Goal: Information Seeking & Learning: Learn about a topic

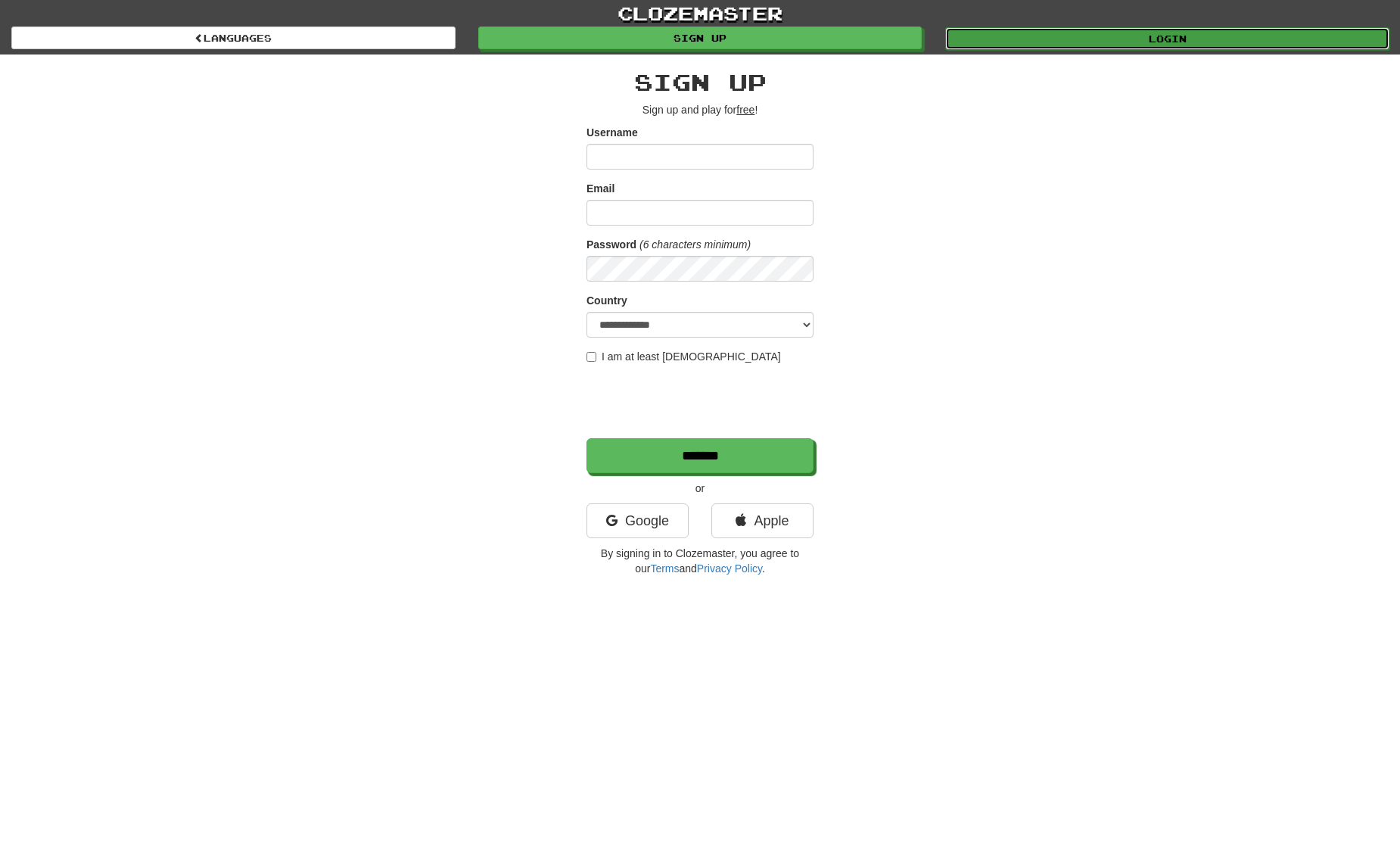
click at [1078, 41] on link "Login" at bounding box center [1167, 38] width 444 height 23
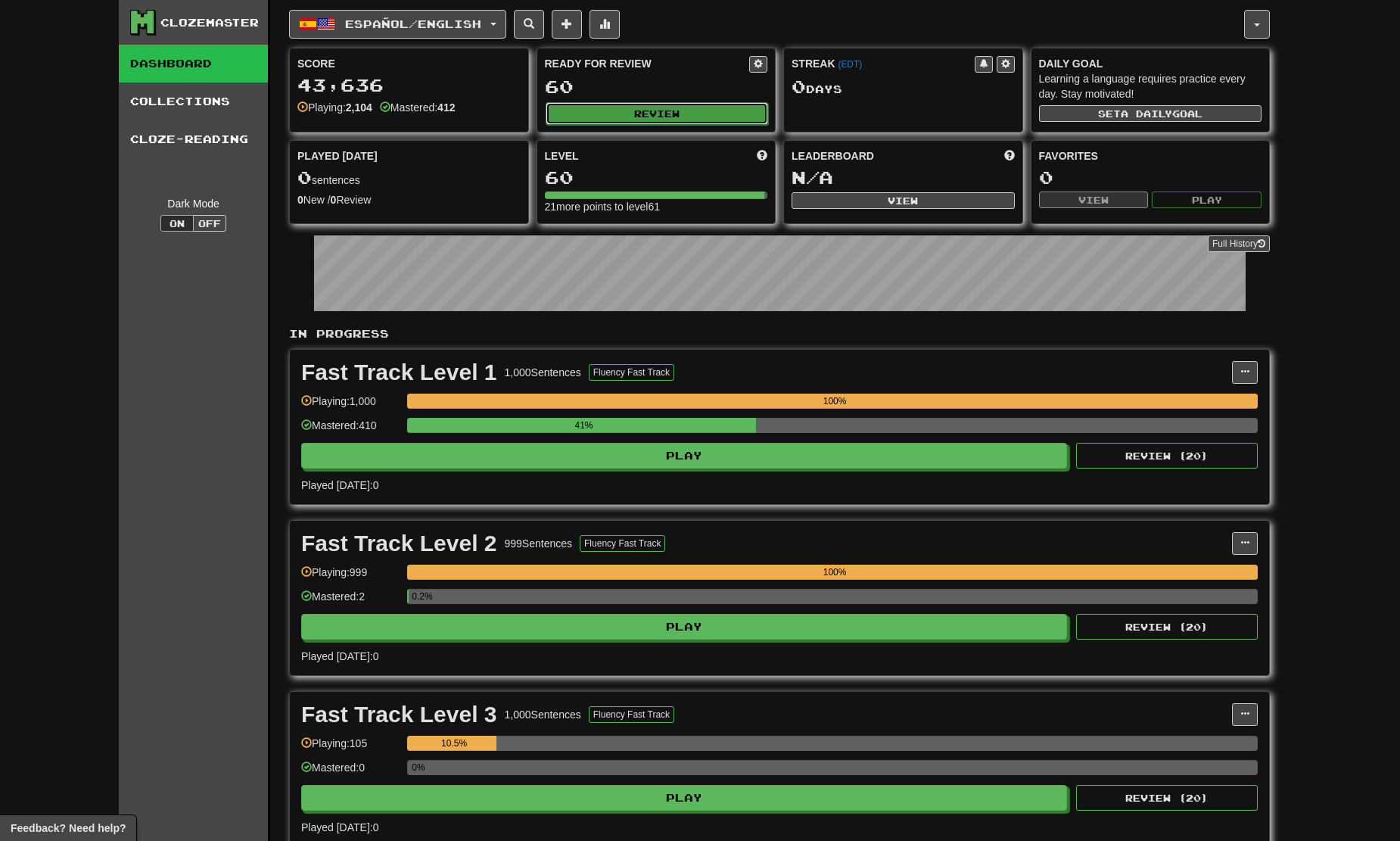
click at [654, 108] on button "Review" at bounding box center [657, 113] width 223 height 23
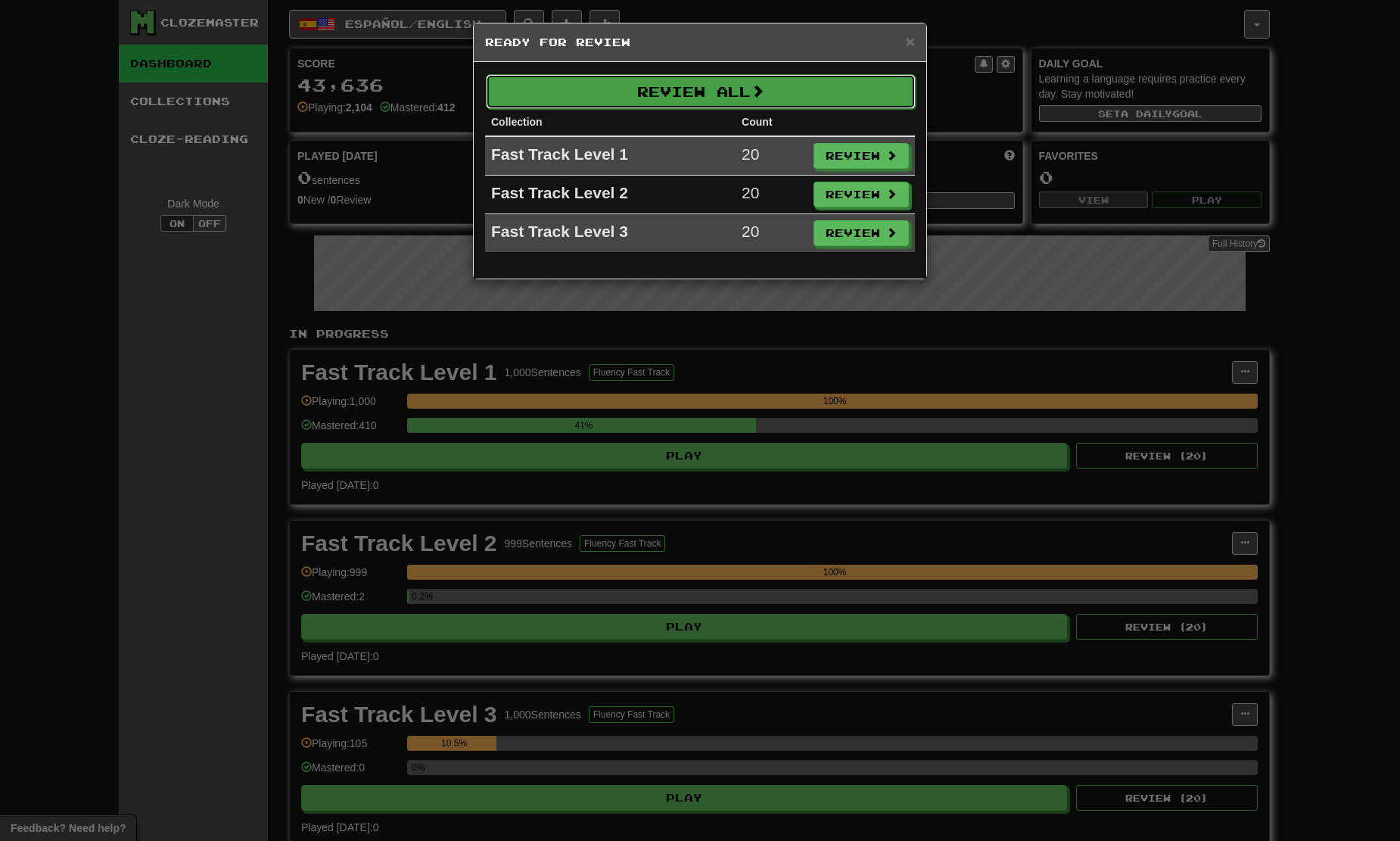
click at [782, 97] on button "Review All" at bounding box center [700, 91] width 430 height 34
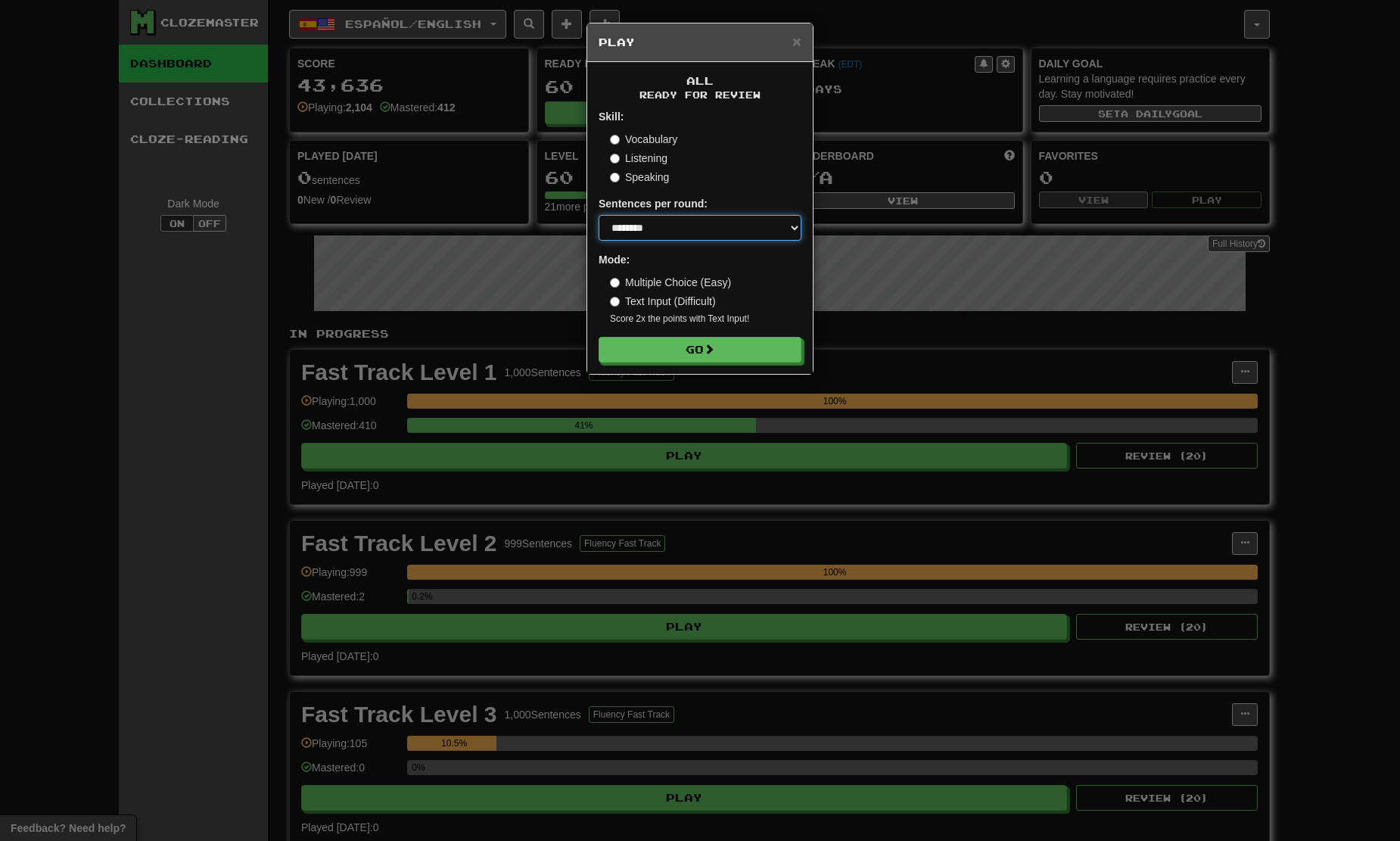
click at [680, 227] on select "* ** ** ** ** ** *** ********" at bounding box center [700, 228] width 203 height 26
click at [599, 215] on select "* ** ** ** ** ** *** ********" at bounding box center [700, 228] width 203 height 26
click at [649, 212] on div "Sentences per round: * ** ** ** ** ** *** ********" at bounding box center [700, 218] width 203 height 45
click at [649, 241] on form "Skill: Vocabulary Listening Speaking Sentences per round: * ** ** ** ** ** *** …" at bounding box center [700, 235] width 203 height 253
click at [643, 223] on select "* ** ** ** ** ** *** ********" at bounding box center [700, 228] width 203 height 26
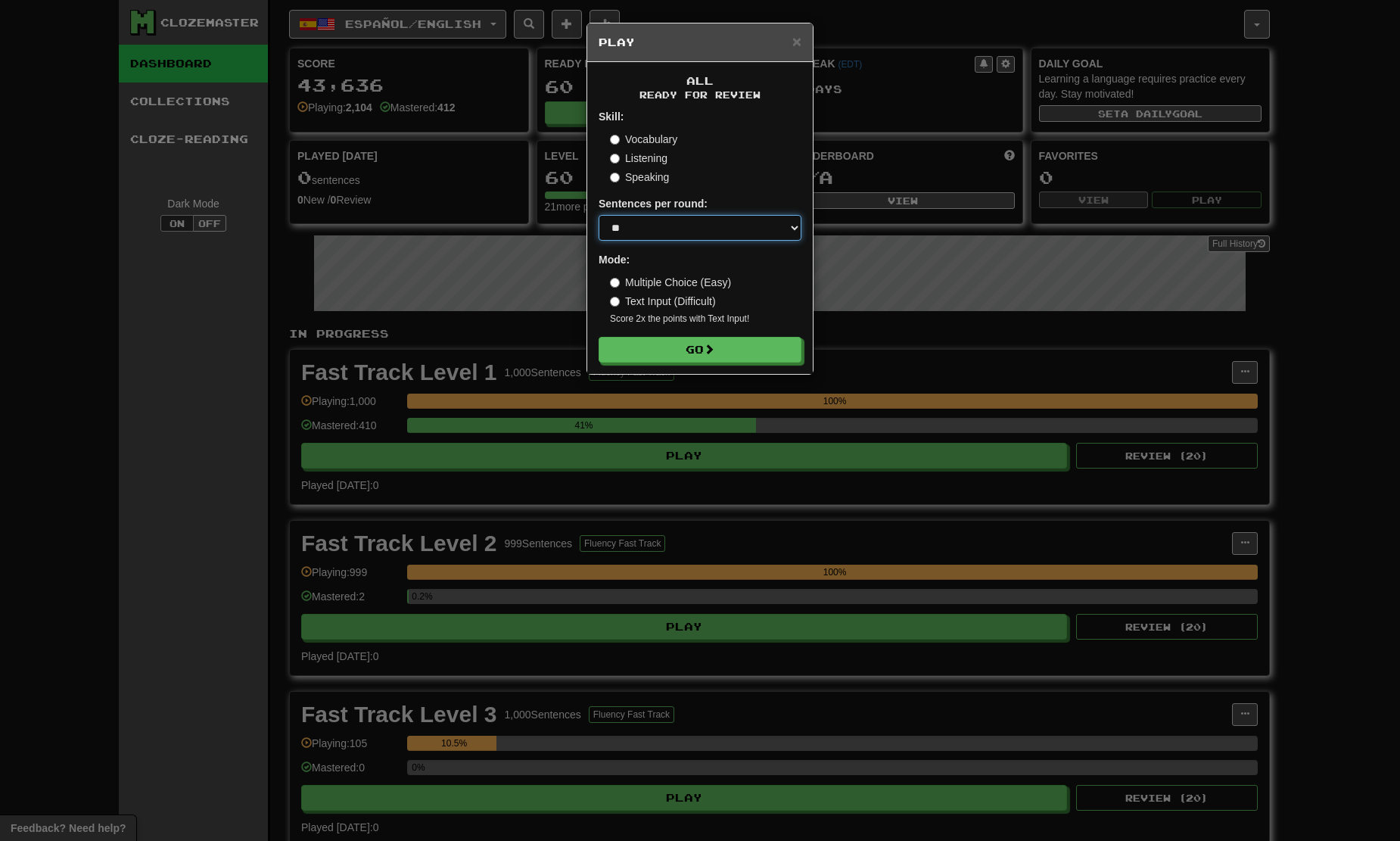
select select "**"
click at [599, 215] on select "* ** ** ** ** ** *** ********" at bounding box center [700, 228] width 203 height 26
click at [702, 340] on button "Go" at bounding box center [700, 350] width 203 height 26
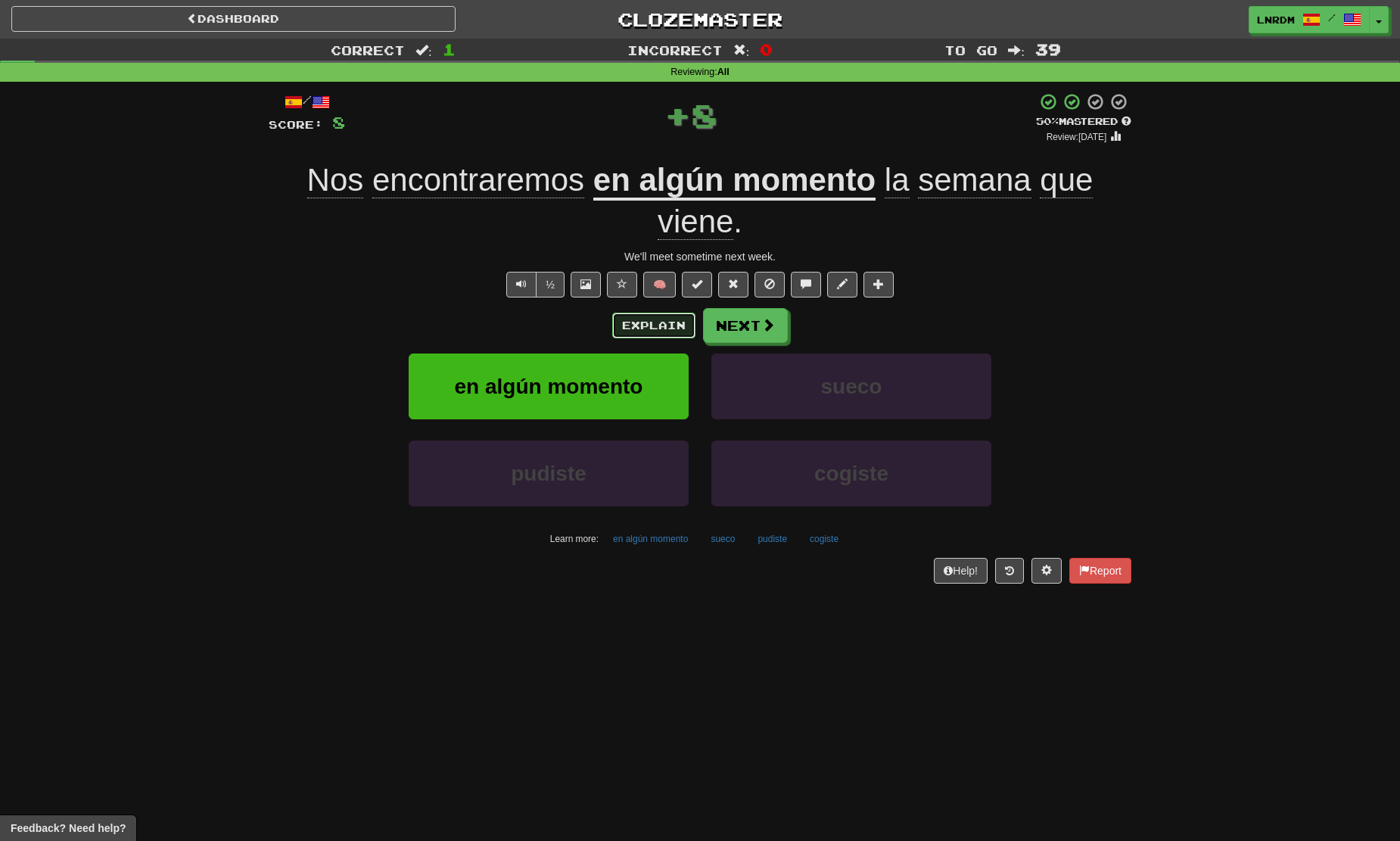
click at [626, 324] on button "Explain" at bounding box center [653, 325] width 83 height 26
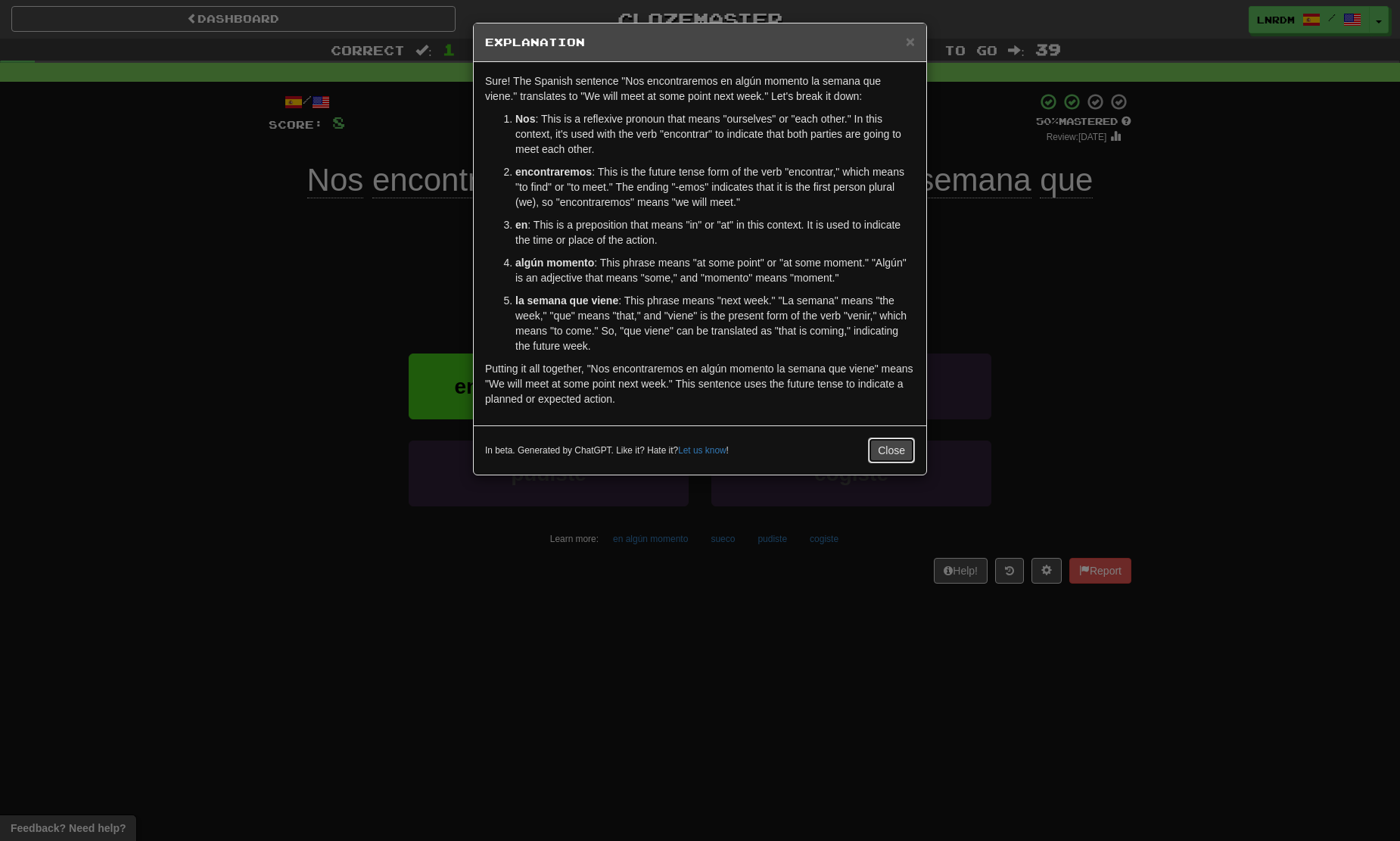
click at [893, 448] on button "Close" at bounding box center [891, 450] width 47 height 26
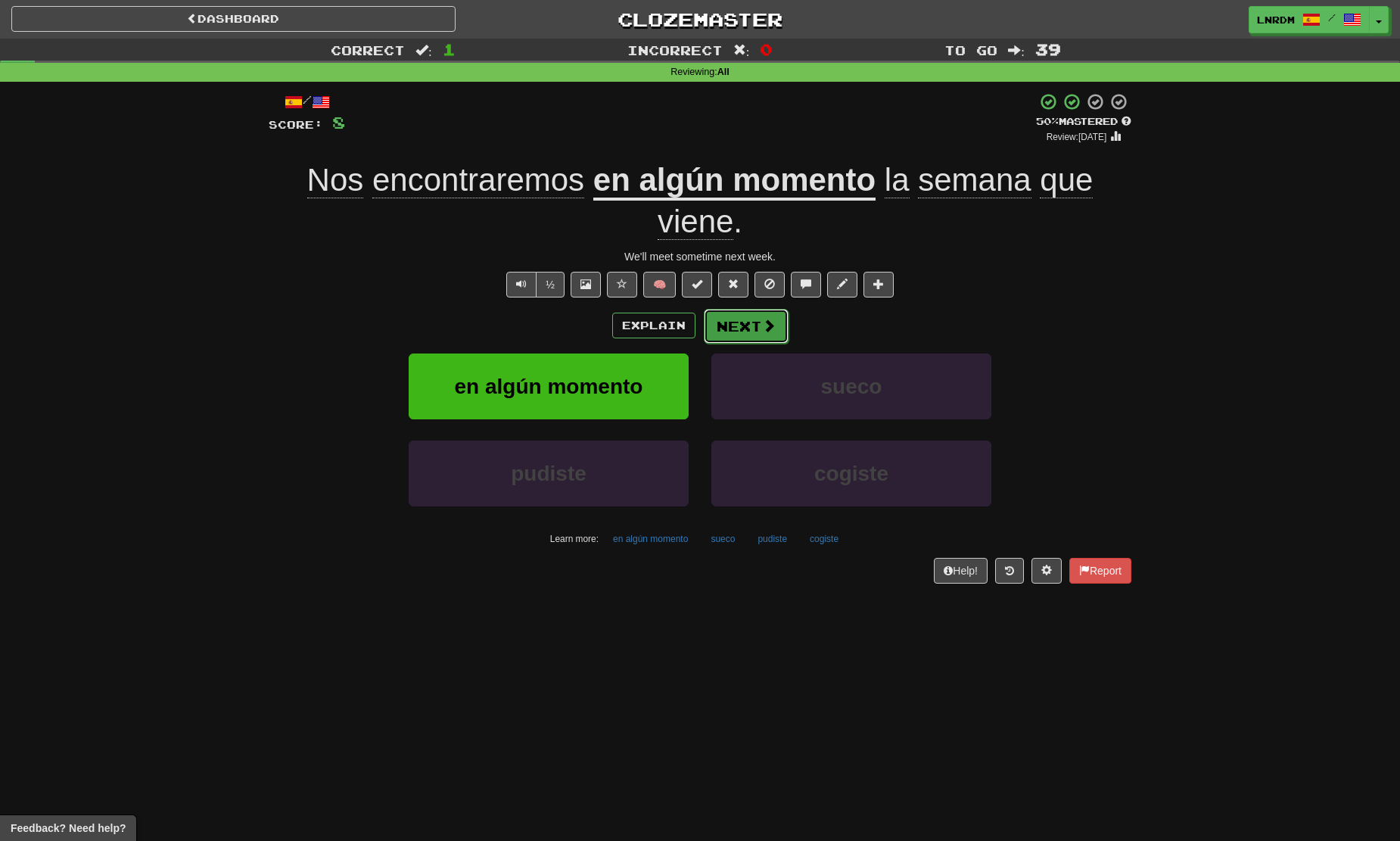
click at [758, 328] on button "Next" at bounding box center [746, 325] width 85 height 34
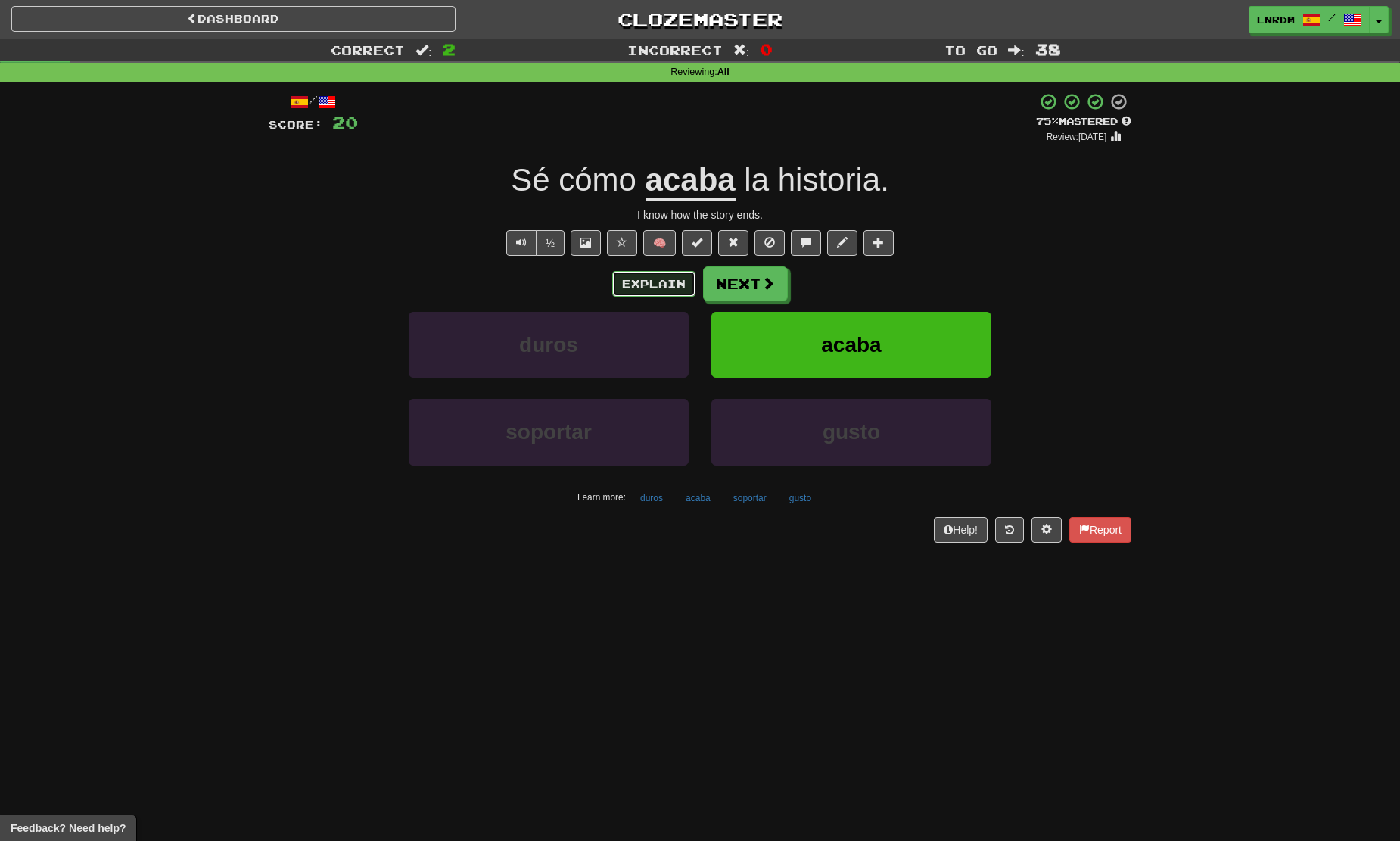
click at [674, 280] on button "Explain" at bounding box center [653, 283] width 83 height 26
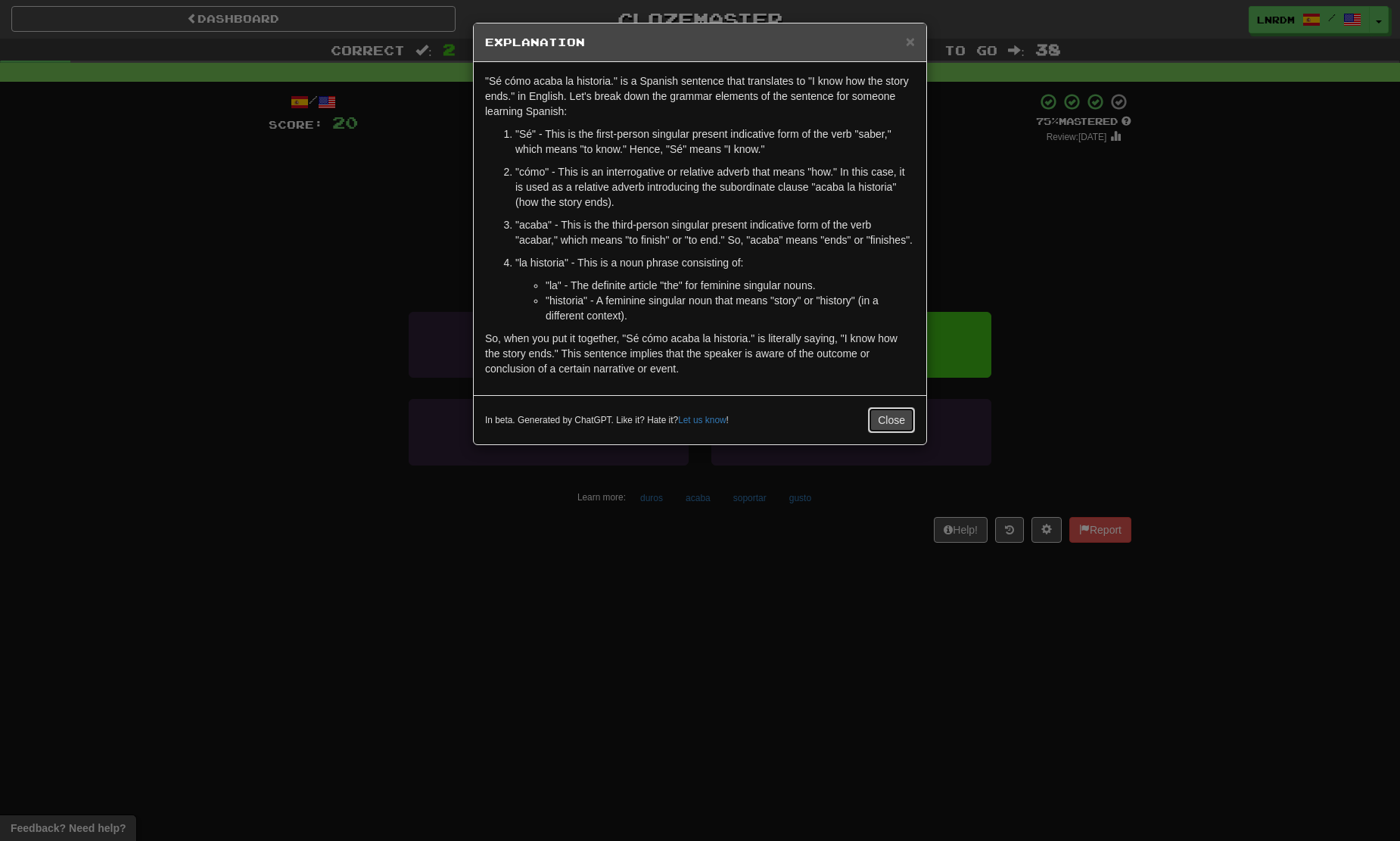
click at [880, 433] on button "Close" at bounding box center [891, 420] width 47 height 26
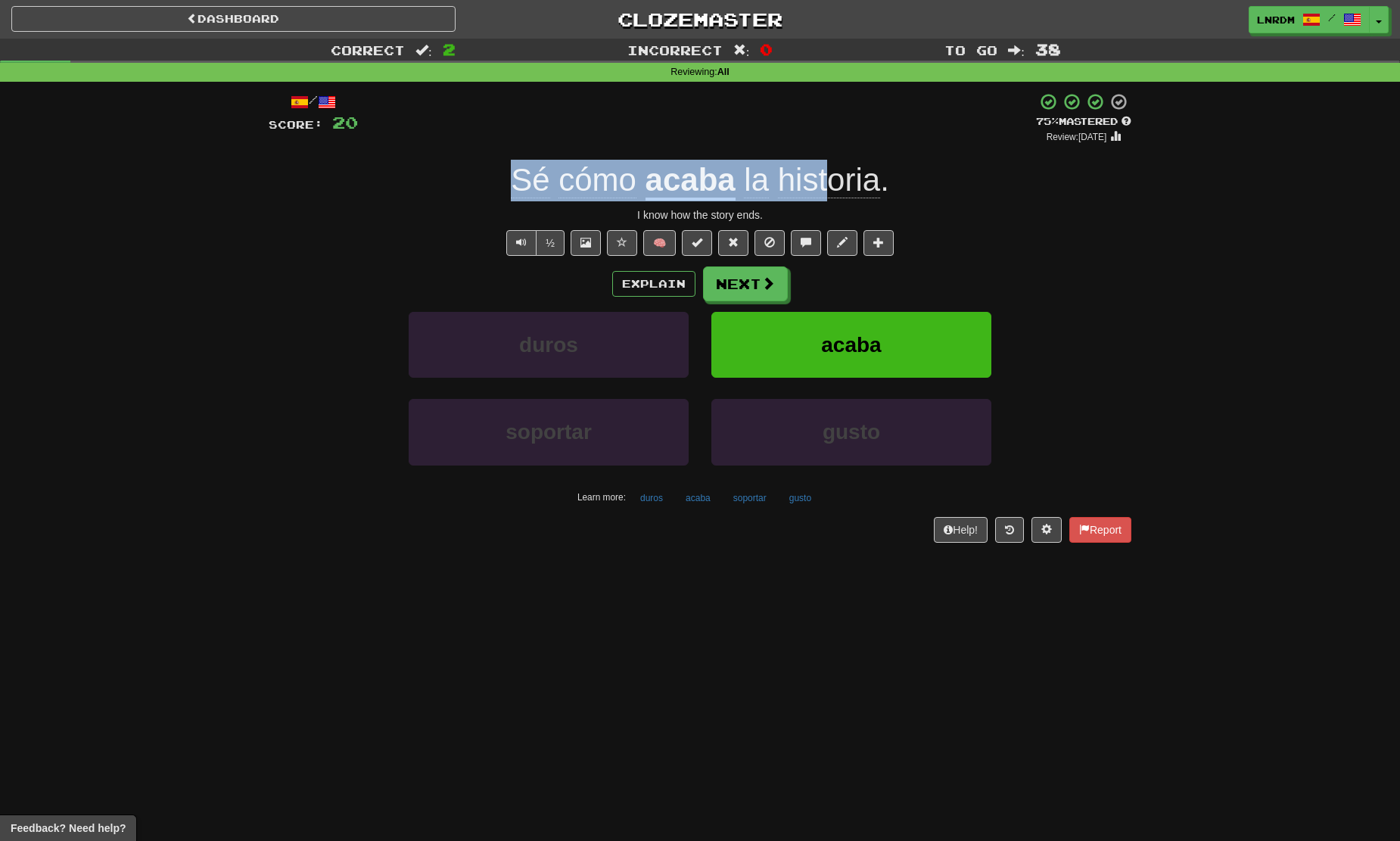
drag, startPoint x: 479, startPoint y: 154, endPoint x: 837, endPoint y: 176, distance: 358.7
click at [837, 176] on div "/ Score: 20 + 12 75 % Mastered Review: 2025-10-15 Sé cómo acaba la historia . I…" at bounding box center [700, 317] width 863 height 449
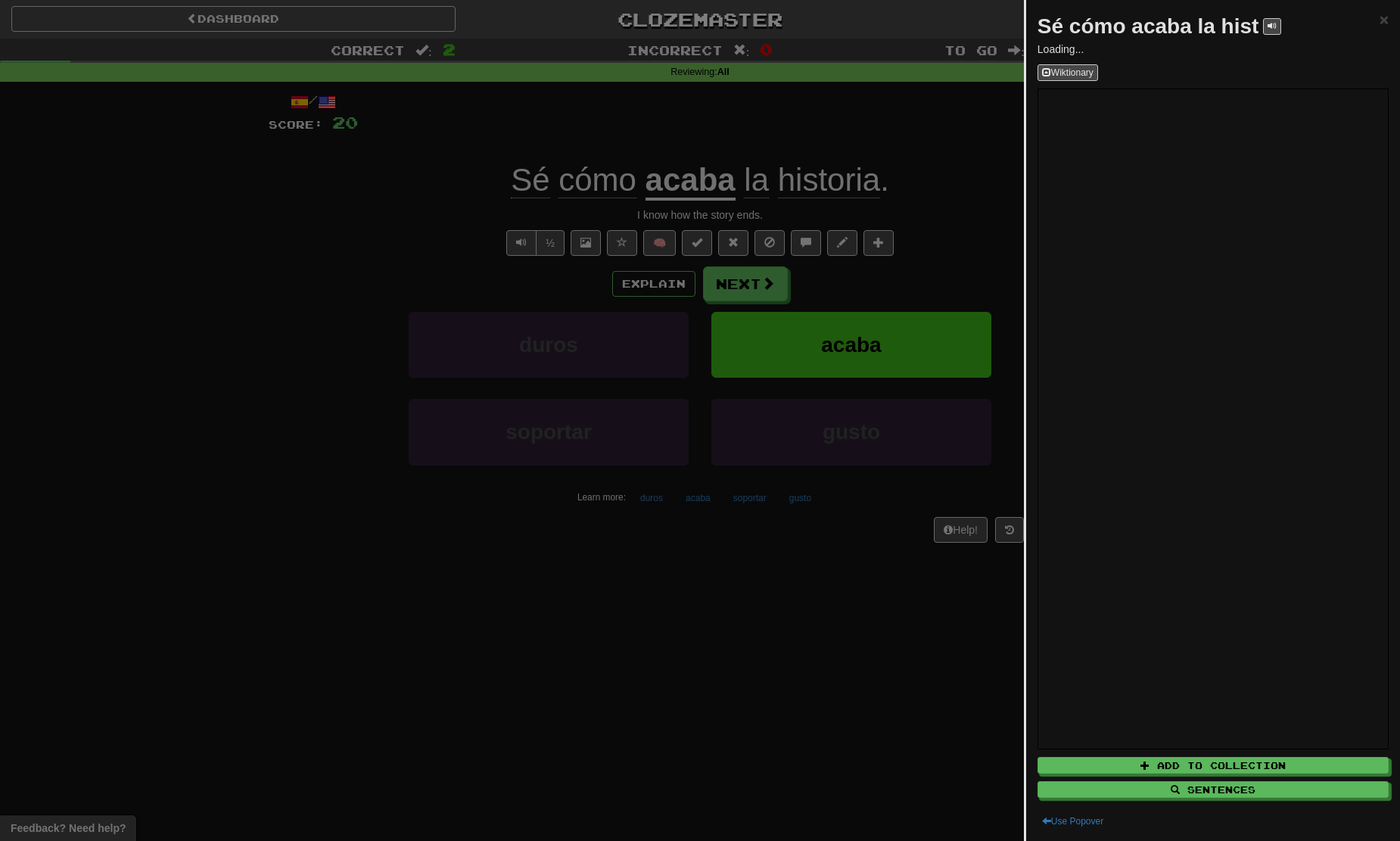
click at [932, 177] on div at bounding box center [700, 420] width 1400 height 841
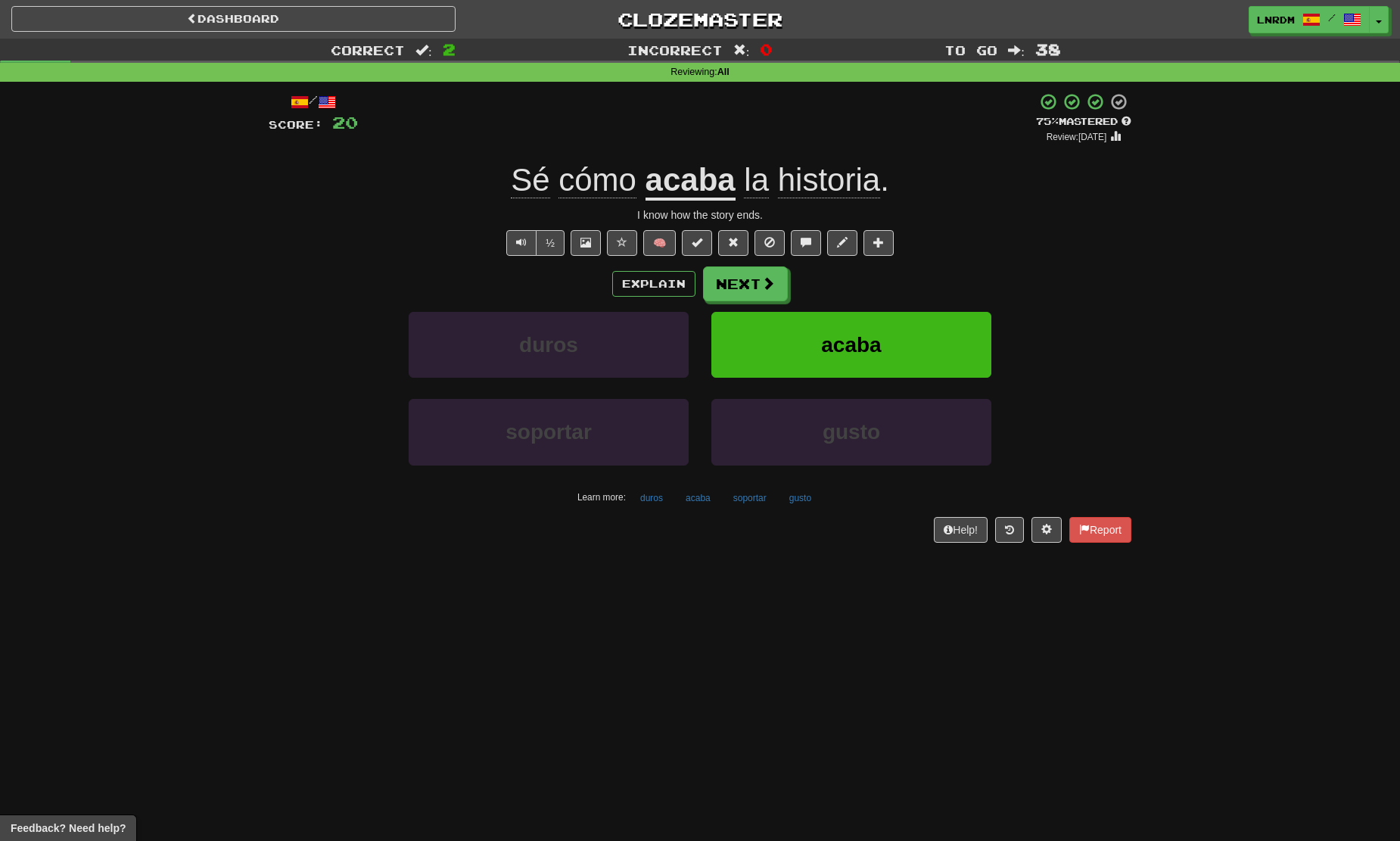
drag, startPoint x: 922, startPoint y: 178, endPoint x: 540, endPoint y: 197, distance: 382.5
click at [516, 192] on span "Sé" at bounding box center [530, 180] width 39 height 36
click at [515, 192] on div at bounding box center [700, 420] width 1400 height 841
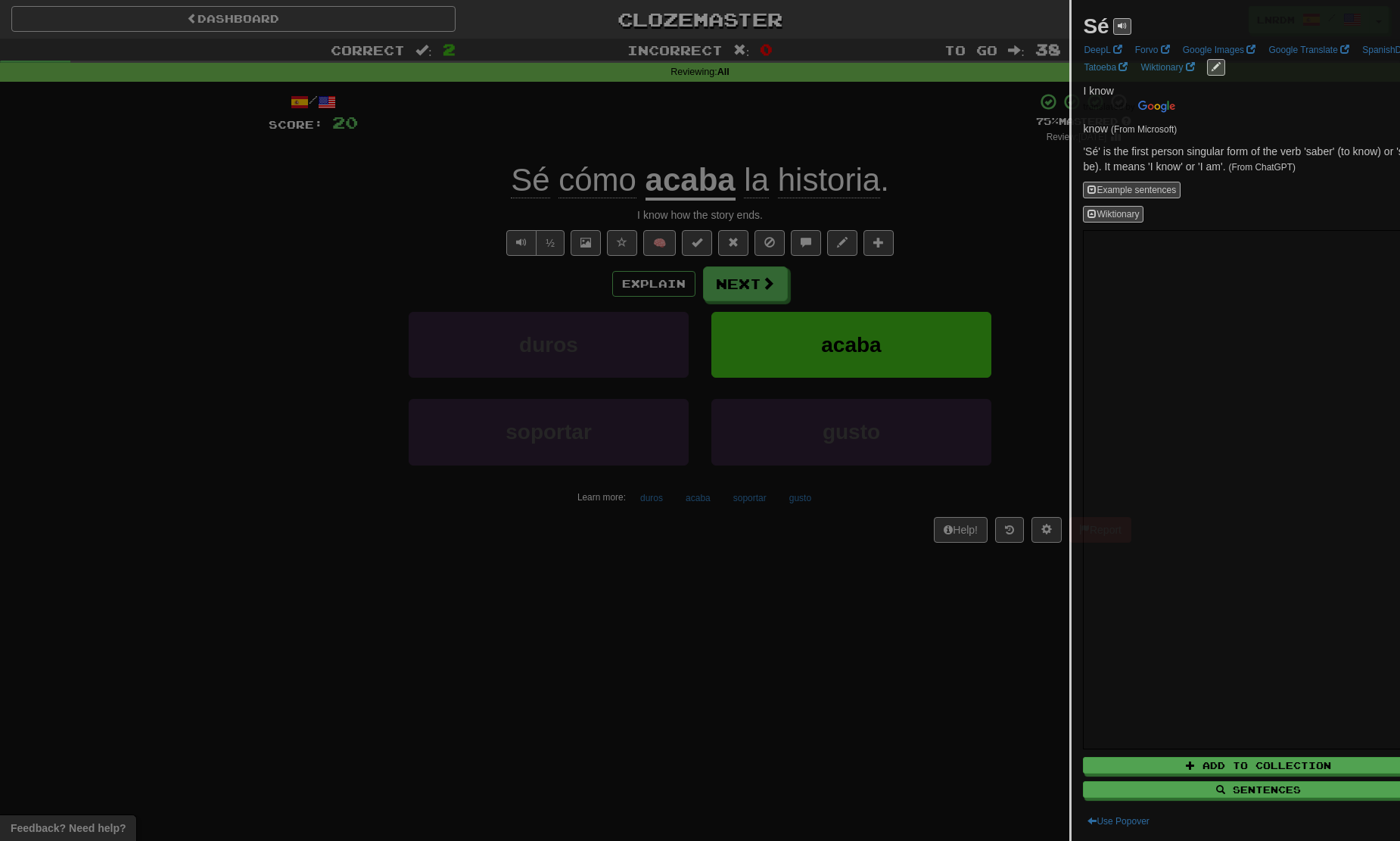
click at [486, 191] on div at bounding box center [700, 420] width 1400 height 841
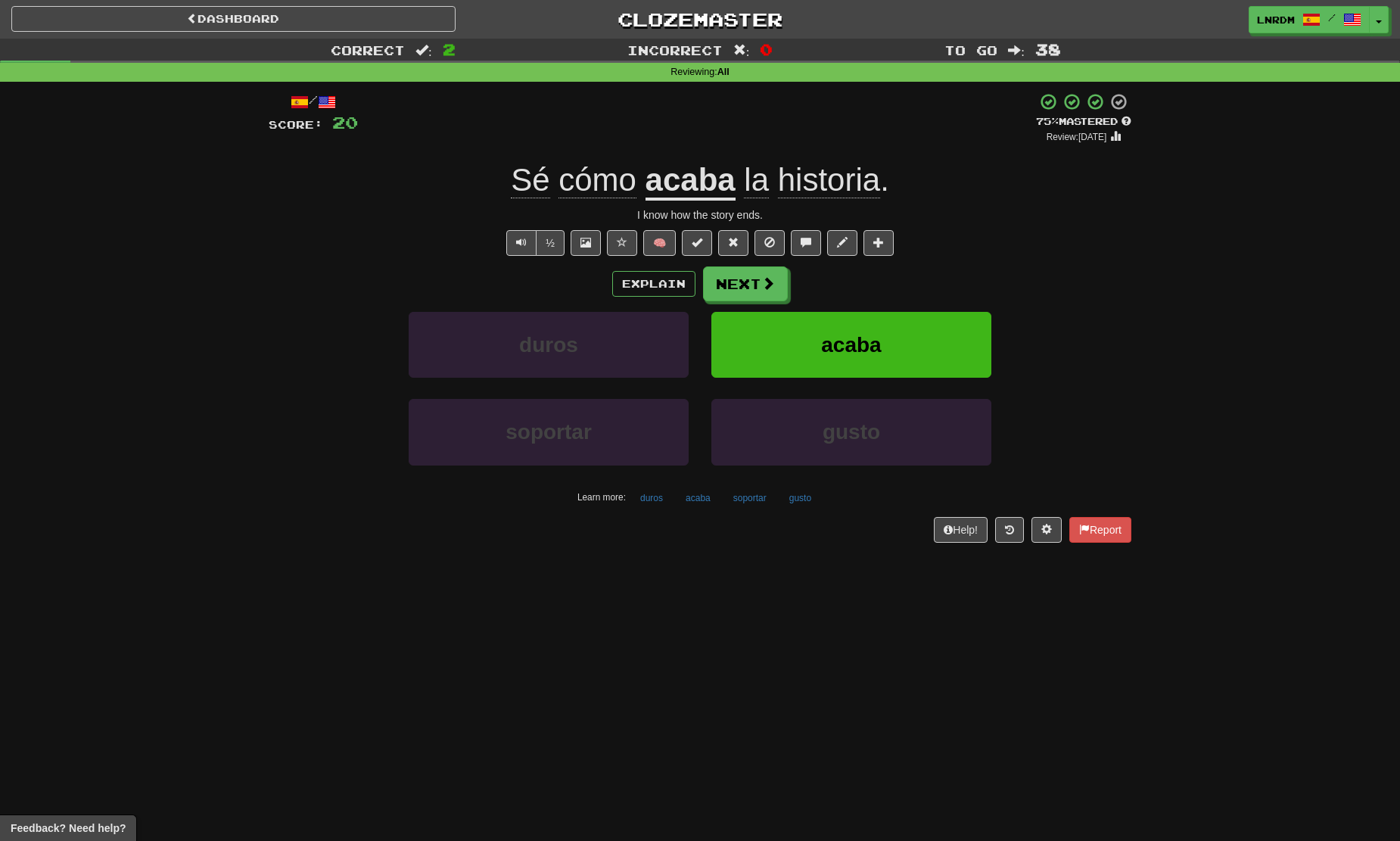
drag, startPoint x: 487, startPoint y: 185, endPoint x: 600, endPoint y: 168, distance: 114.3
click at [600, 168] on div "Sé cómo acaba la historia ." at bounding box center [700, 180] width 863 height 41
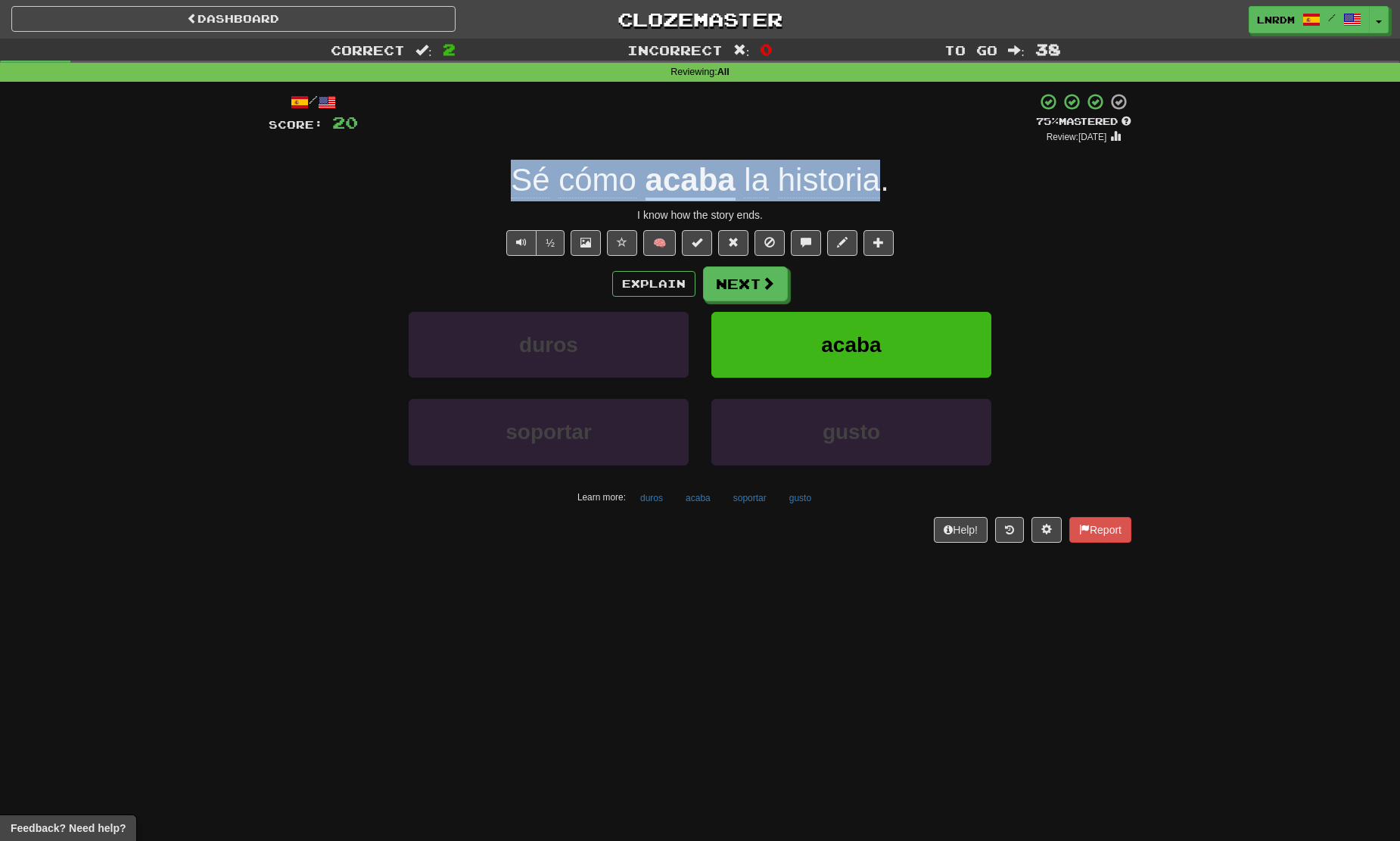
drag, startPoint x: 510, startPoint y: 182, endPoint x: 886, endPoint y: 195, distance: 376.2
click at [886, 195] on div "Sé cómo acaba la historia ." at bounding box center [700, 180] width 863 height 41
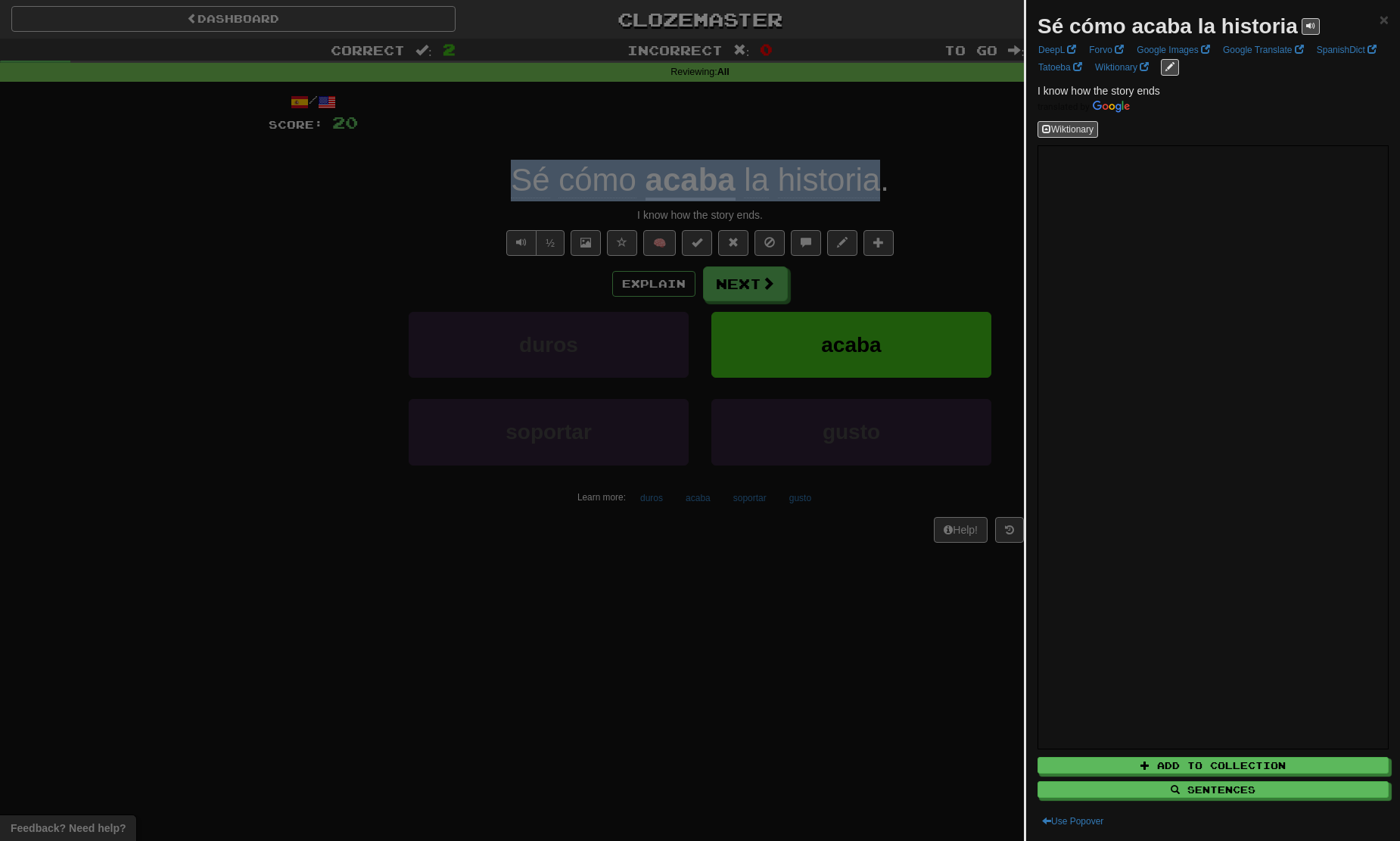
copy div "Sé cómo acaba la historia"
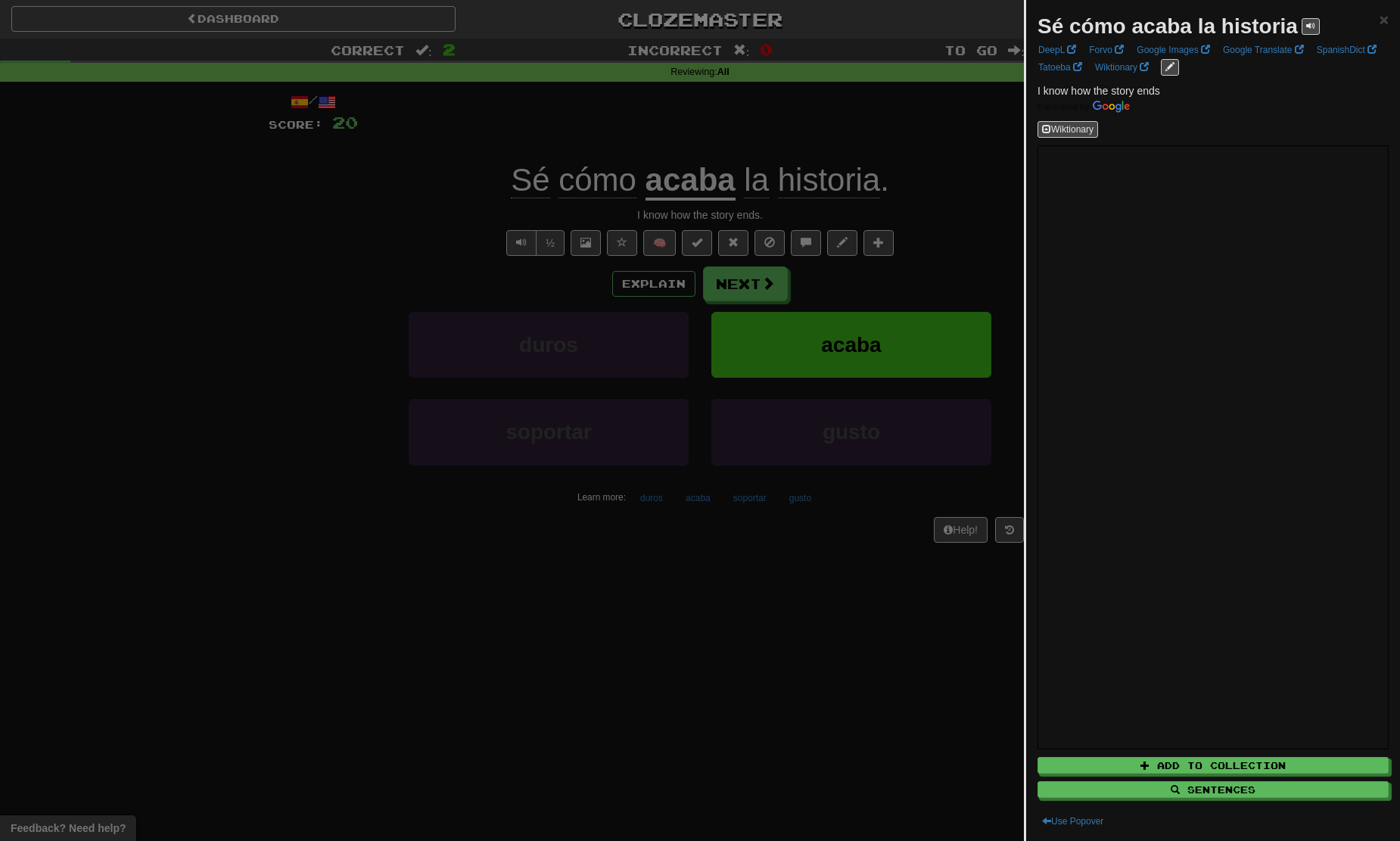
click at [882, 339] on div at bounding box center [700, 420] width 1400 height 841
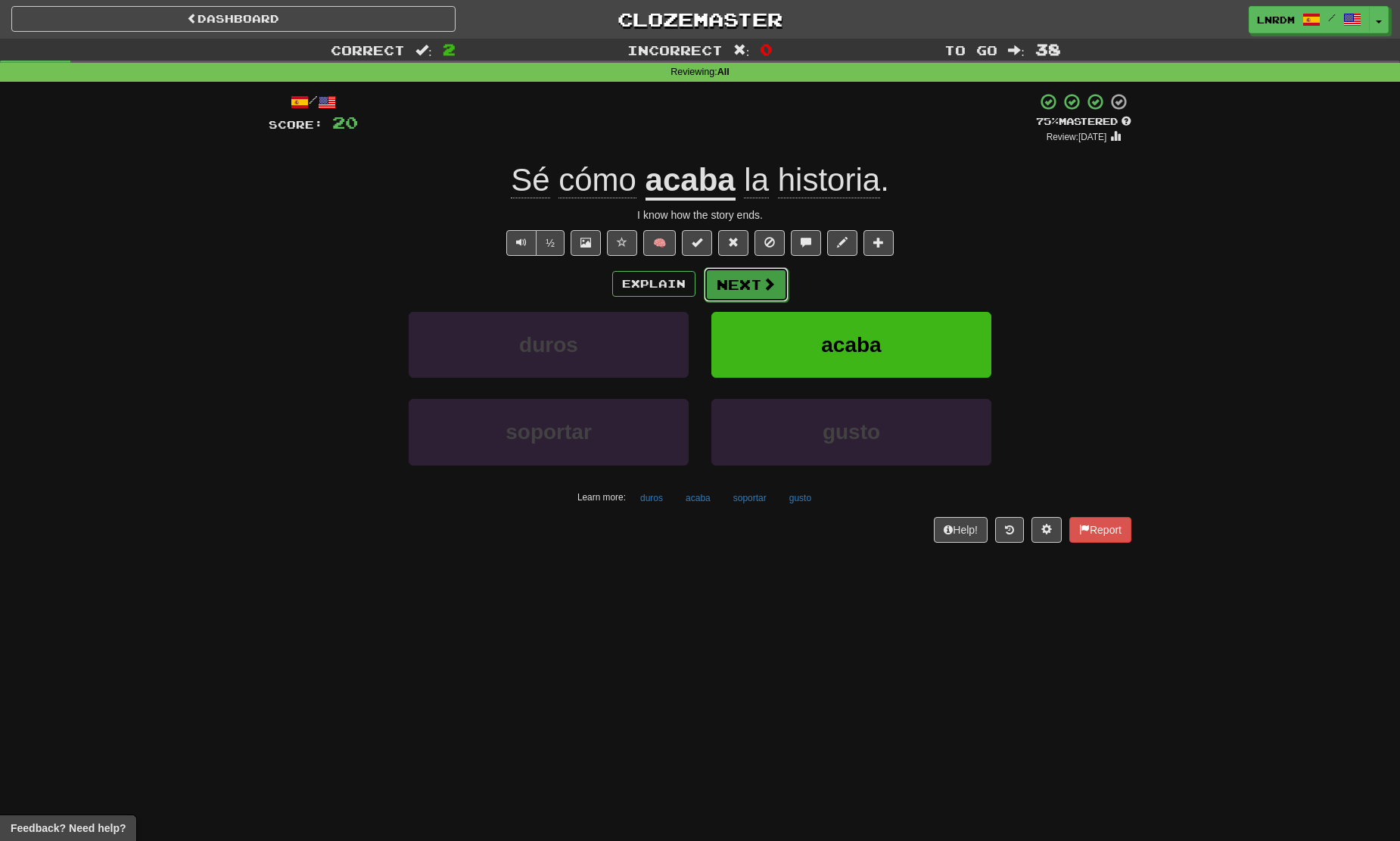
click at [753, 278] on button "Next" at bounding box center [746, 284] width 85 height 34
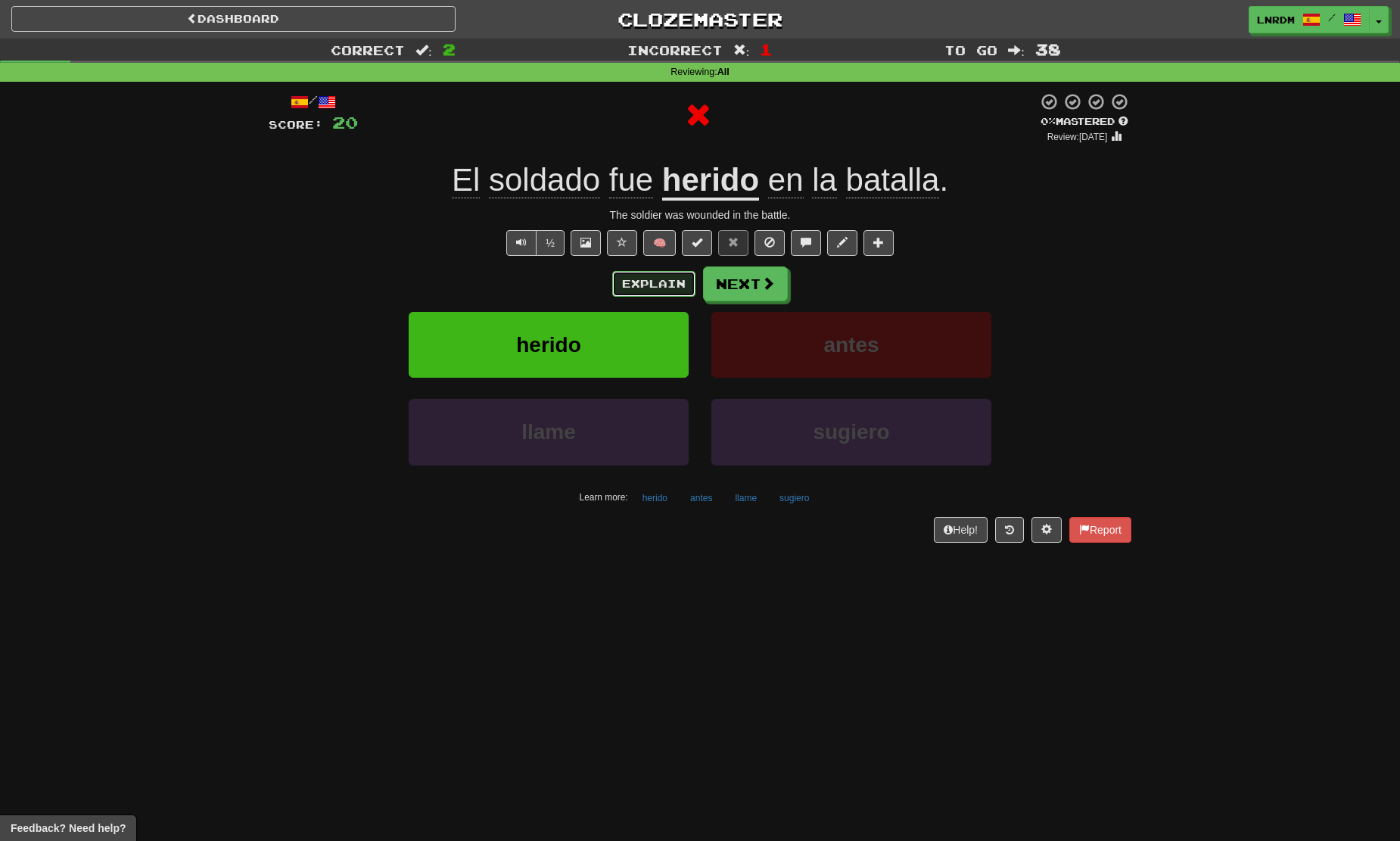
click at [648, 288] on button "Explain" at bounding box center [653, 283] width 83 height 26
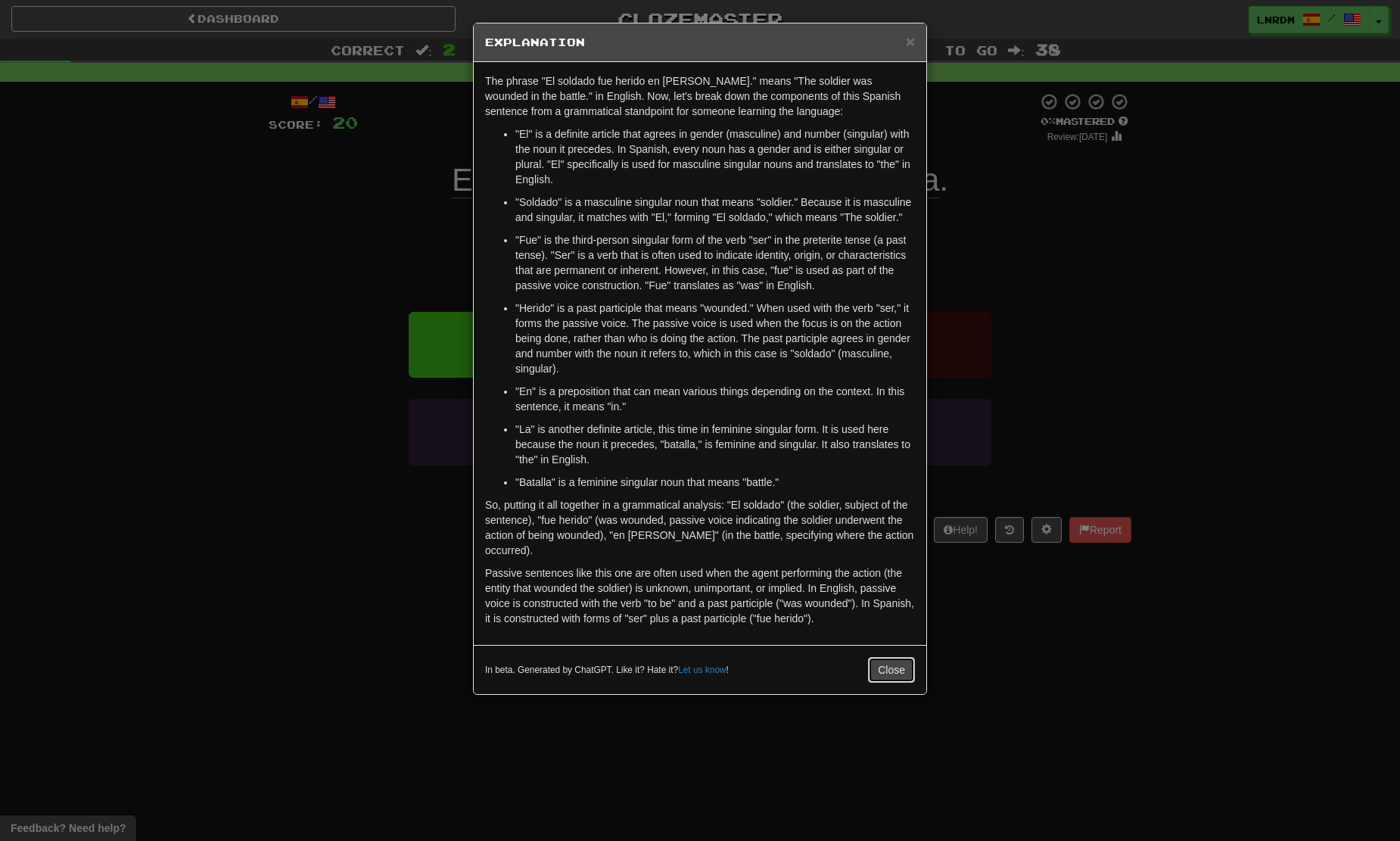
click at [870, 676] on button "Close" at bounding box center [891, 669] width 47 height 26
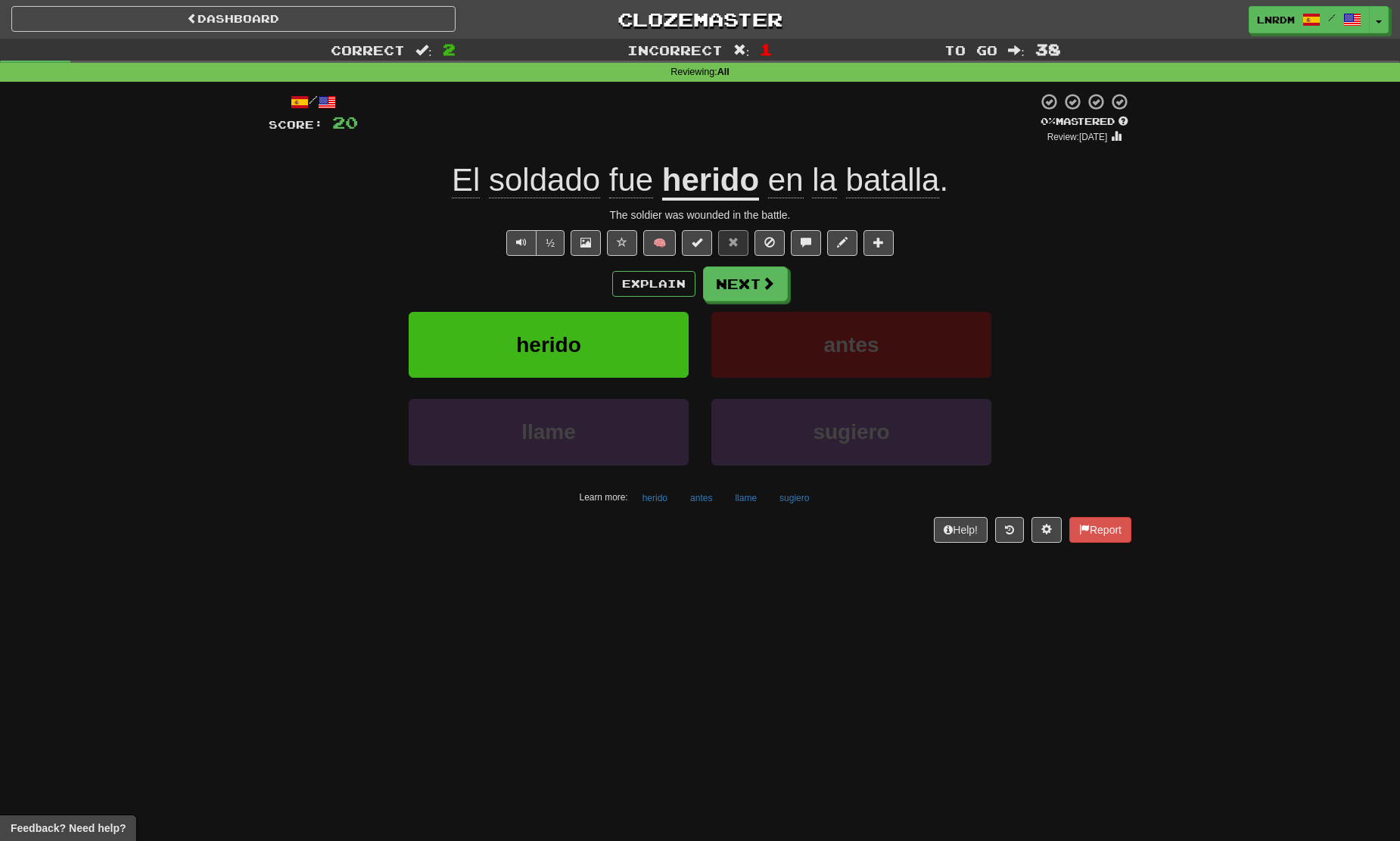
click at [532, 181] on span "soldado" at bounding box center [544, 180] width 111 height 36
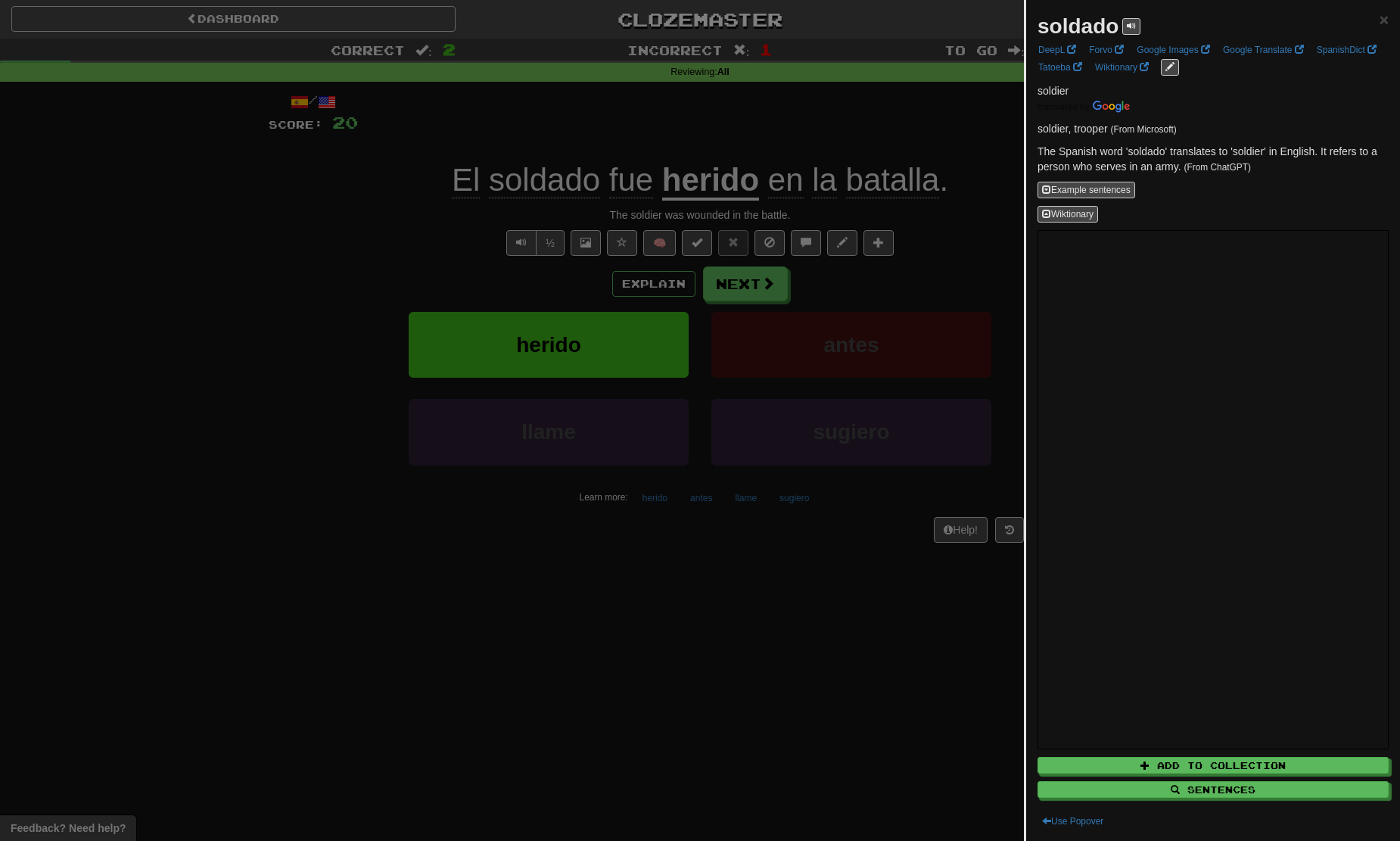
click at [542, 186] on div at bounding box center [700, 420] width 1400 height 841
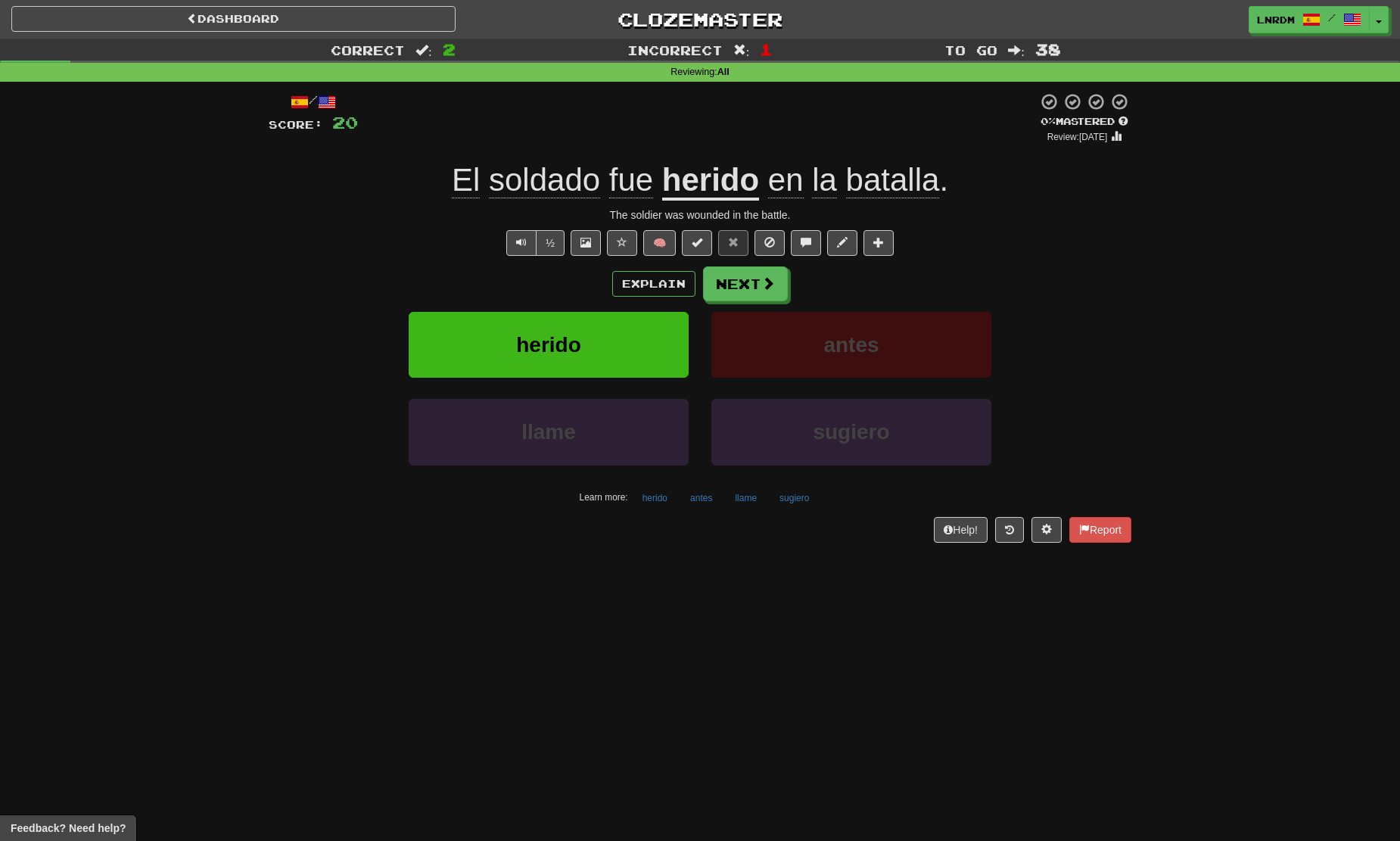
click at [759, 189] on span "en la batalla ." at bounding box center [853, 180] width 189 height 36
click at [726, 186] on u "herido" at bounding box center [710, 182] width 97 height 39
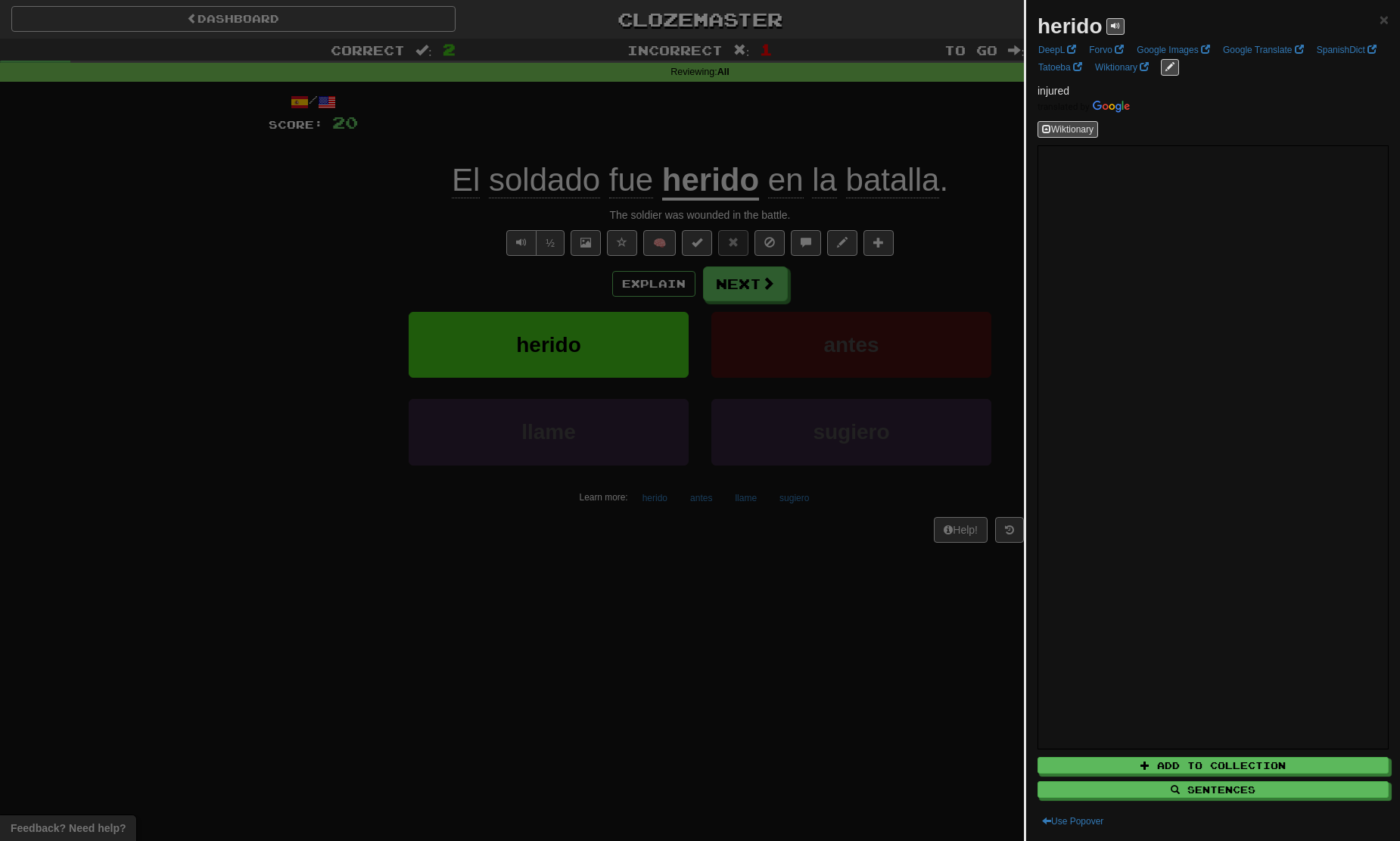
click at [742, 283] on div at bounding box center [700, 420] width 1400 height 841
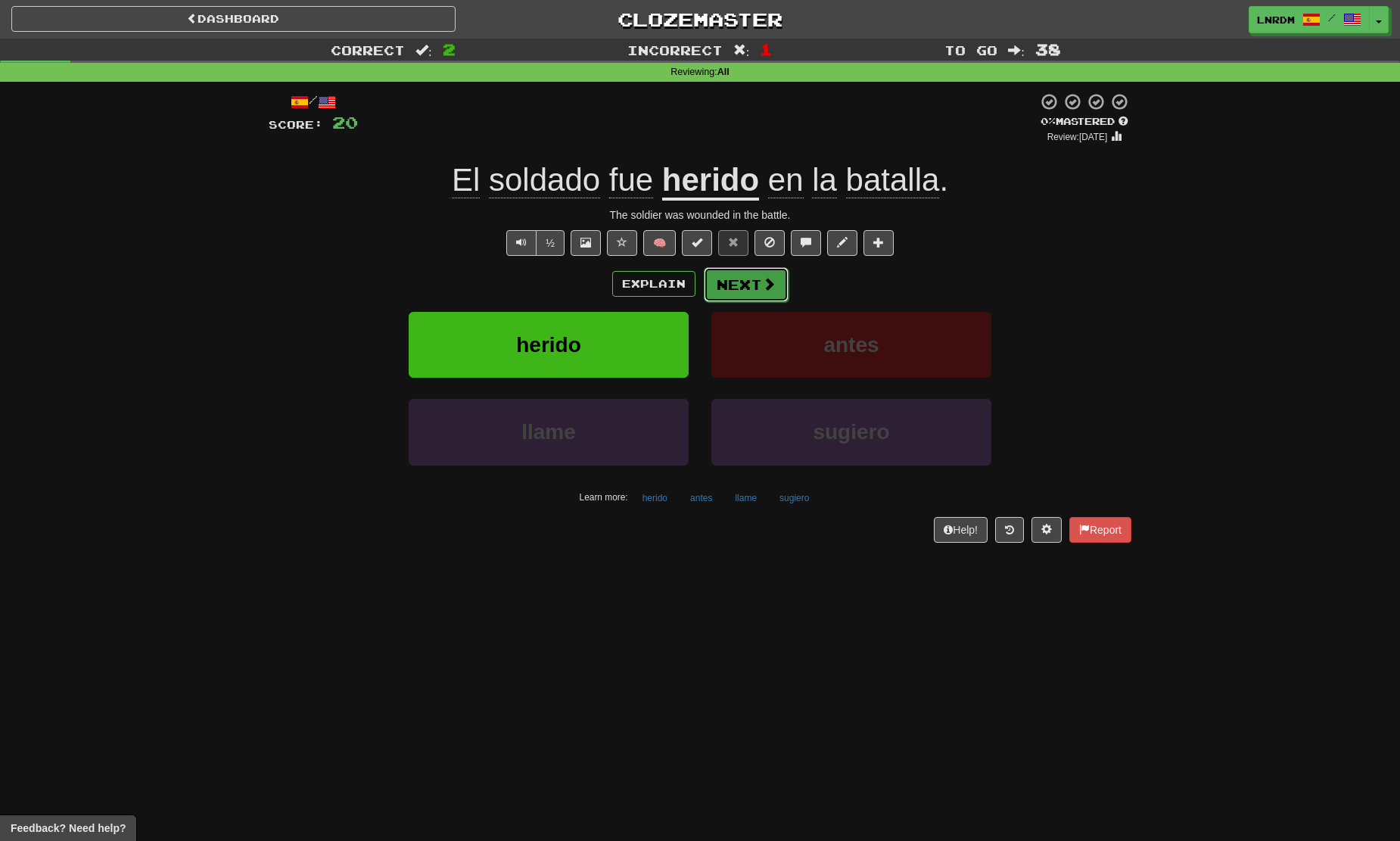
click at [728, 285] on button "Next" at bounding box center [746, 284] width 85 height 34
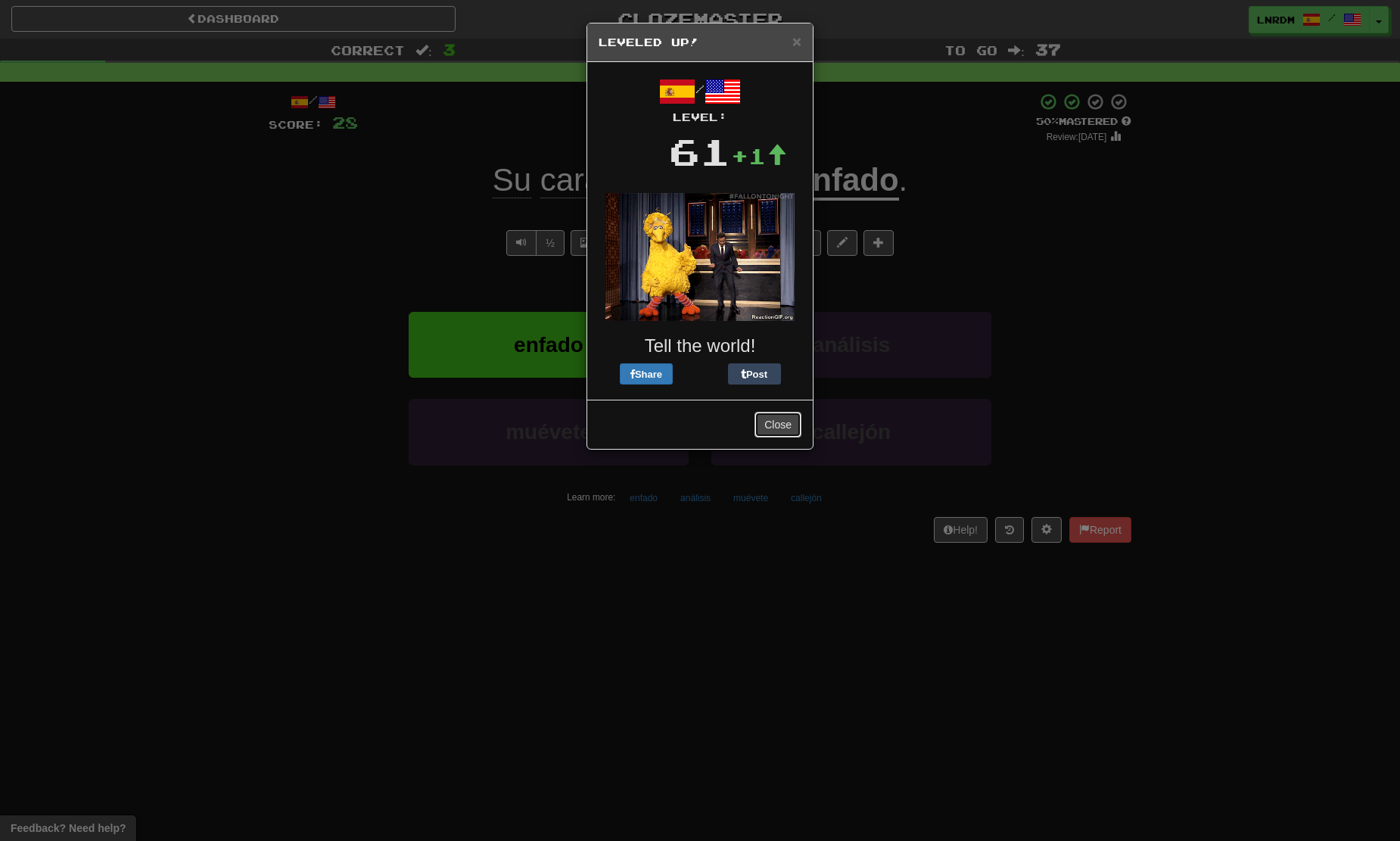
click at [780, 436] on button "Close" at bounding box center [778, 424] width 47 height 26
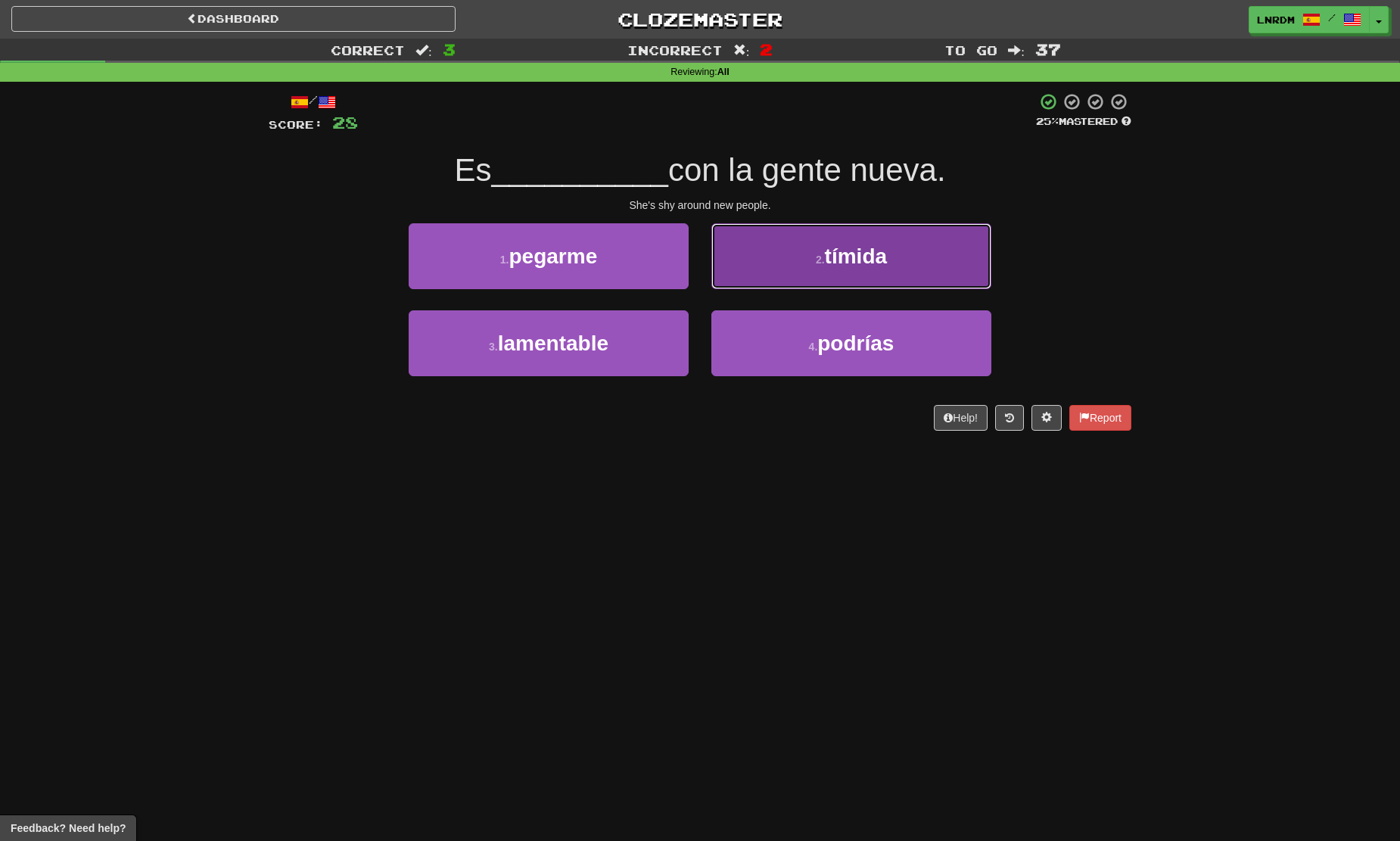
click at [755, 250] on button "2 . tímida" at bounding box center [851, 256] width 280 height 66
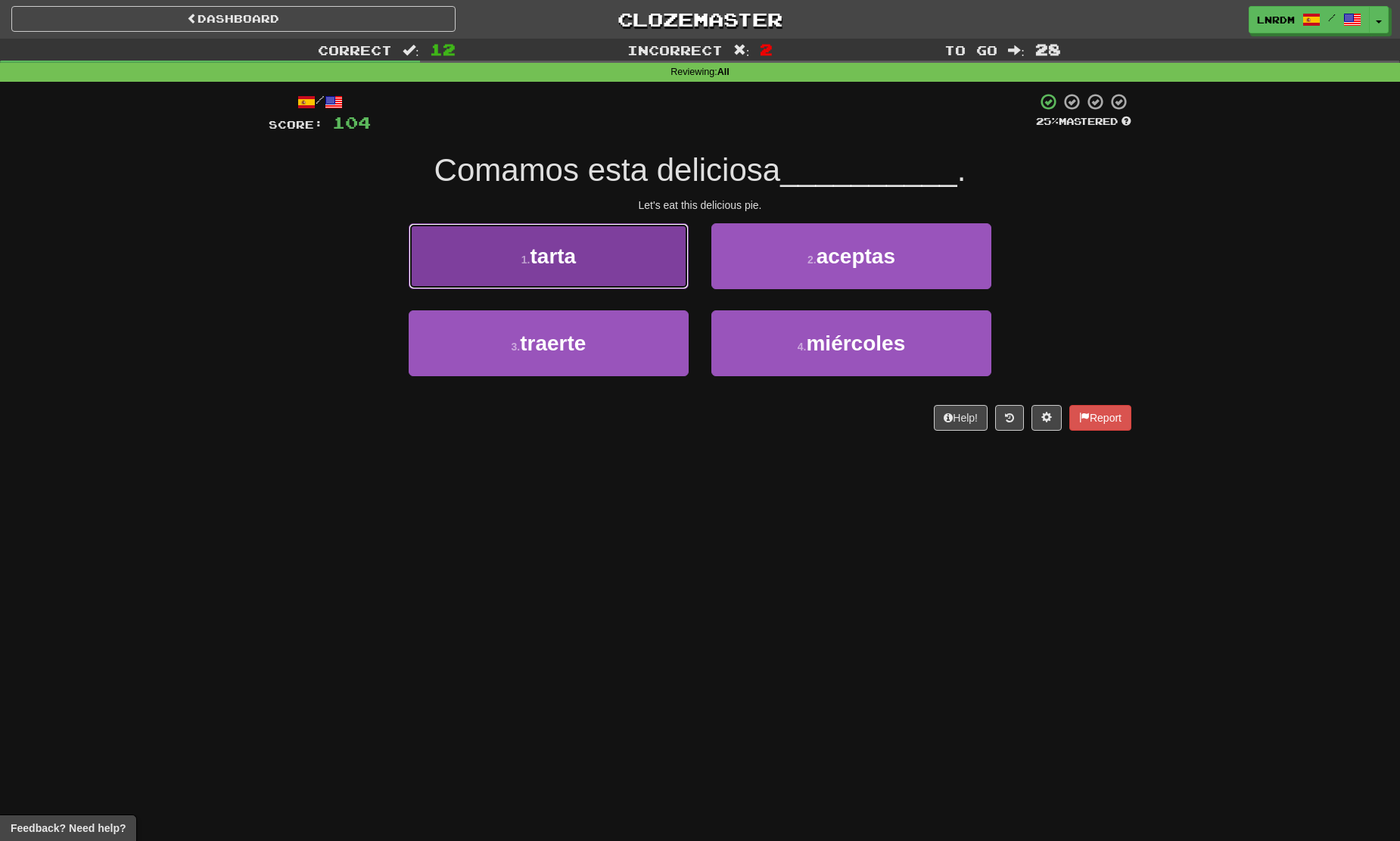
click at [621, 256] on button "1 . tarta" at bounding box center [548, 256] width 280 height 66
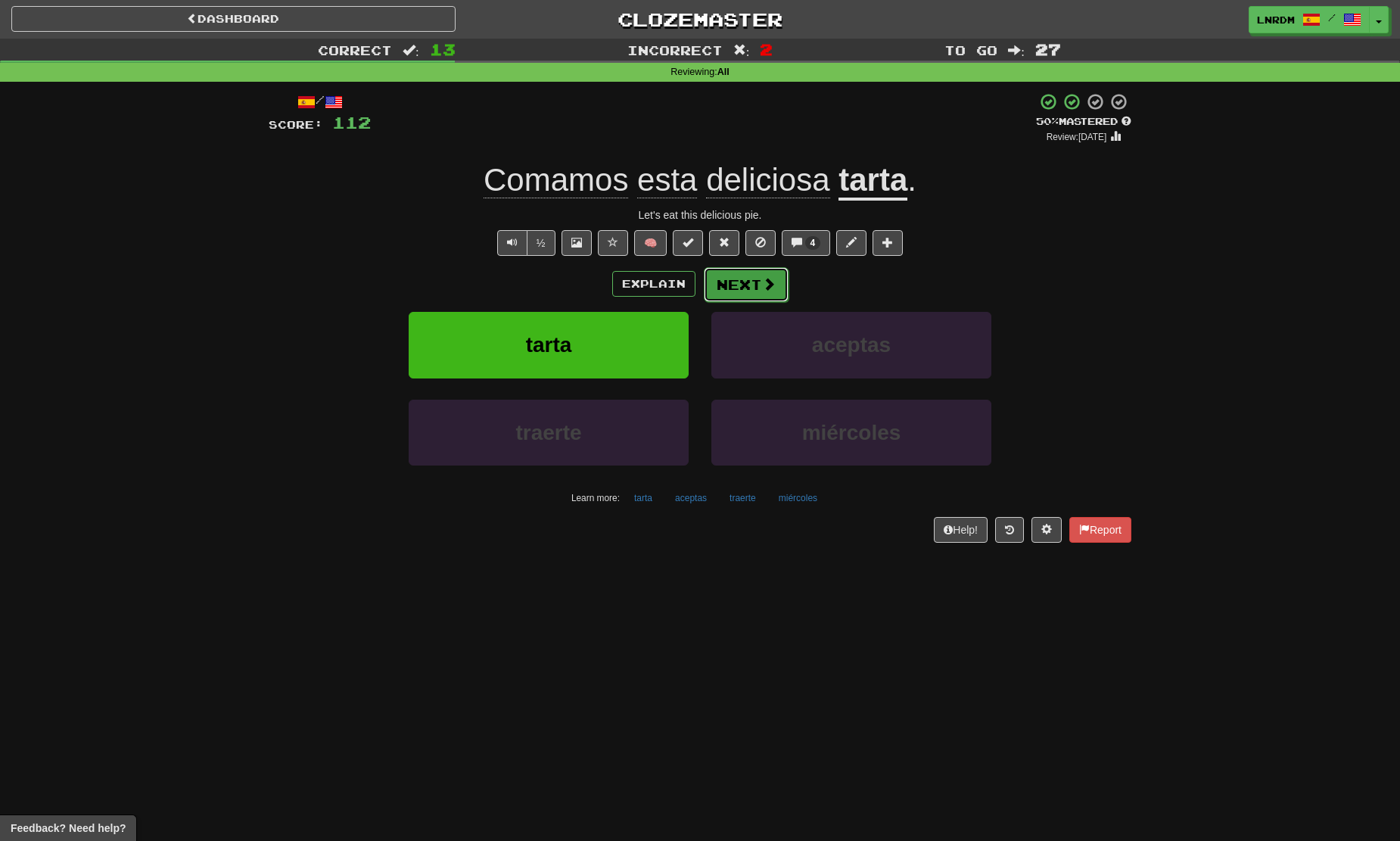
click at [716, 291] on button "Next" at bounding box center [746, 284] width 85 height 34
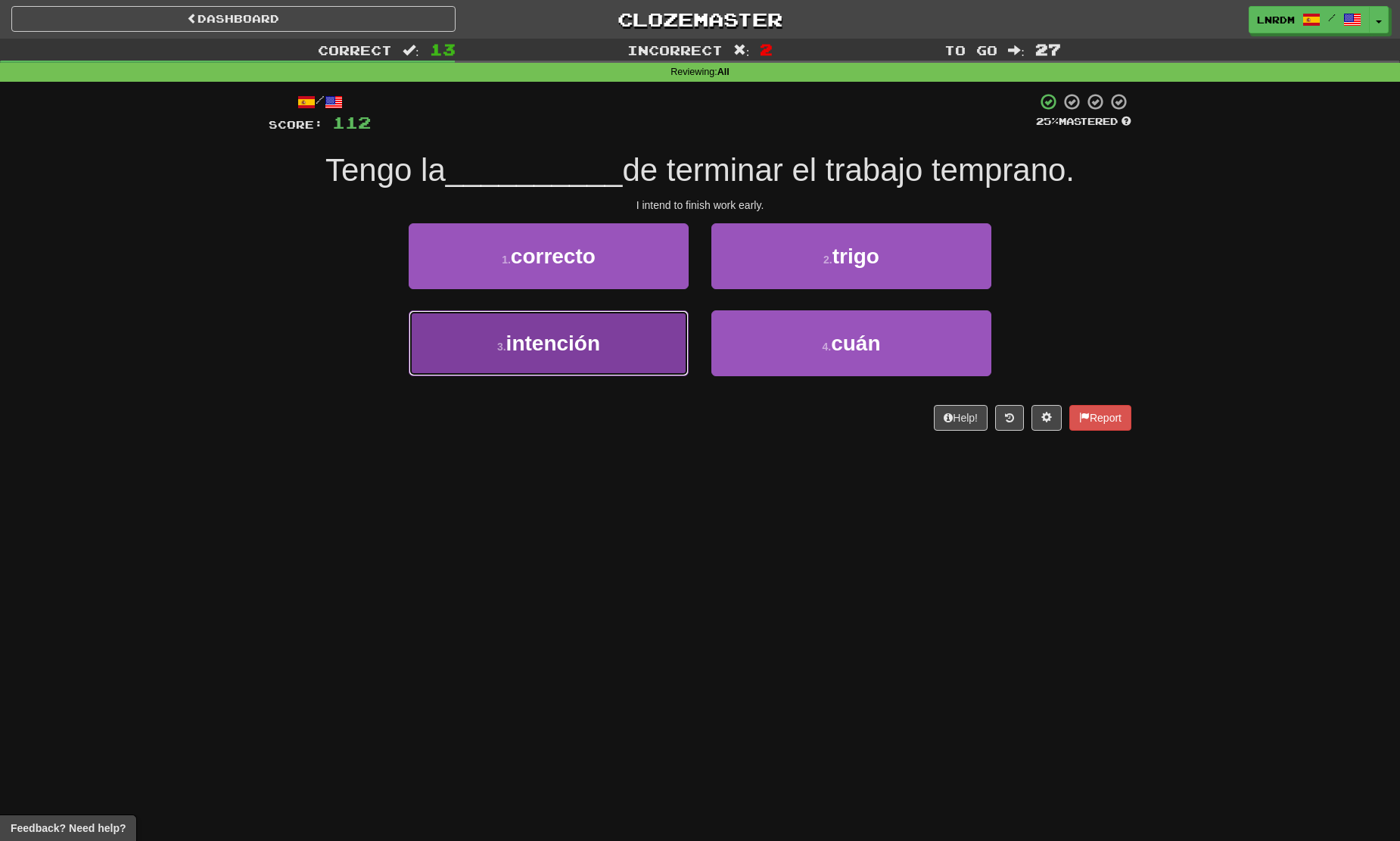
click at [552, 334] on span "intención" at bounding box center [553, 343] width 94 height 24
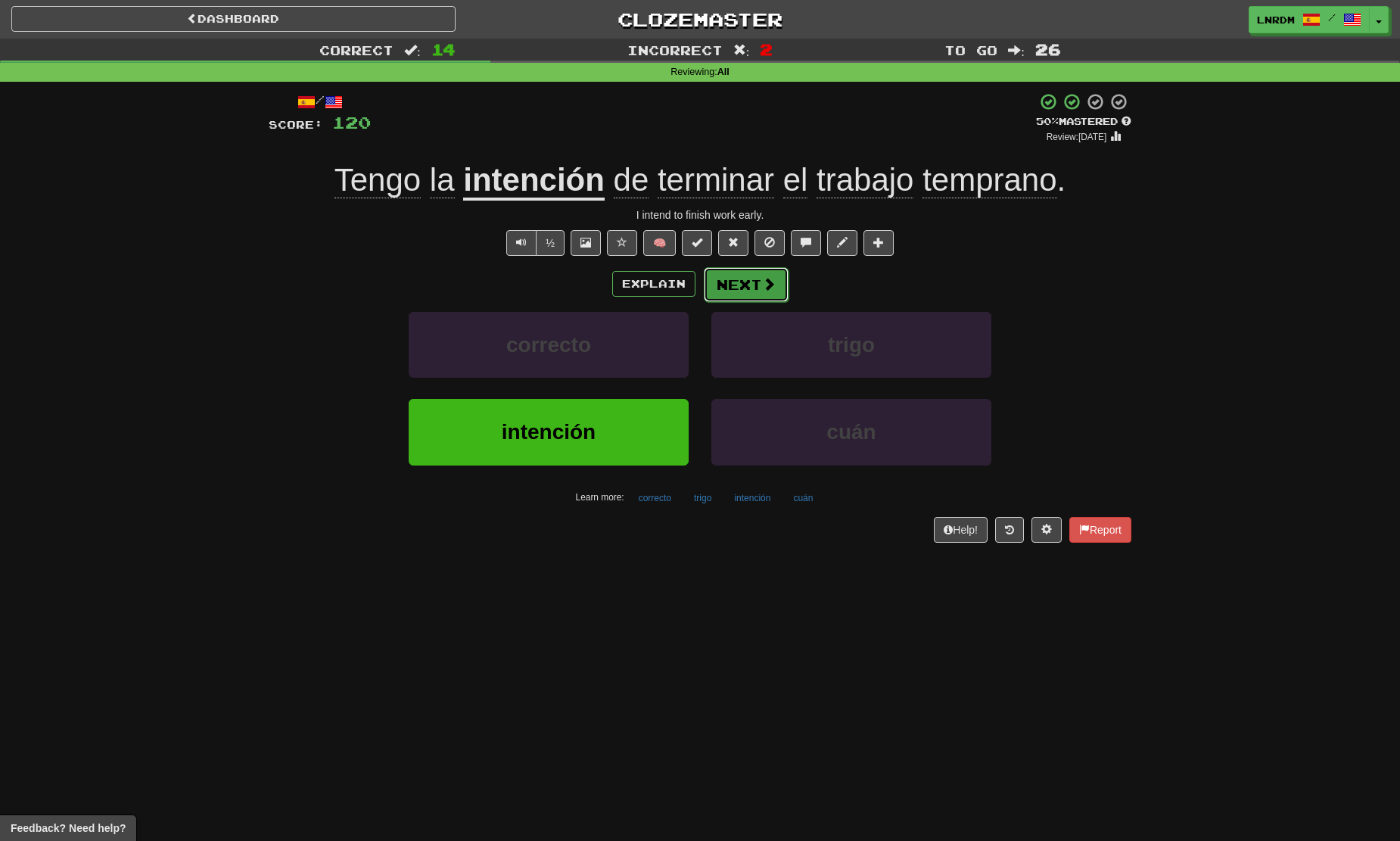
click at [777, 283] on button "Next" at bounding box center [746, 284] width 85 height 34
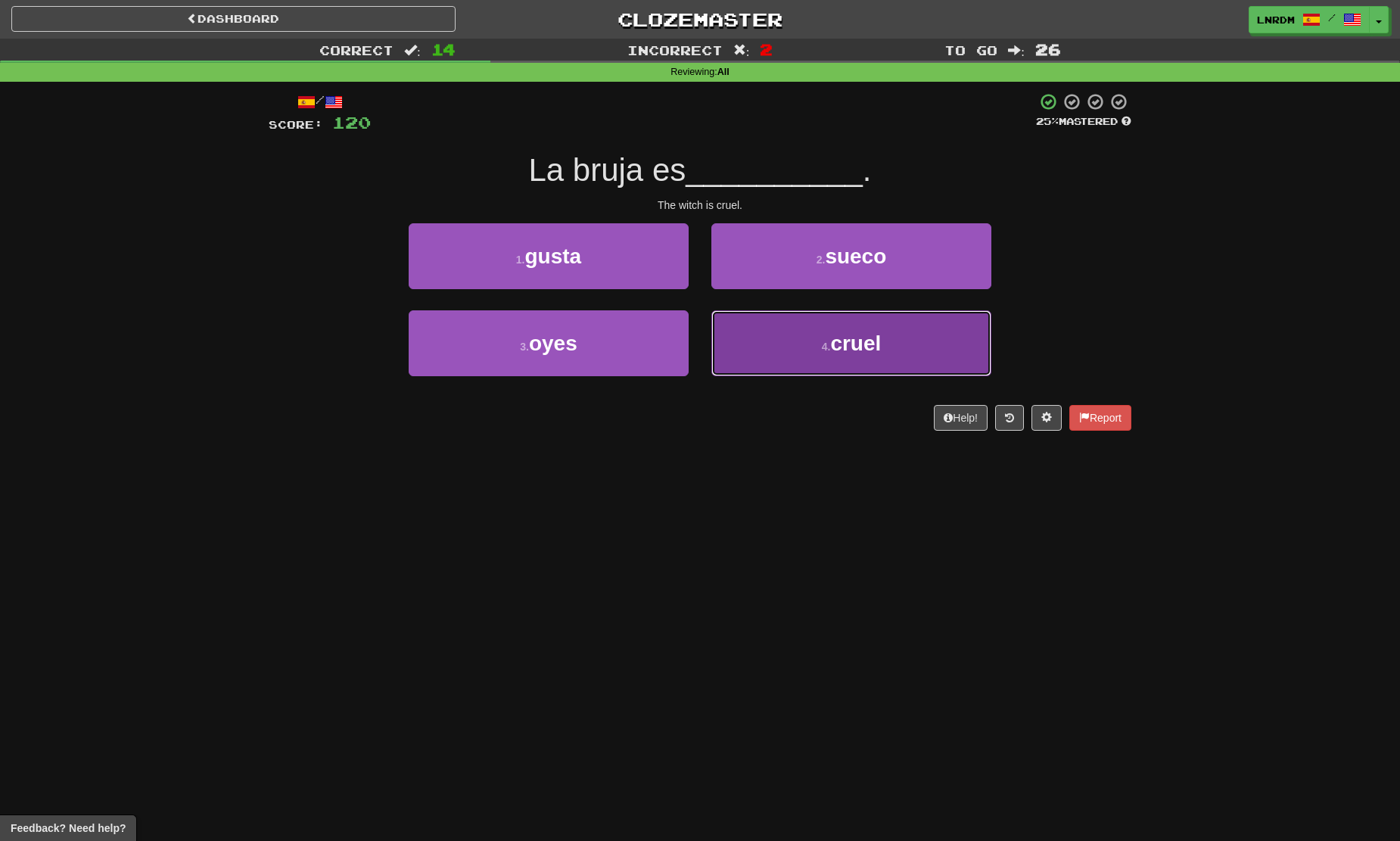
click at [770, 336] on button "4 . cruel" at bounding box center [851, 343] width 280 height 66
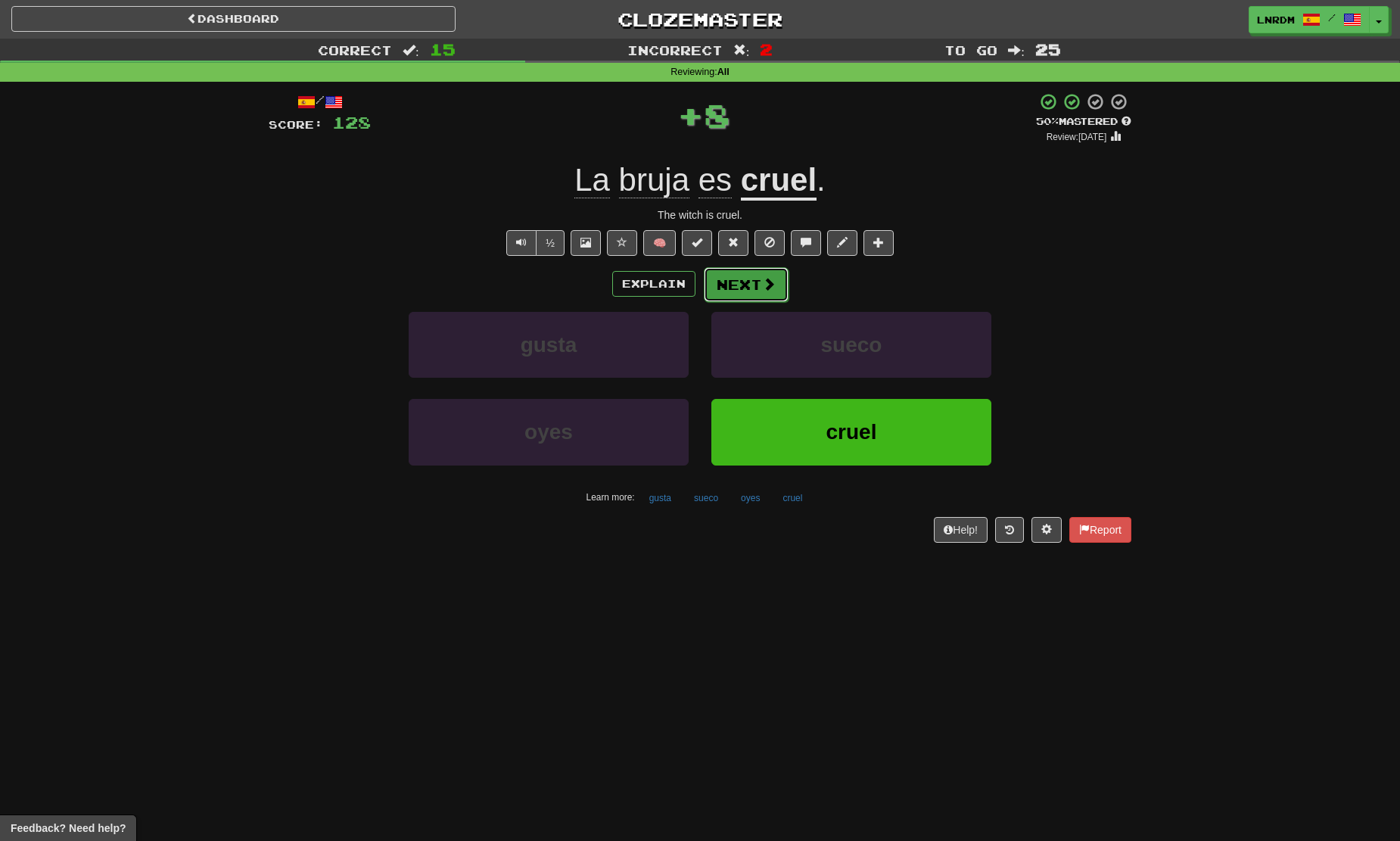
click at [737, 280] on button "Next" at bounding box center [746, 284] width 85 height 34
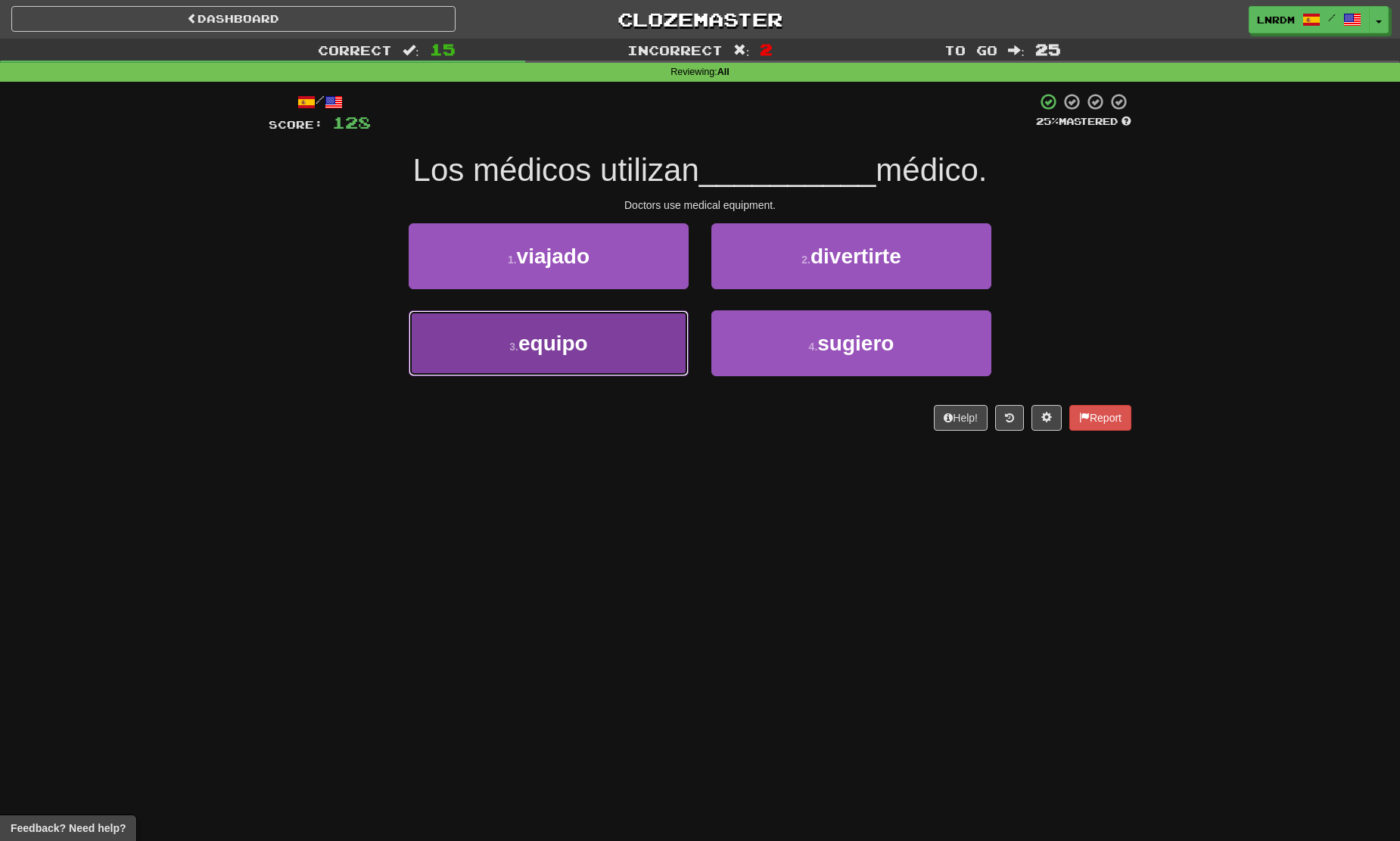
click at [574, 360] on button "3 . equipo" at bounding box center [548, 343] width 280 height 66
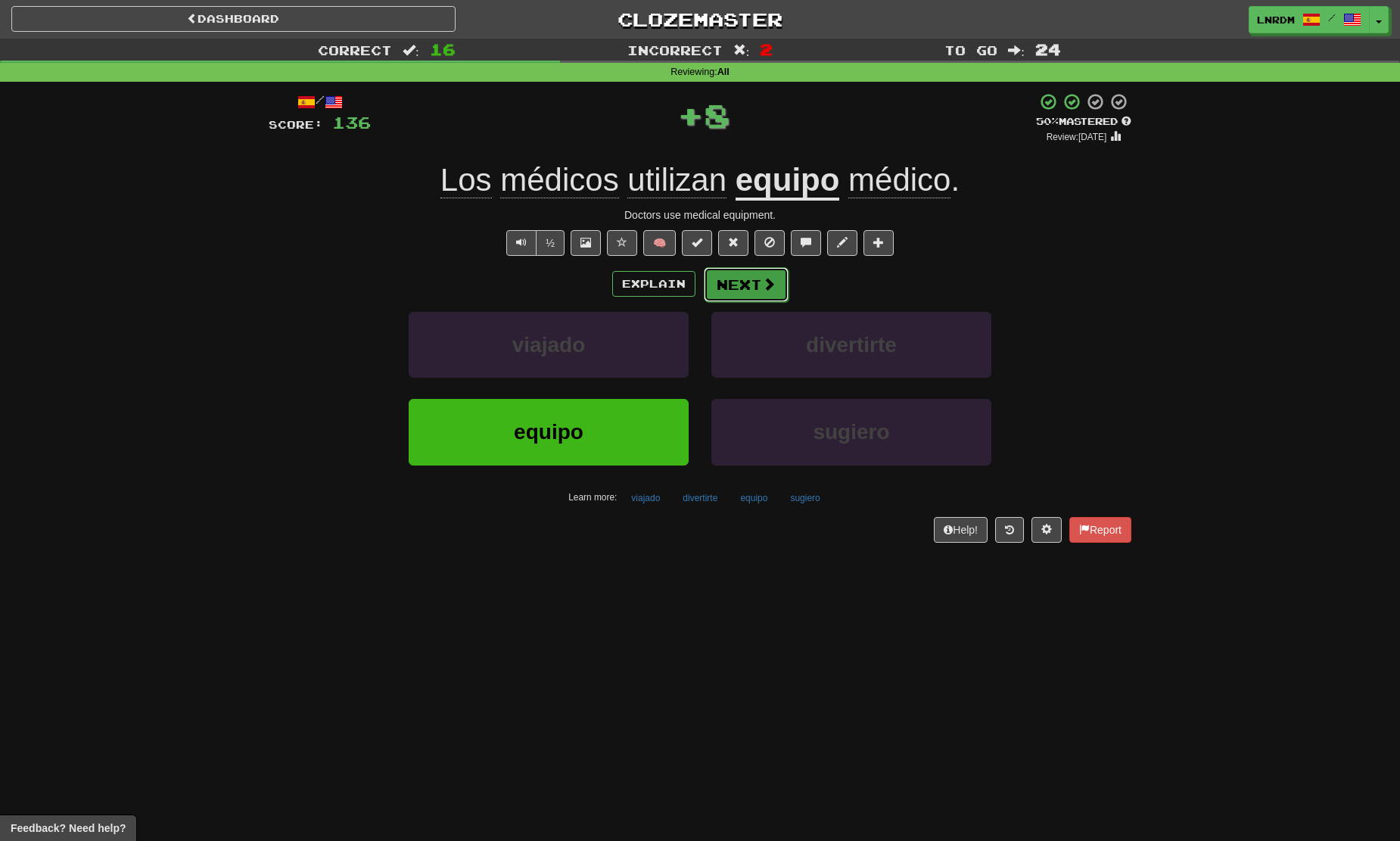
click at [751, 276] on button "Next" at bounding box center [746, 284] width 85 height 34
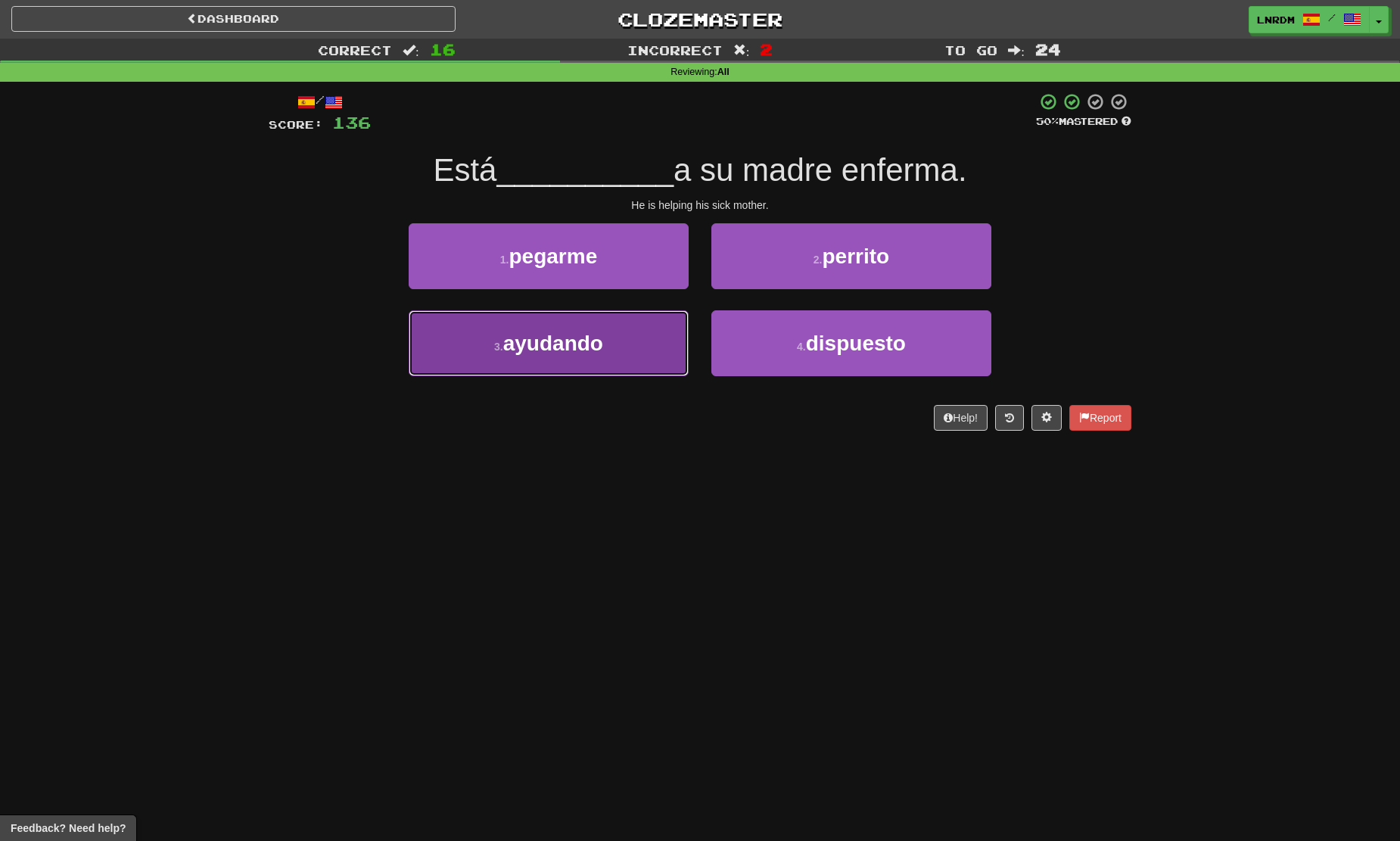
click at [639, 356] on button "3 . ayudando" at bounding box center [548, 343] width 280 height 66
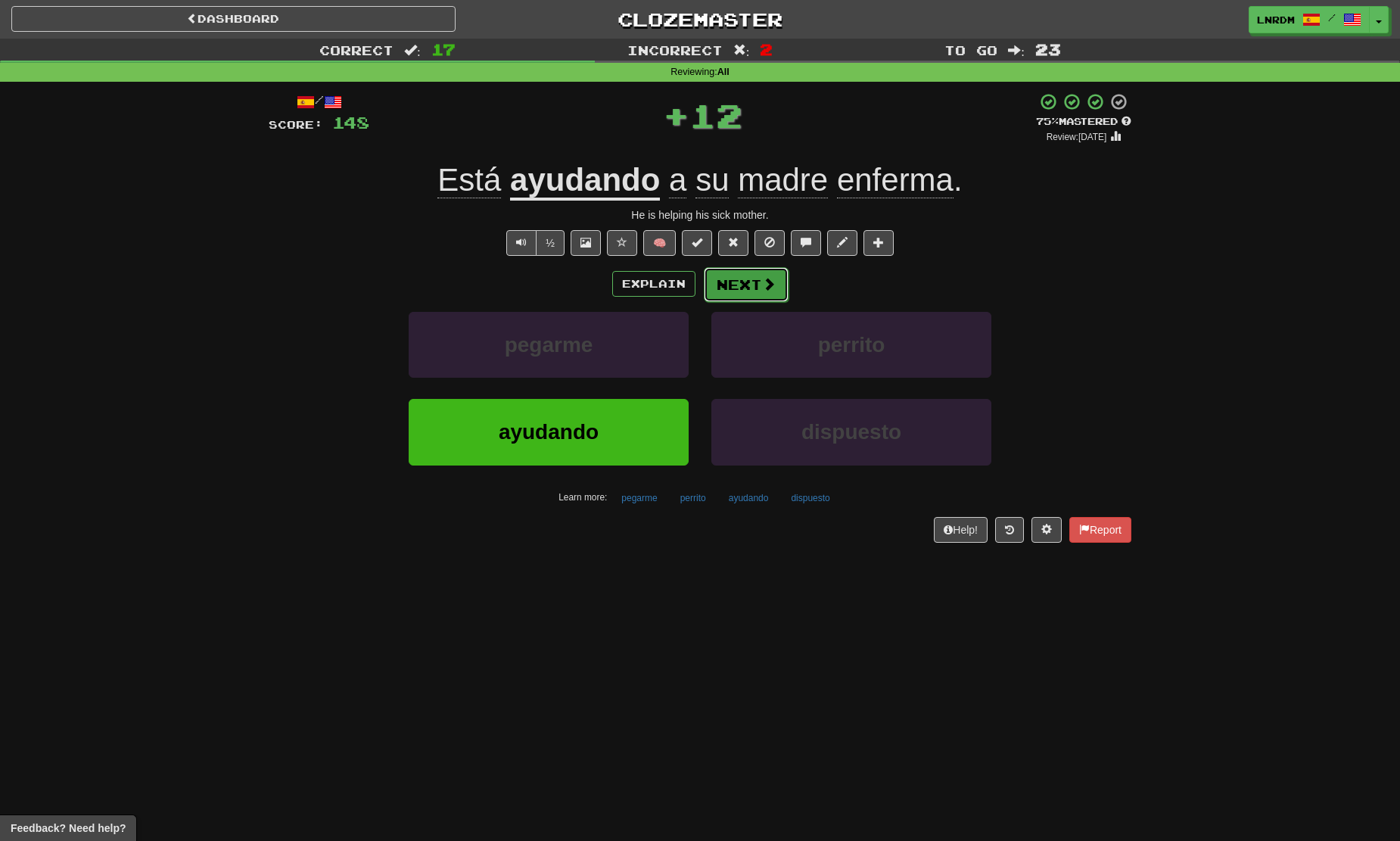
click at [737, 280] on button "Next" at bounding box center [746, 284] width 85 height 34
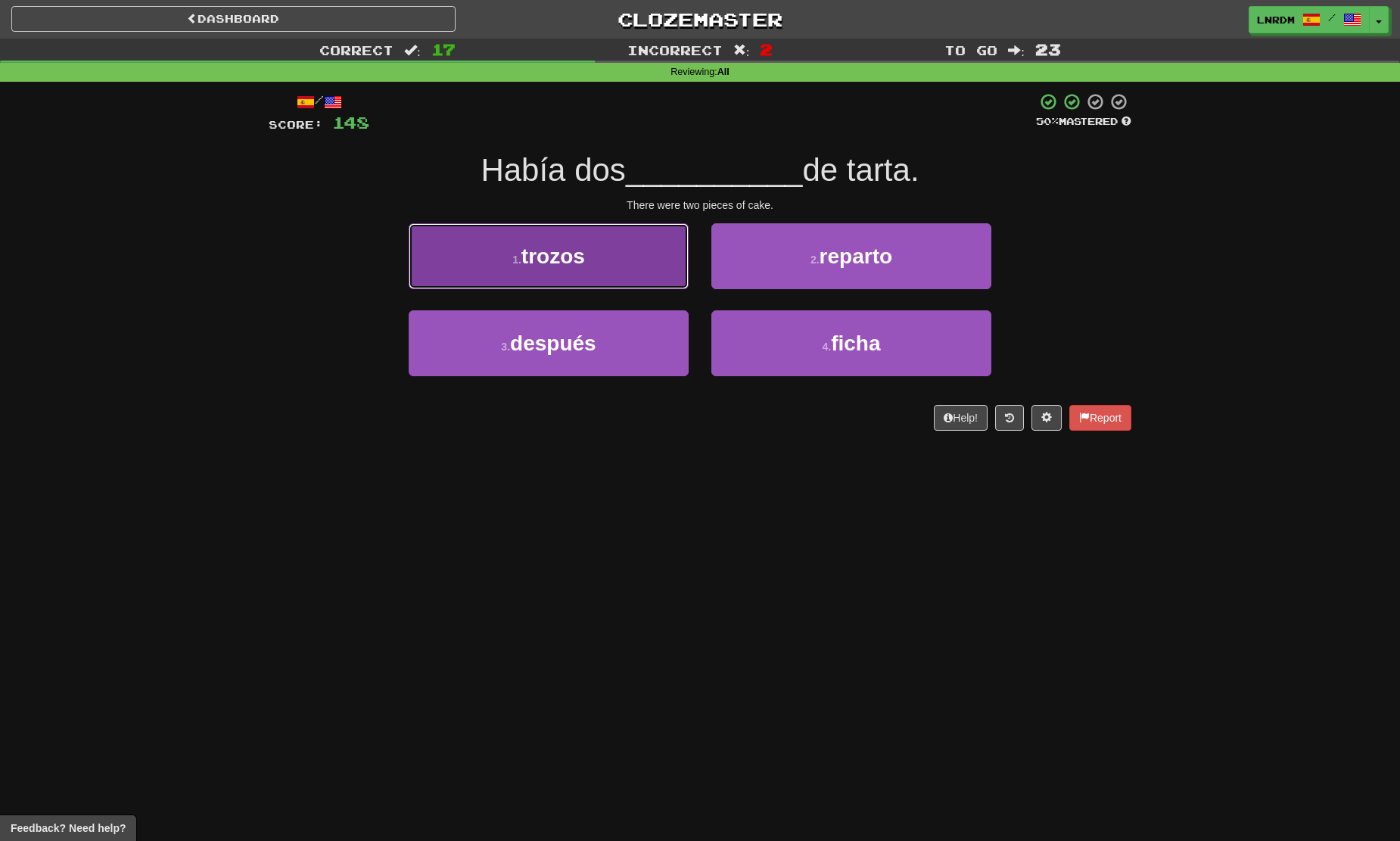
click at [615, 249] on button "1 . trozos" at bounding box center [548, 256] width 280 height 66
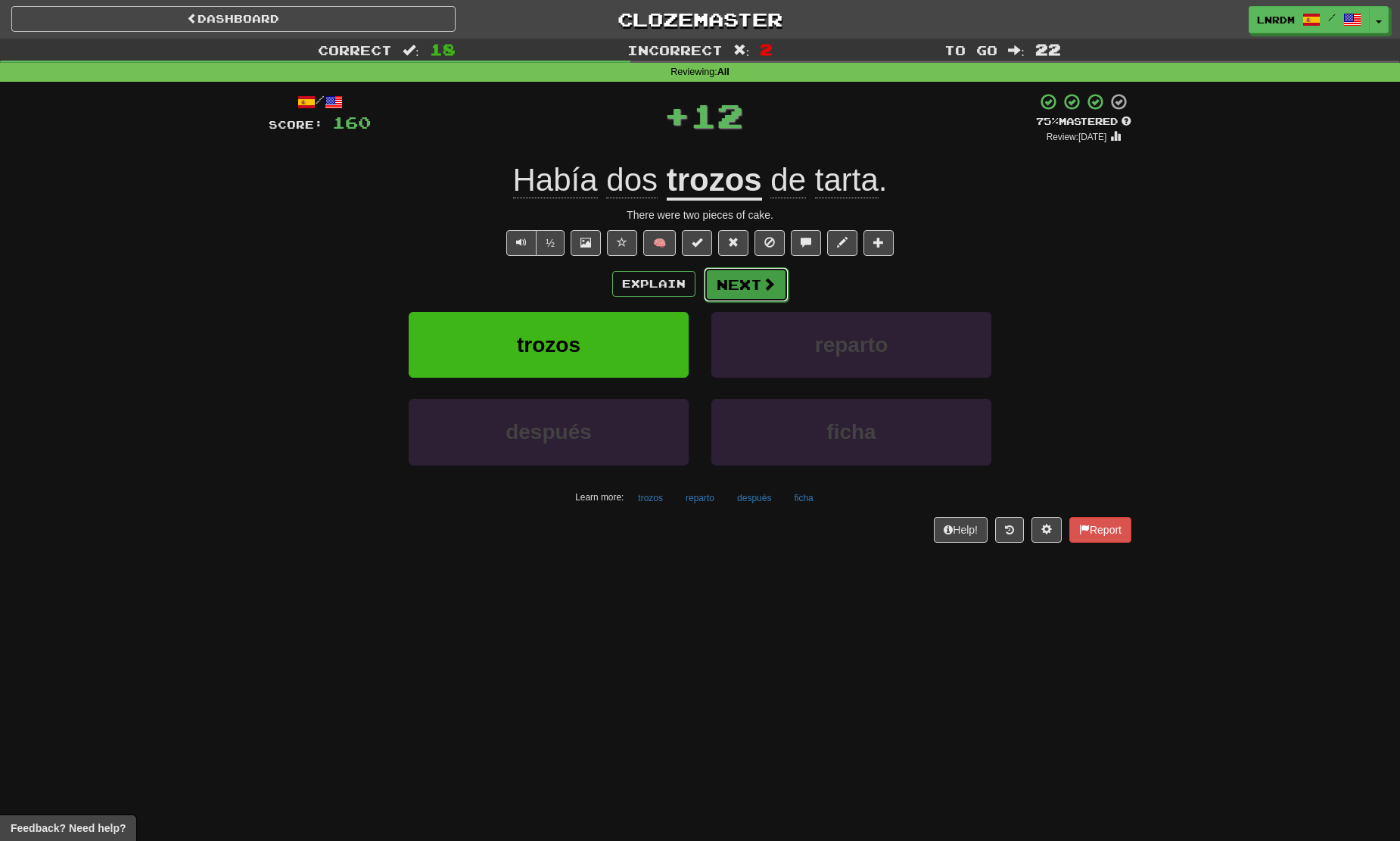
click at [750, 278] on button "Next" at bounding box center [746, 284] width 85 height 34
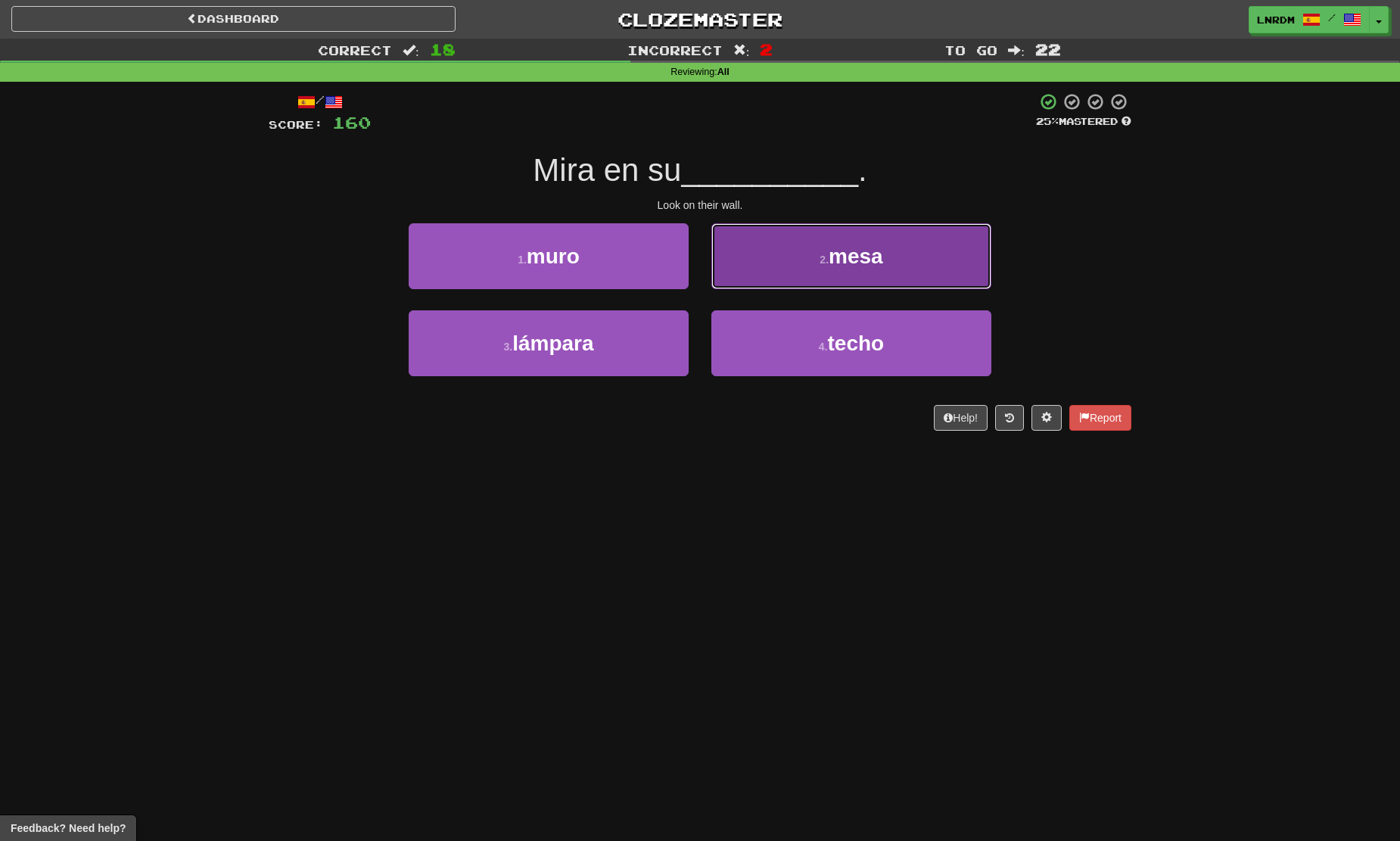
click at [859, 230] on button "2 . mesa" at bounding box center [851, 256] width 280 height 66
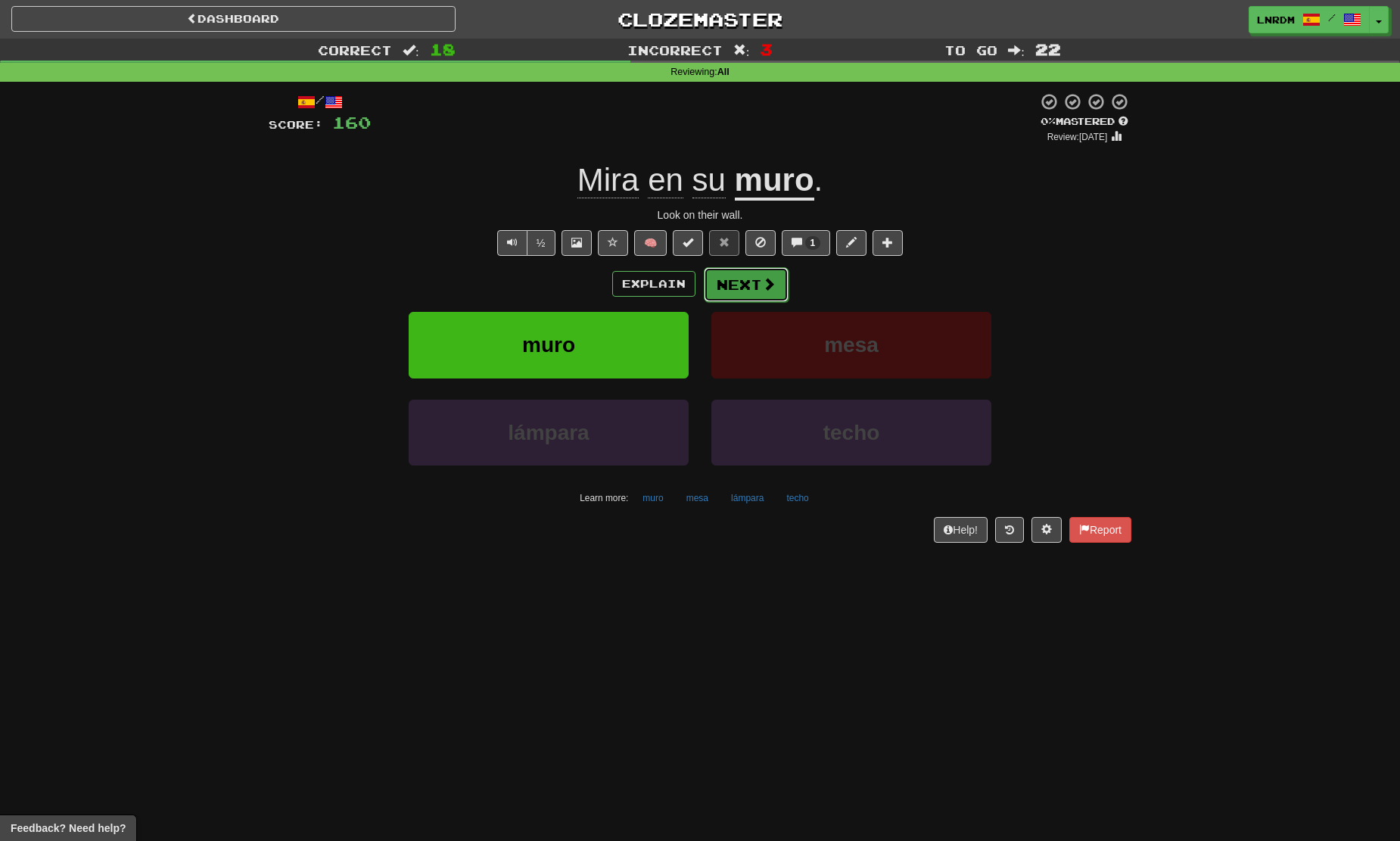
click at [751, 293] on button "Next" at bounding box center [746, 284] width 85 height 34
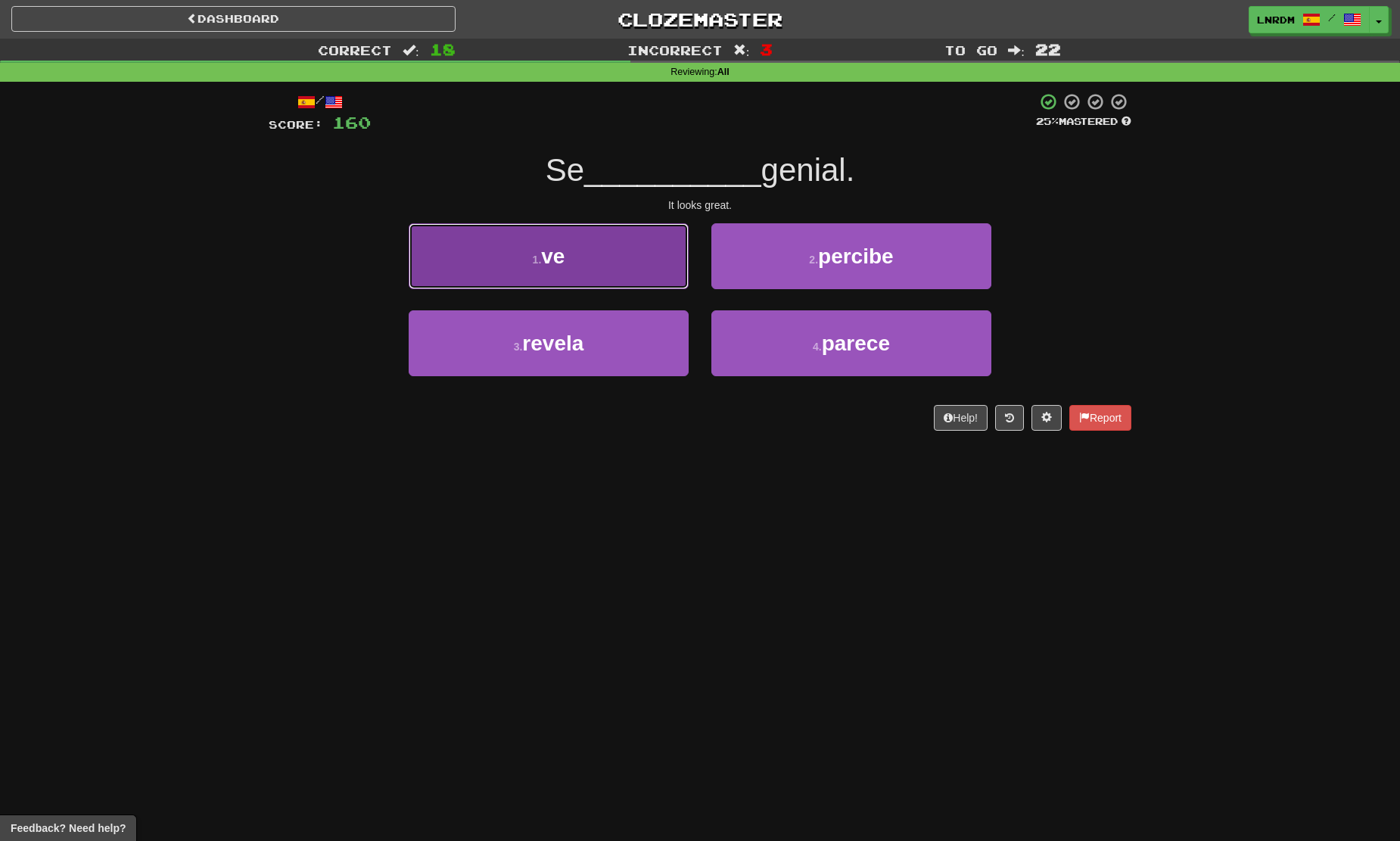
click at [567, 268] on button "1 . ve" at bounding box center [548, 256] width 280 height 66
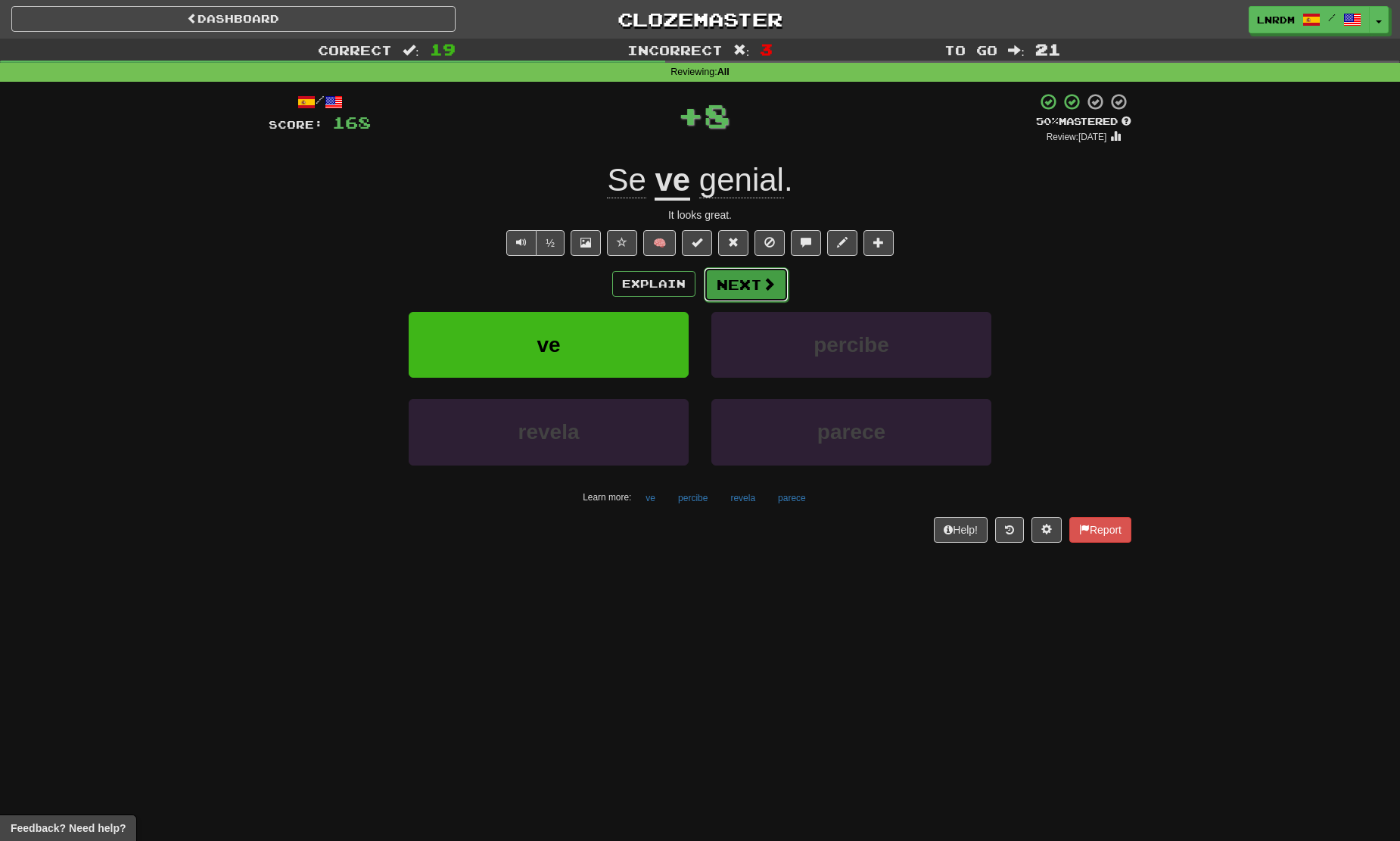
click at [764, 283] on span at bounding box center [769, 283] width 13 height 13
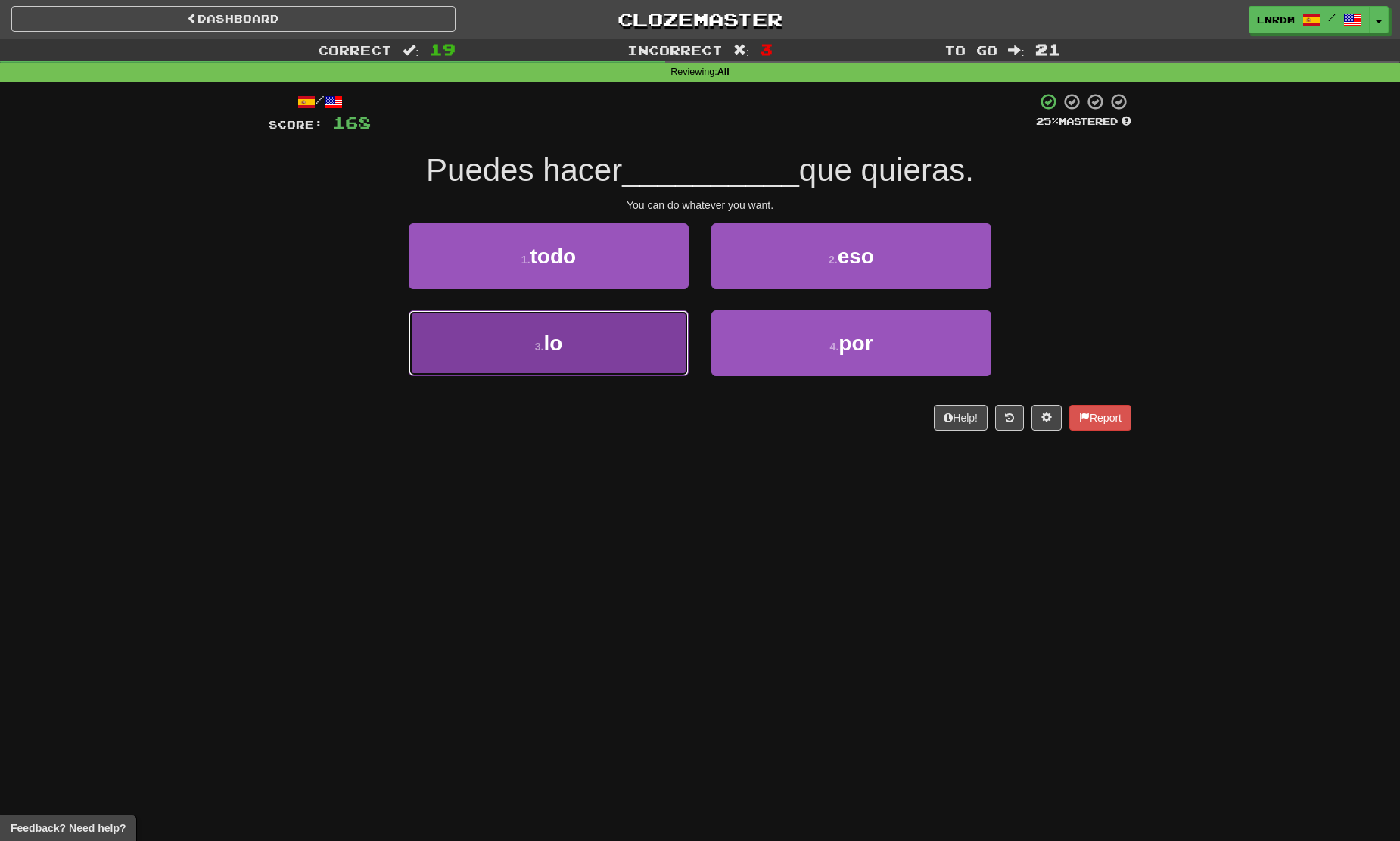
click at [621, 329] on button "3 . lo" at bounding box center [548, 343] width 280 height 66
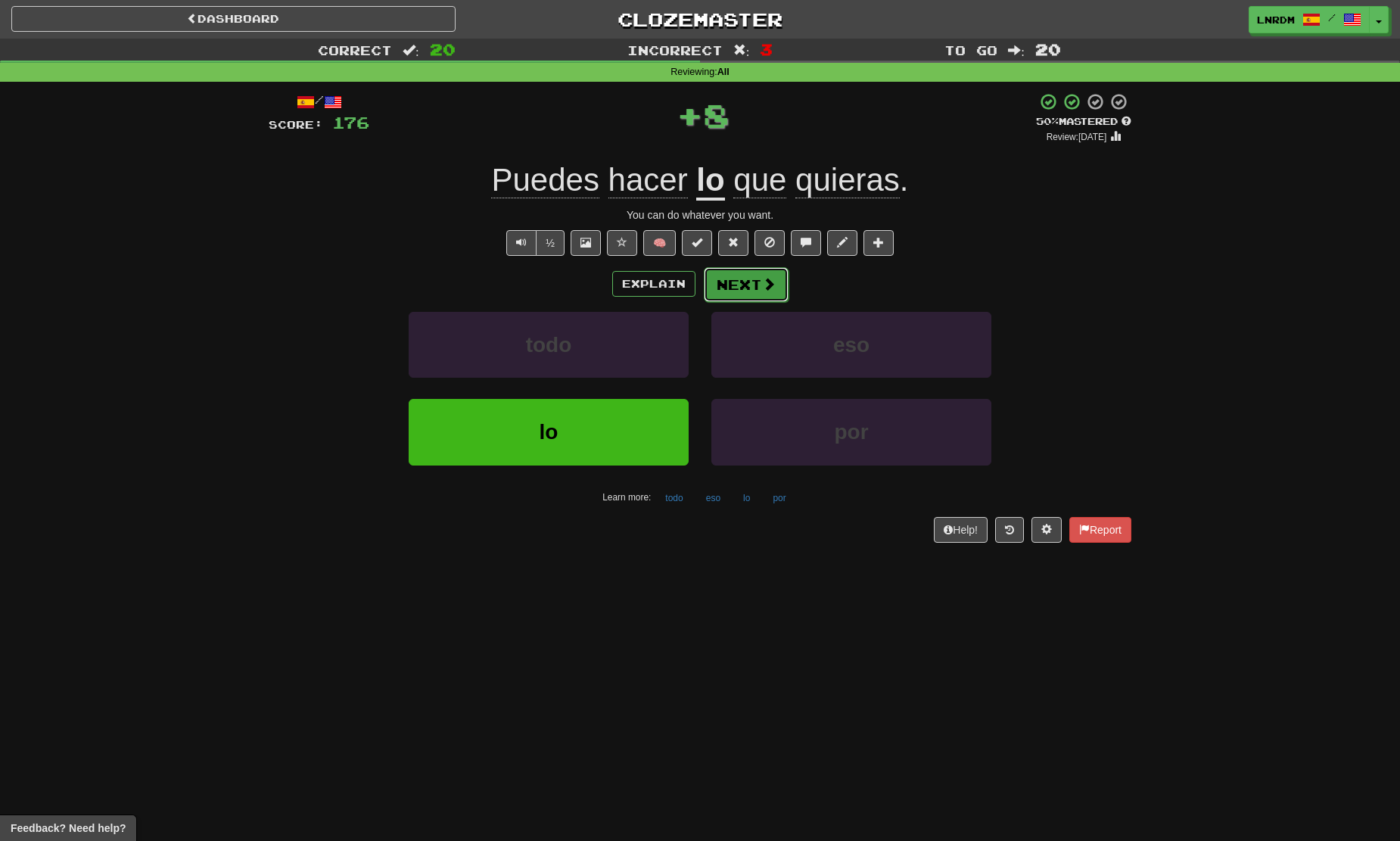
click at [762, 283] on span at bounding box center [769, 283] width 13 height 13
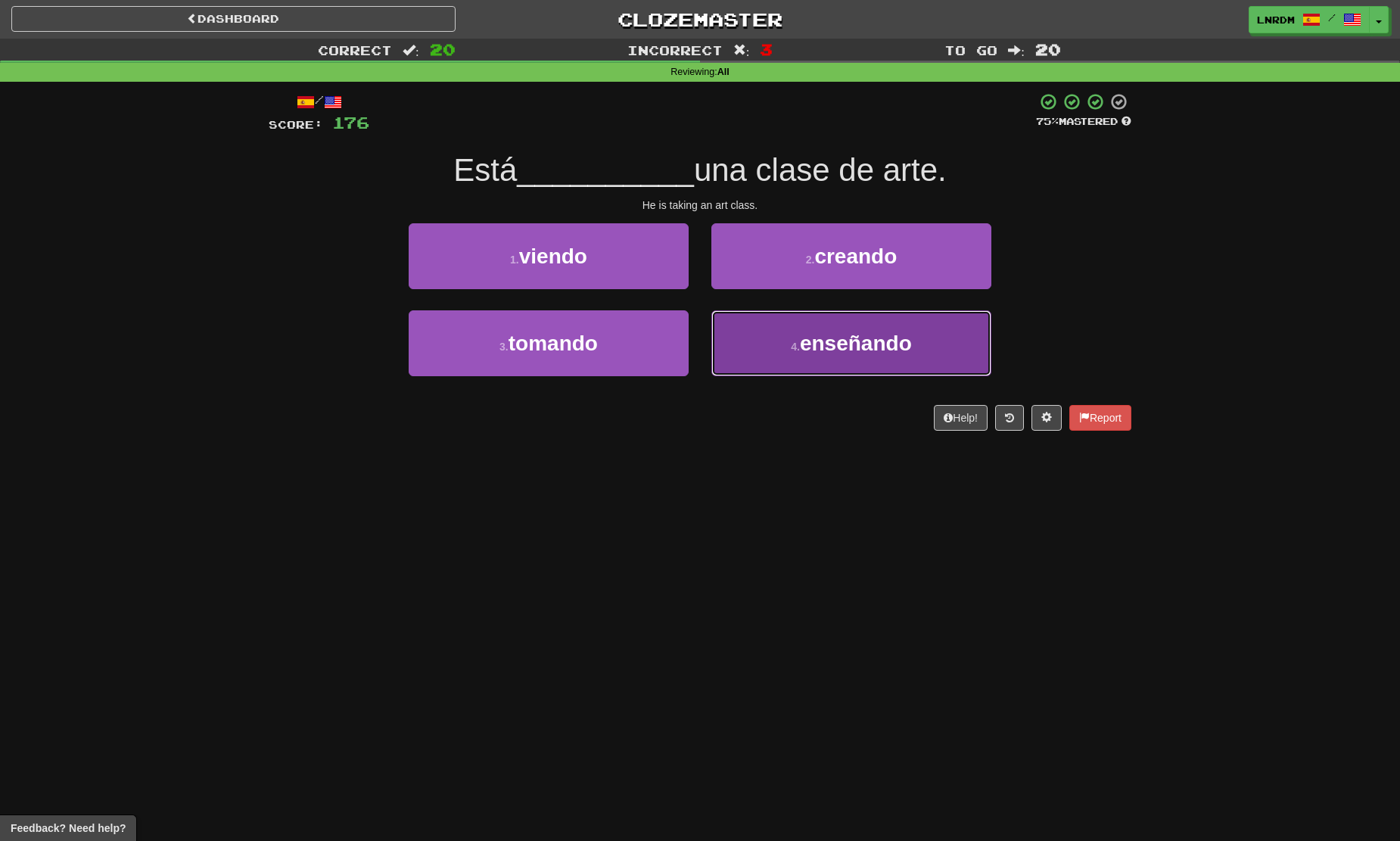
click at [849, 361] on button "4 . enseñando" at bounding box center [851, 343] width 280 height 66
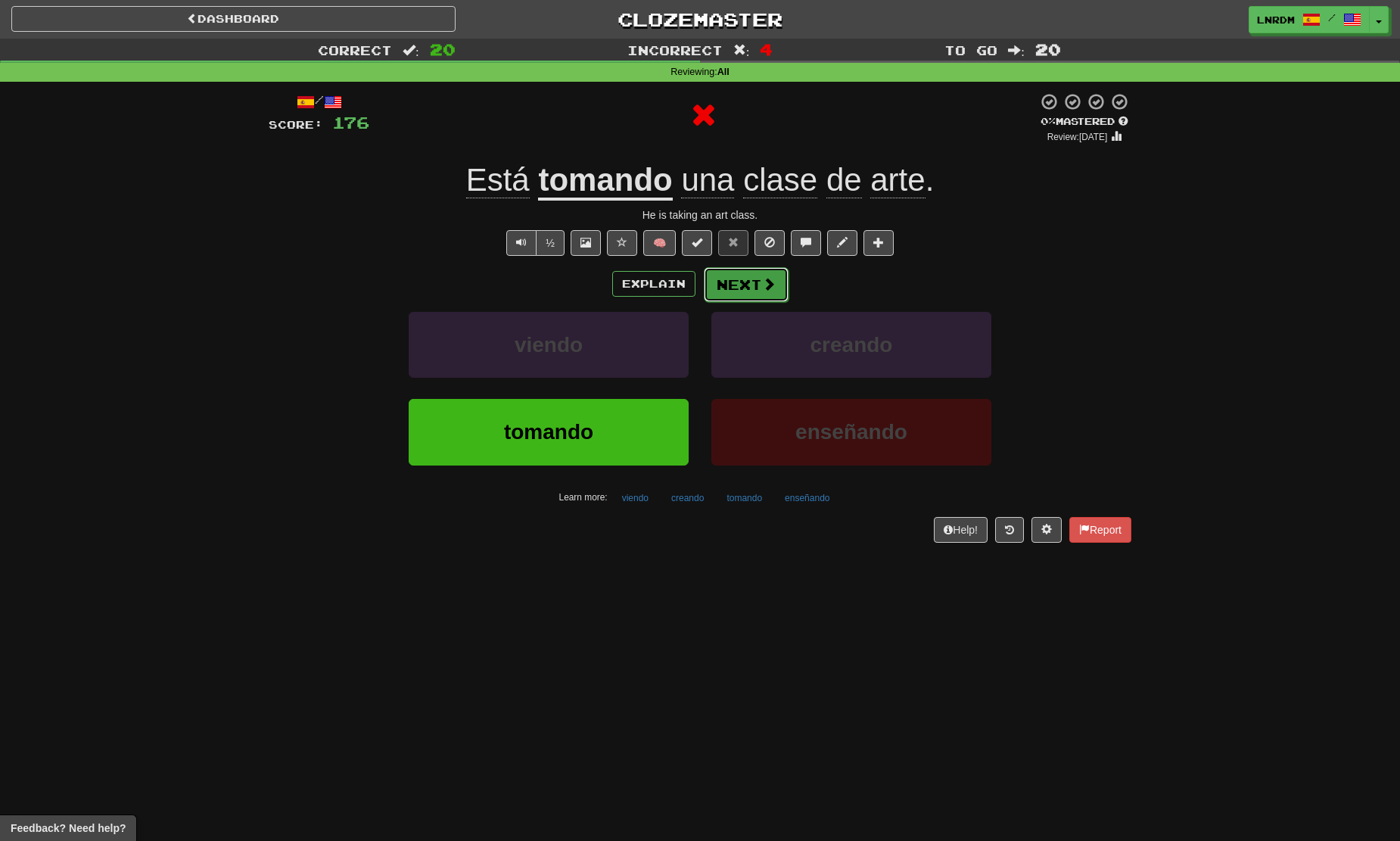
click at [737, 275] on button "Next" at bounding box center [746, 284] width 85 height 34
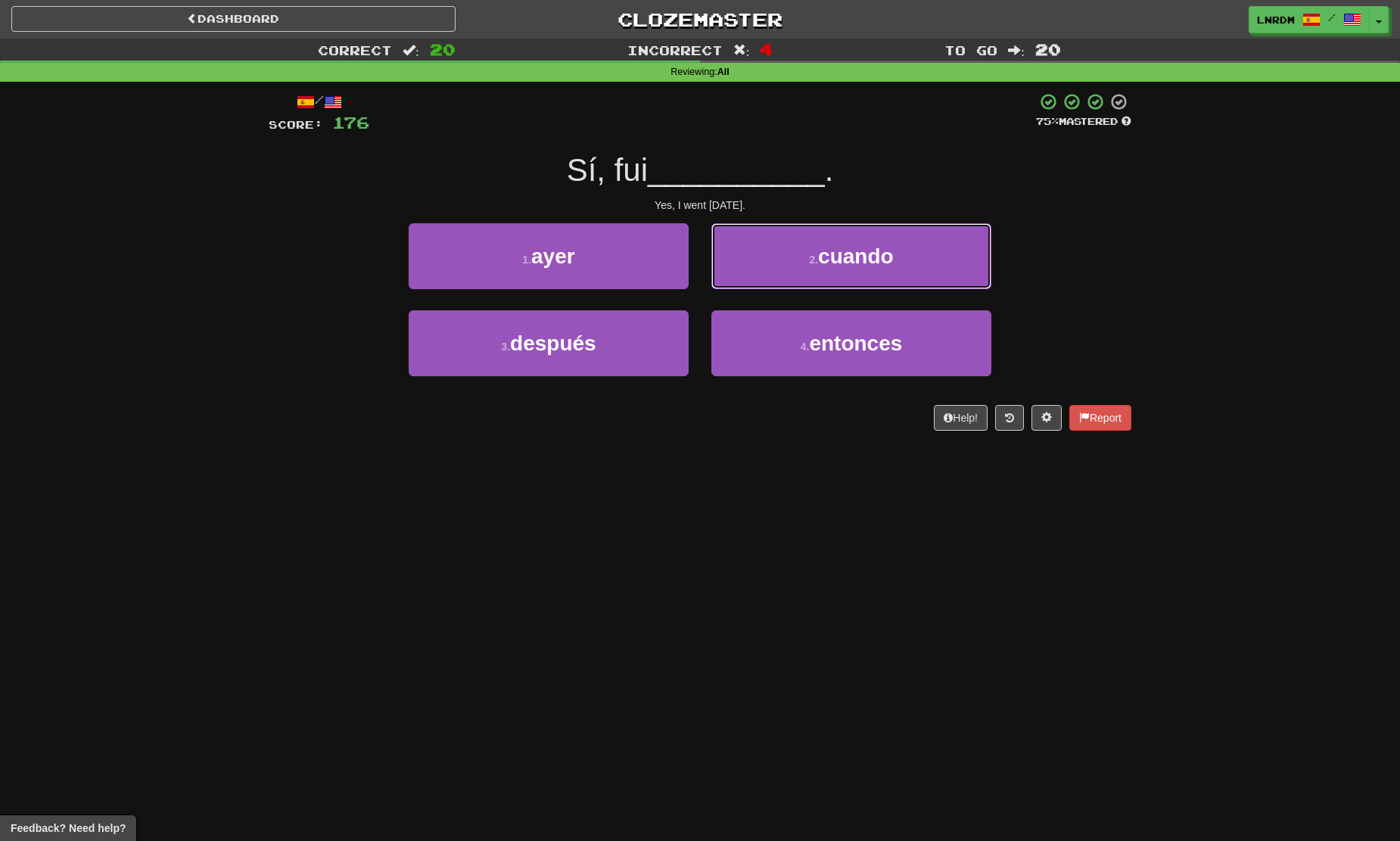
click at [737, 275] on button "2 . cuando" at bounding box center [851, 256] width 280 height 66
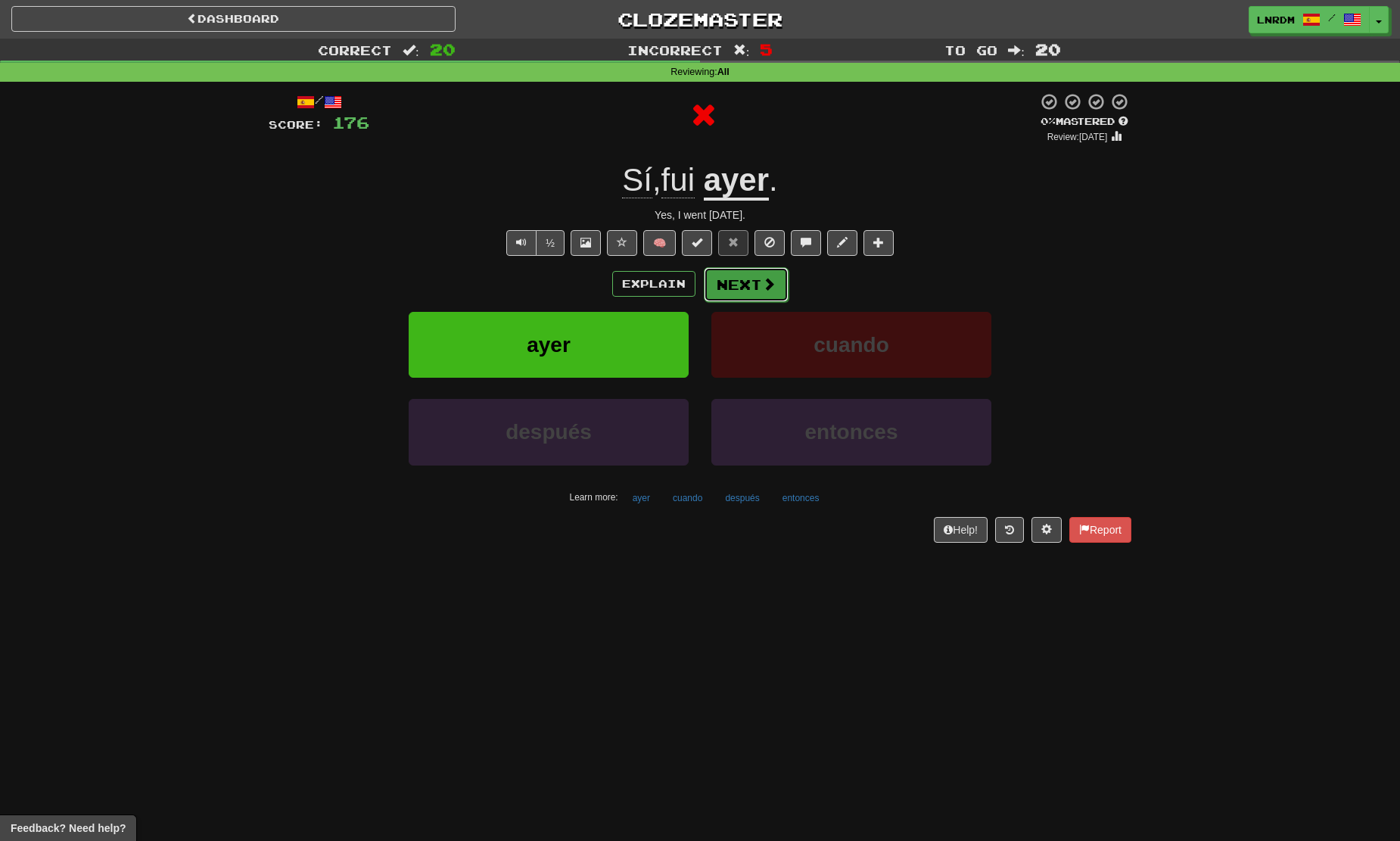
click at [768, 283] on span at bounding box center [769, 283] width 13 height 13
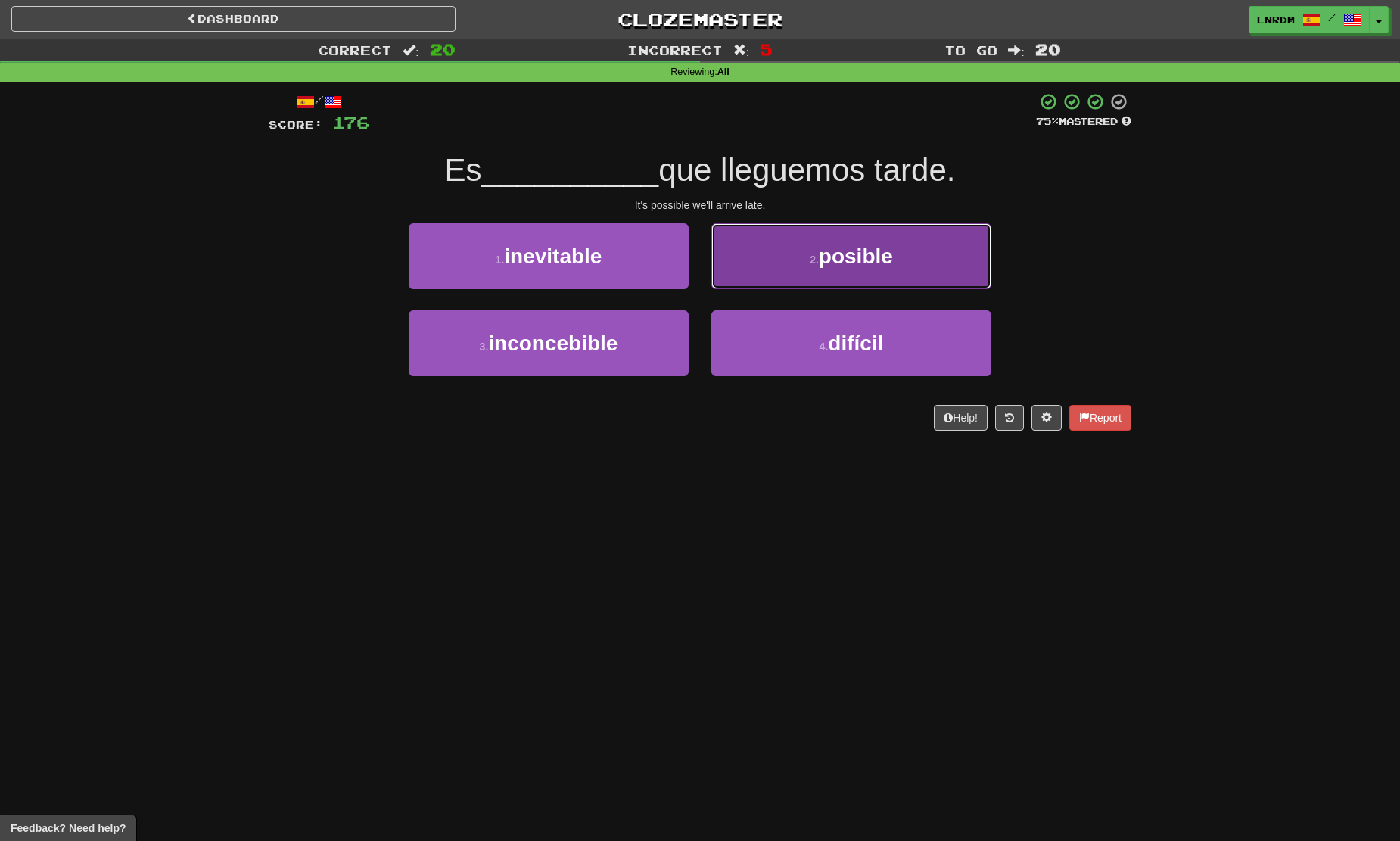
click at [830, 254] on span "posible" at bounding box center [856, 257] width 74 height 24
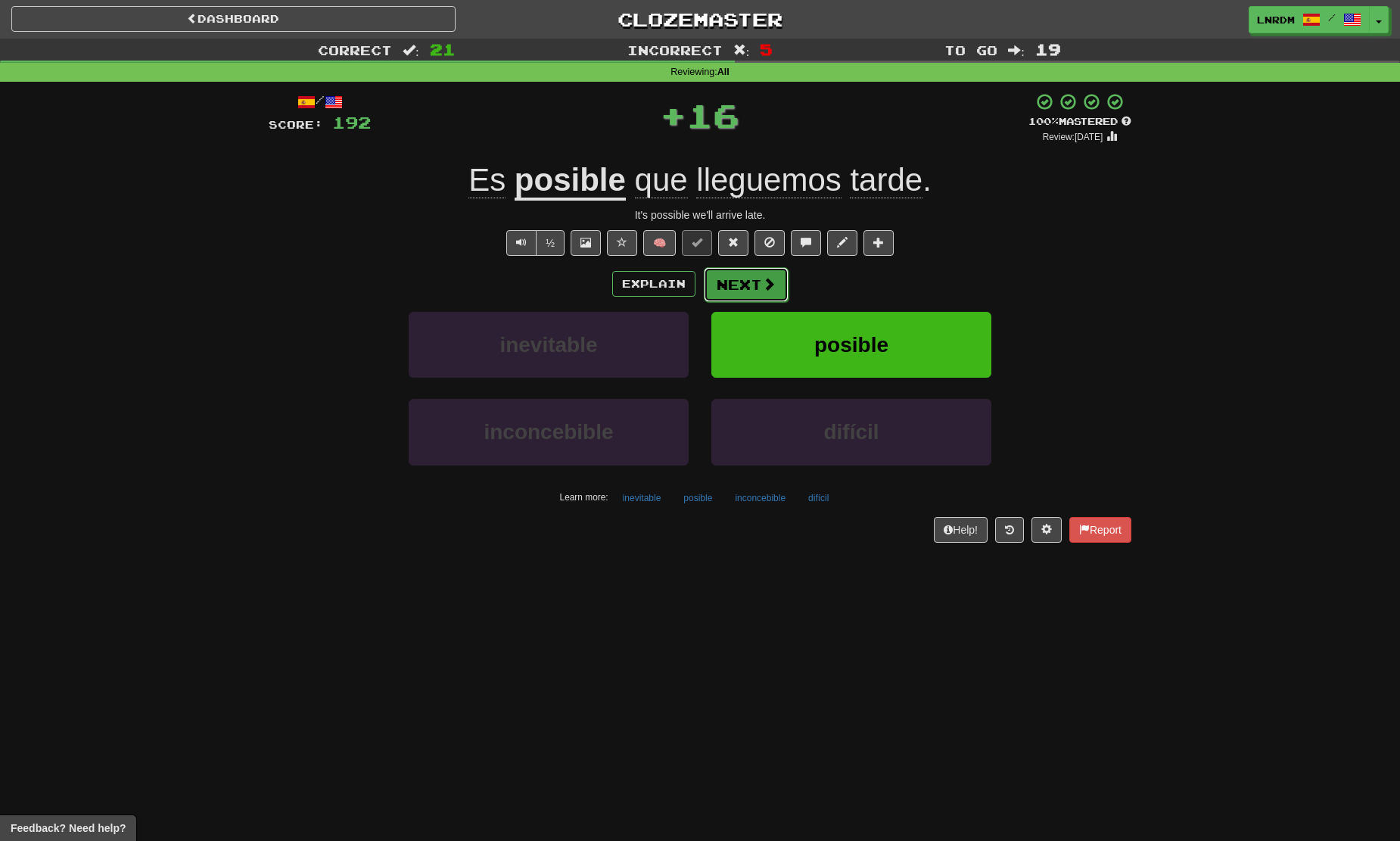
click at [749, 283] on button "Next" at bounding box center [746, 284] width 85 height 34
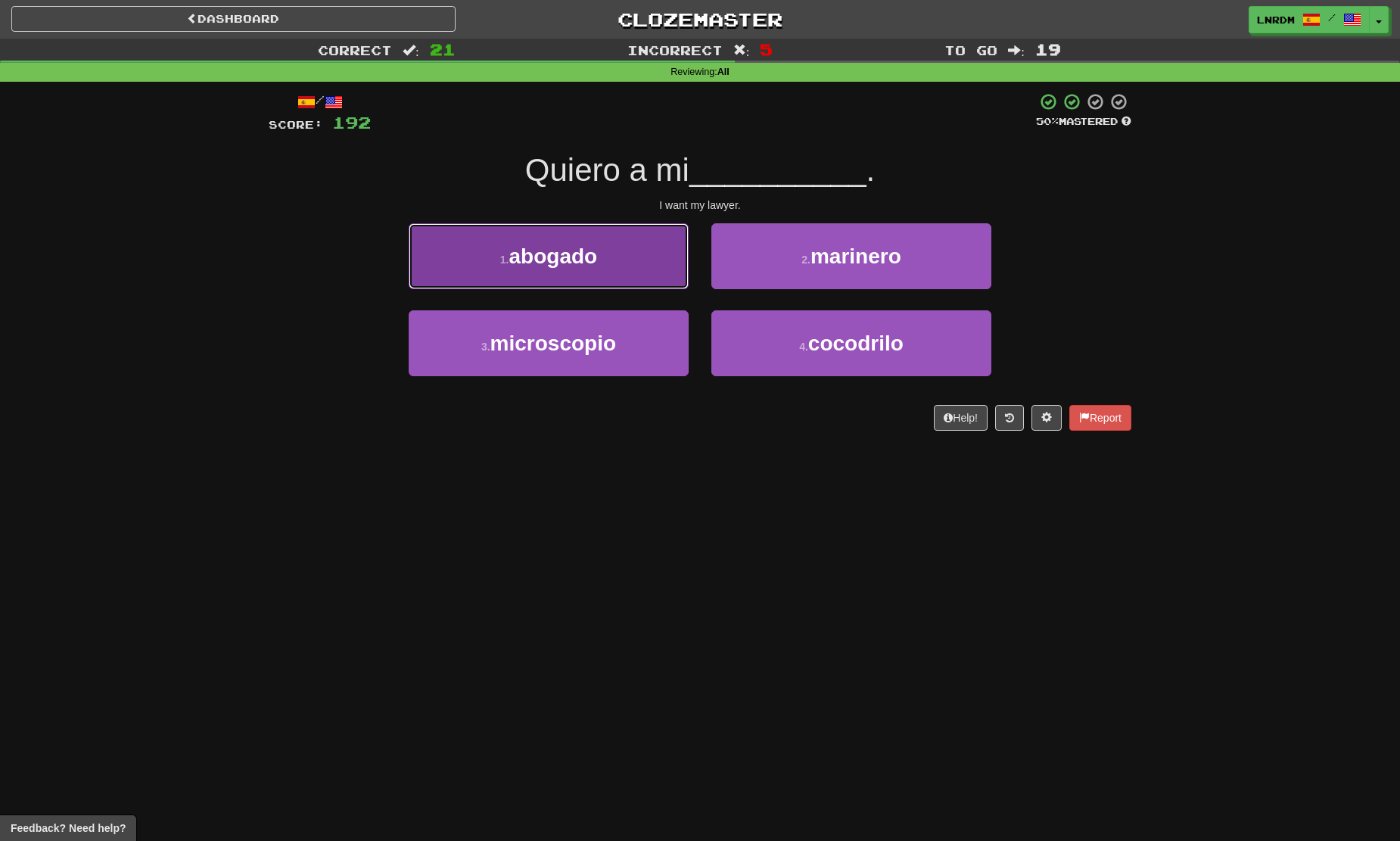
click at [657, 249] on button "1 . abogado" at bounding box center [548, 256] width 280 height 66
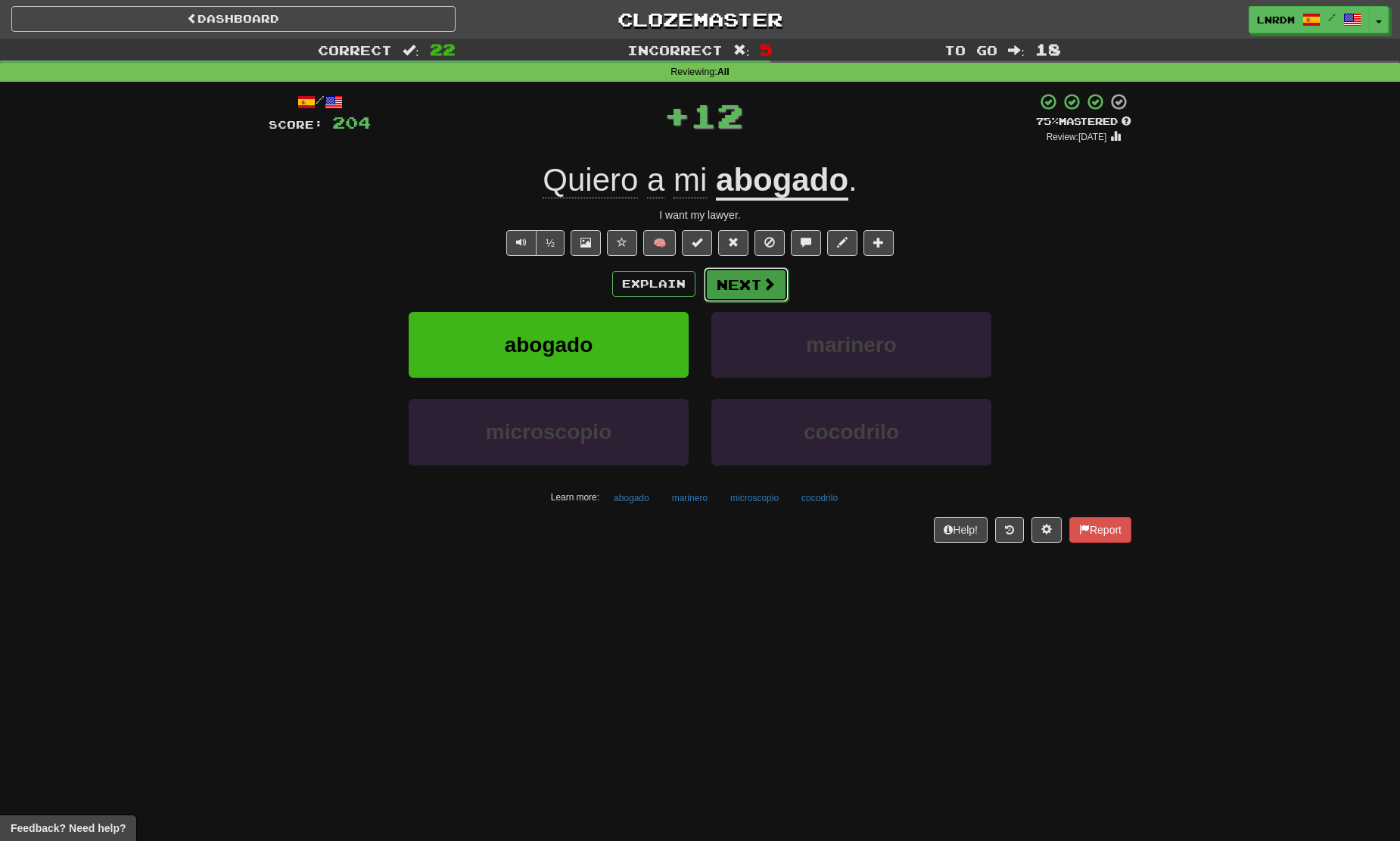
click at [769, 273] on button "Next" at bounding box center [746, 284] width 85 height 34
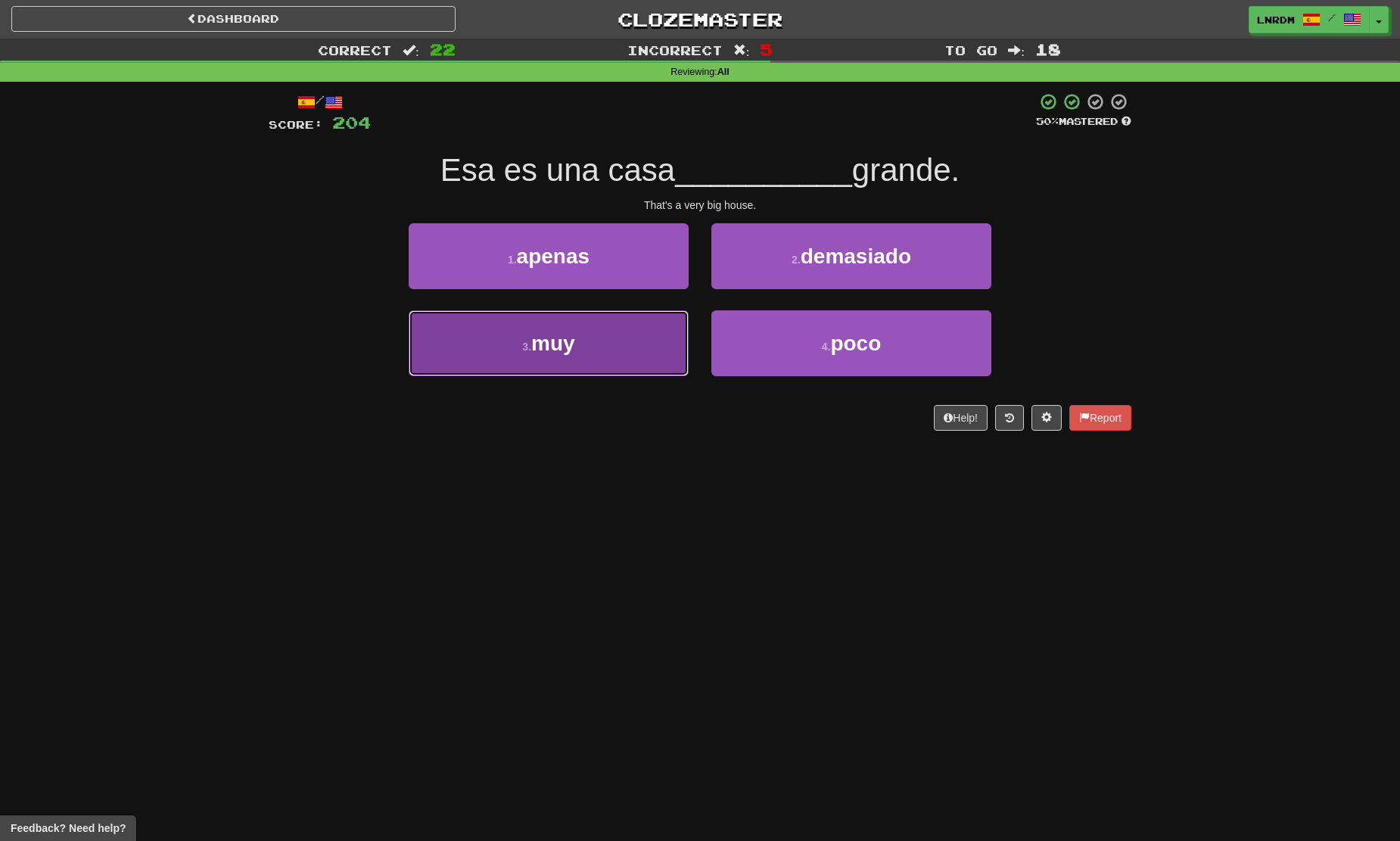
click at [608, 316] on button "3 . muy" at bounding box center [548, 343] width 280 height 66
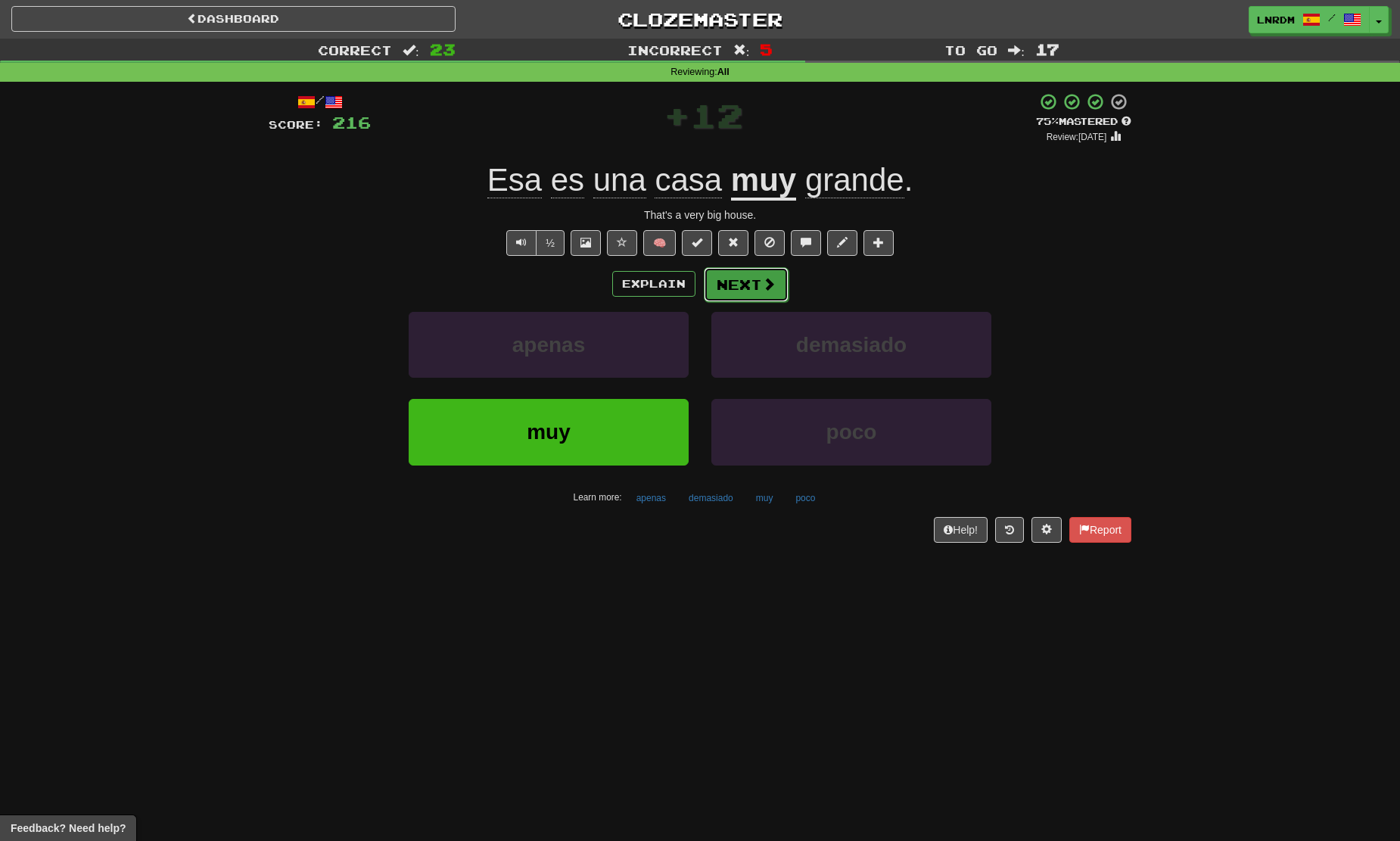
click at [759, 291] on button "Next" at bounding box center [746, 284] width 85 height 34
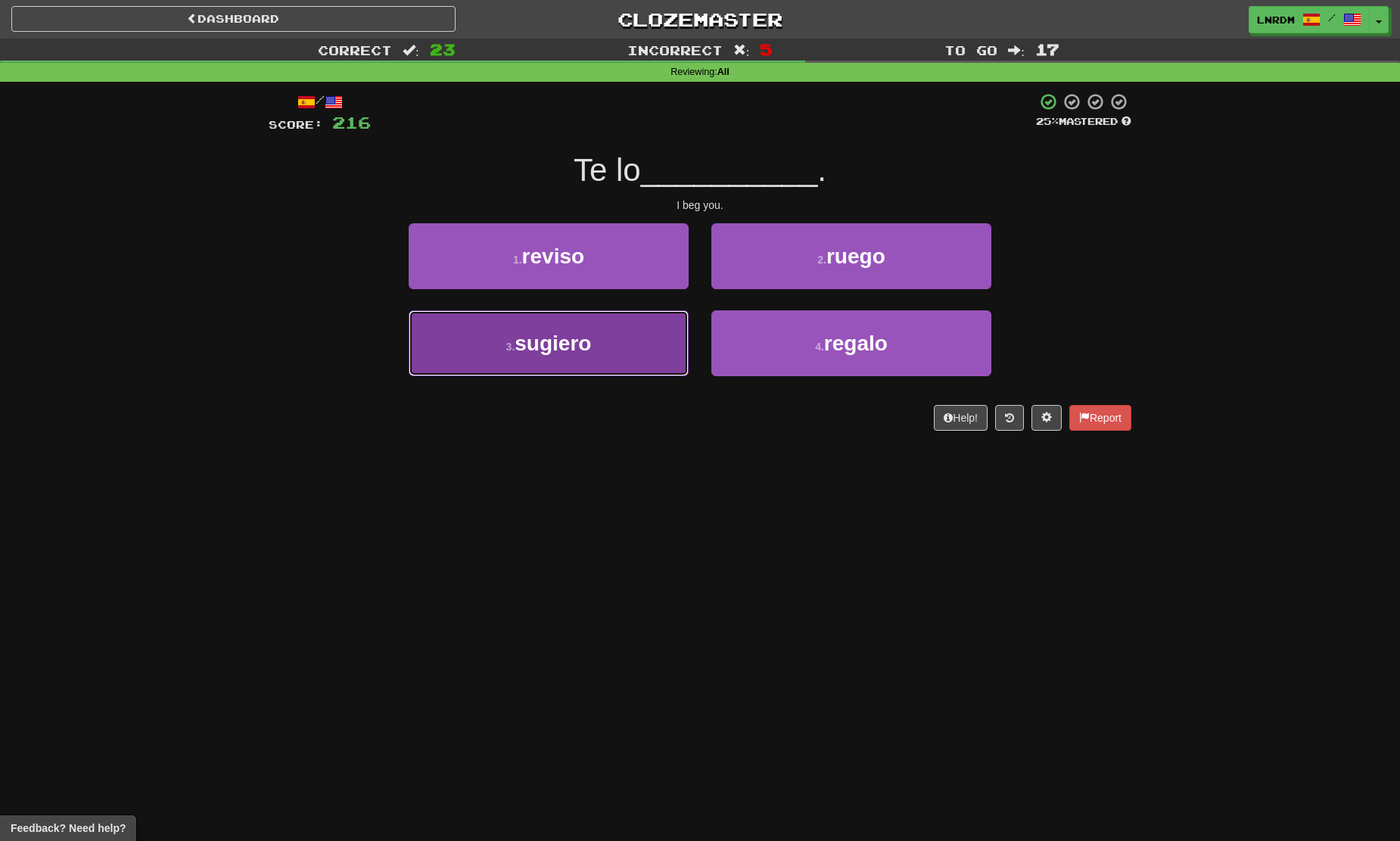
click at [612, 332] on button "3 . sugiero" at bounding box center [548, 343] width 280 height 66
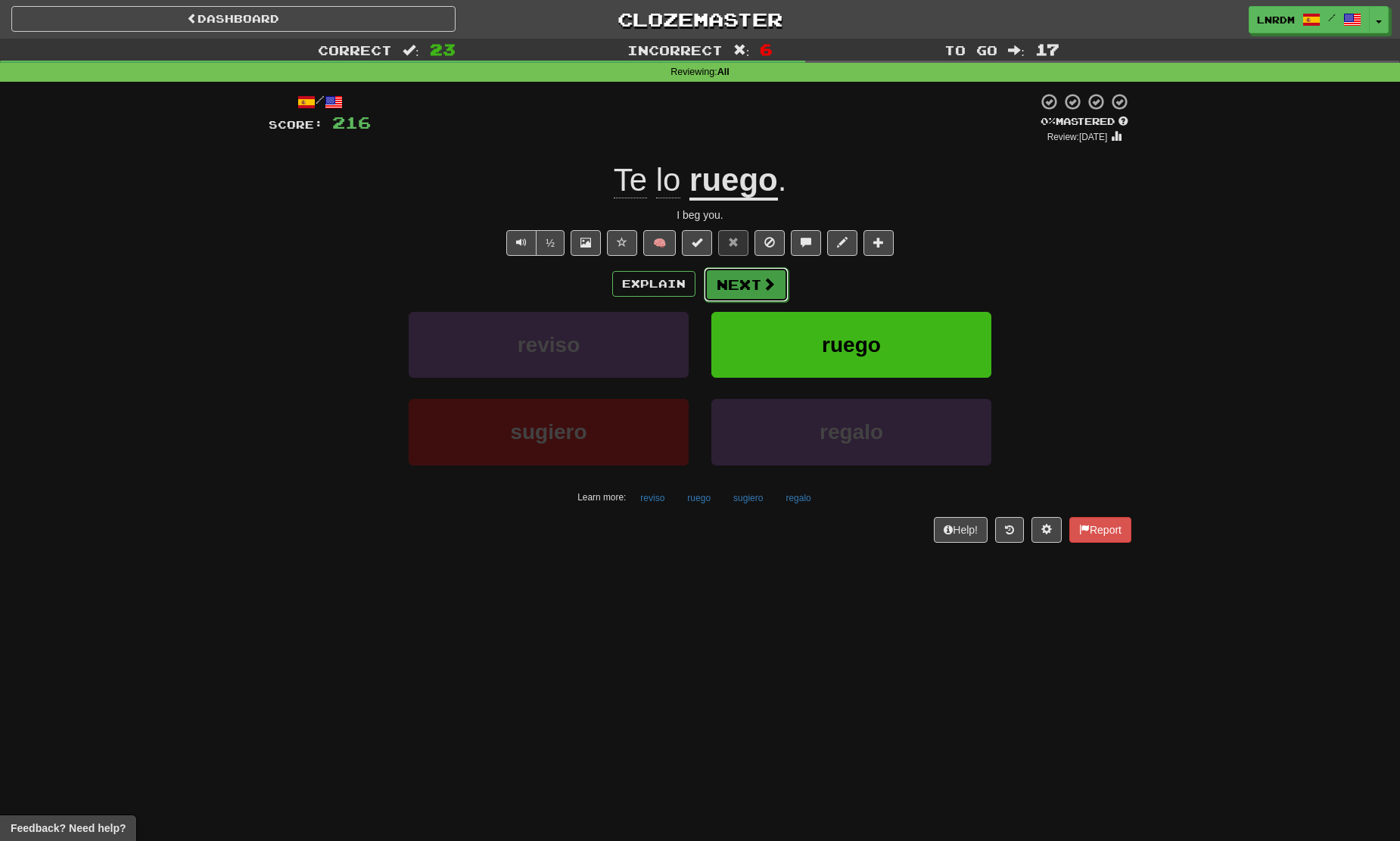
click at [753, 286] on button "Next" at bounding box center [746, 284] width 85 height 34
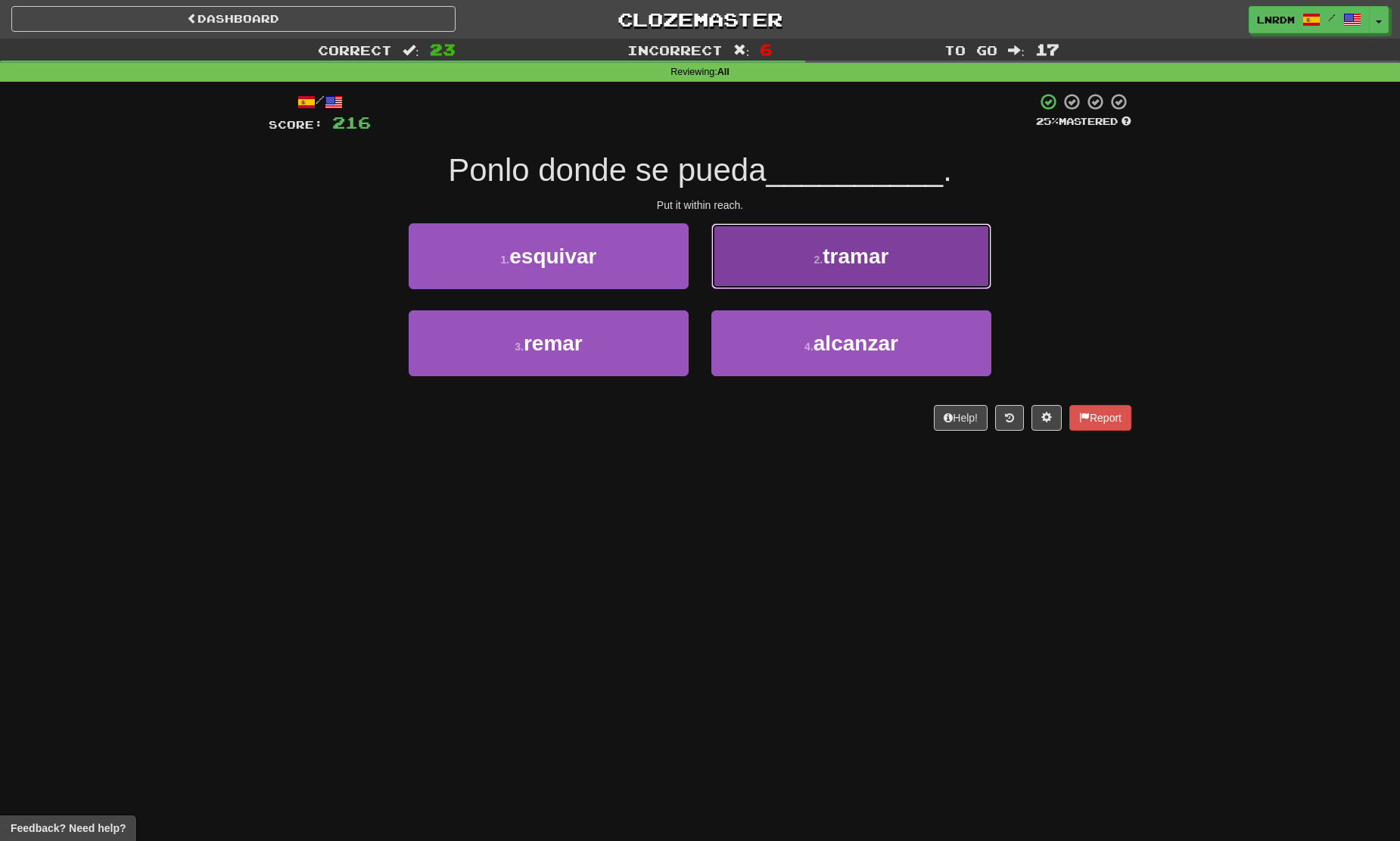
click at [871, 274] on button "2 . tramar" at bounding box center [851, 256] width 280 height 66
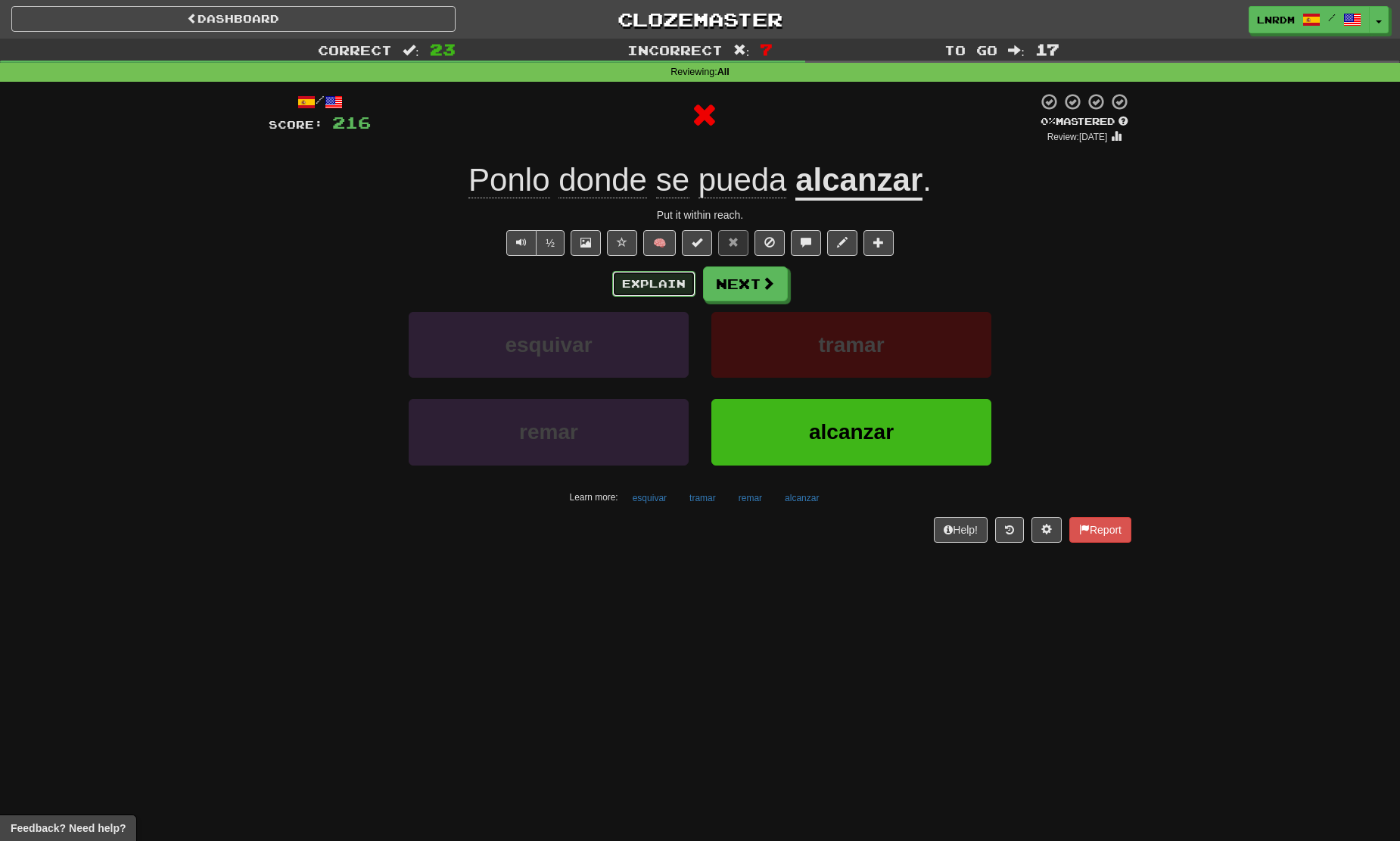
click at [663, 295] on button "Explain" at bounding box center [653, 283] width 83 height 26
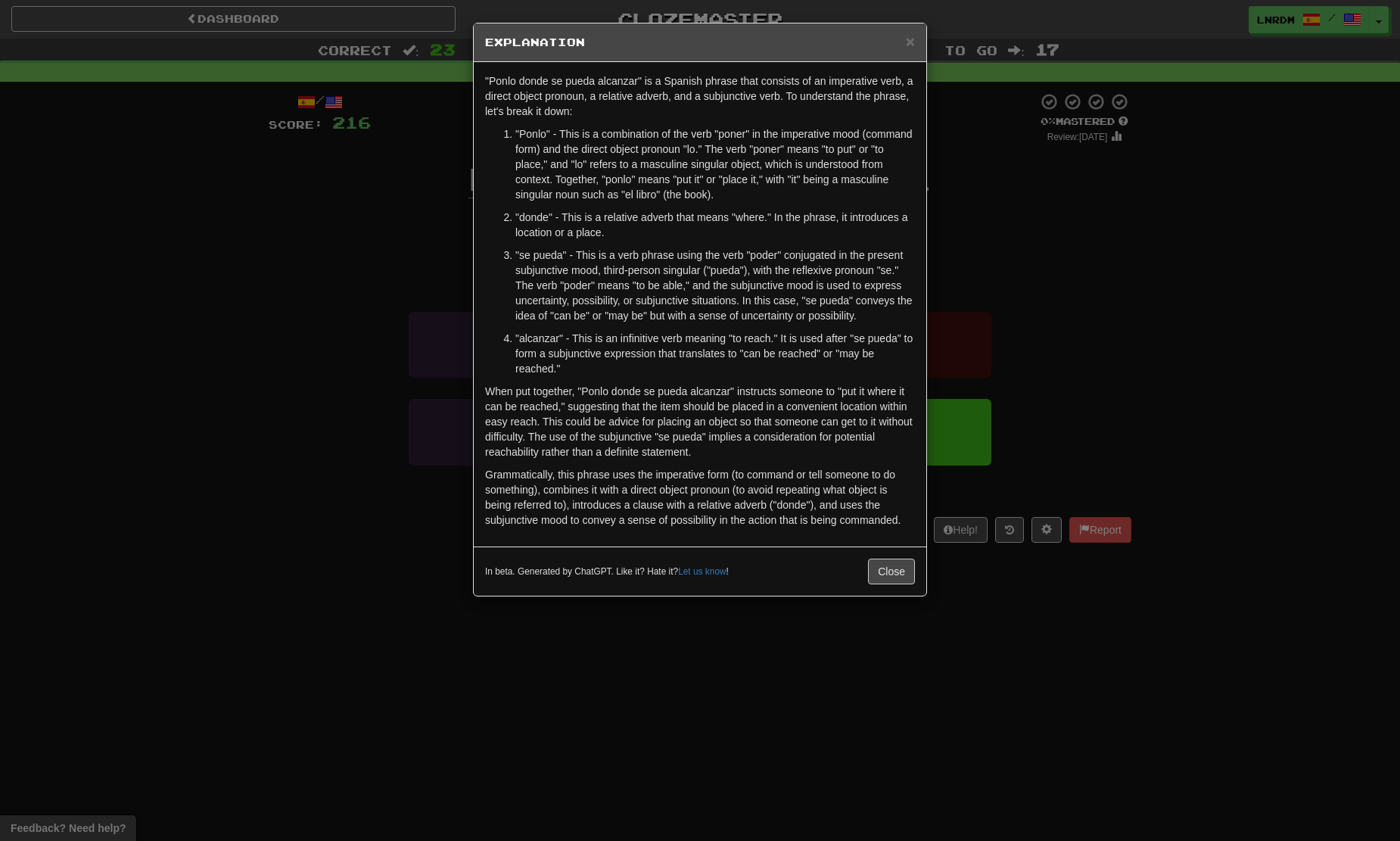
click at [864, 559] on div "In beta. Generated by ChatGPT. Like it? Hate it? Let us know ! Close" at bounding box center [700, 571] width 430 height 26
click at [873, 559] on button "Close" at bounding box center [891, 571] width 47 height 26
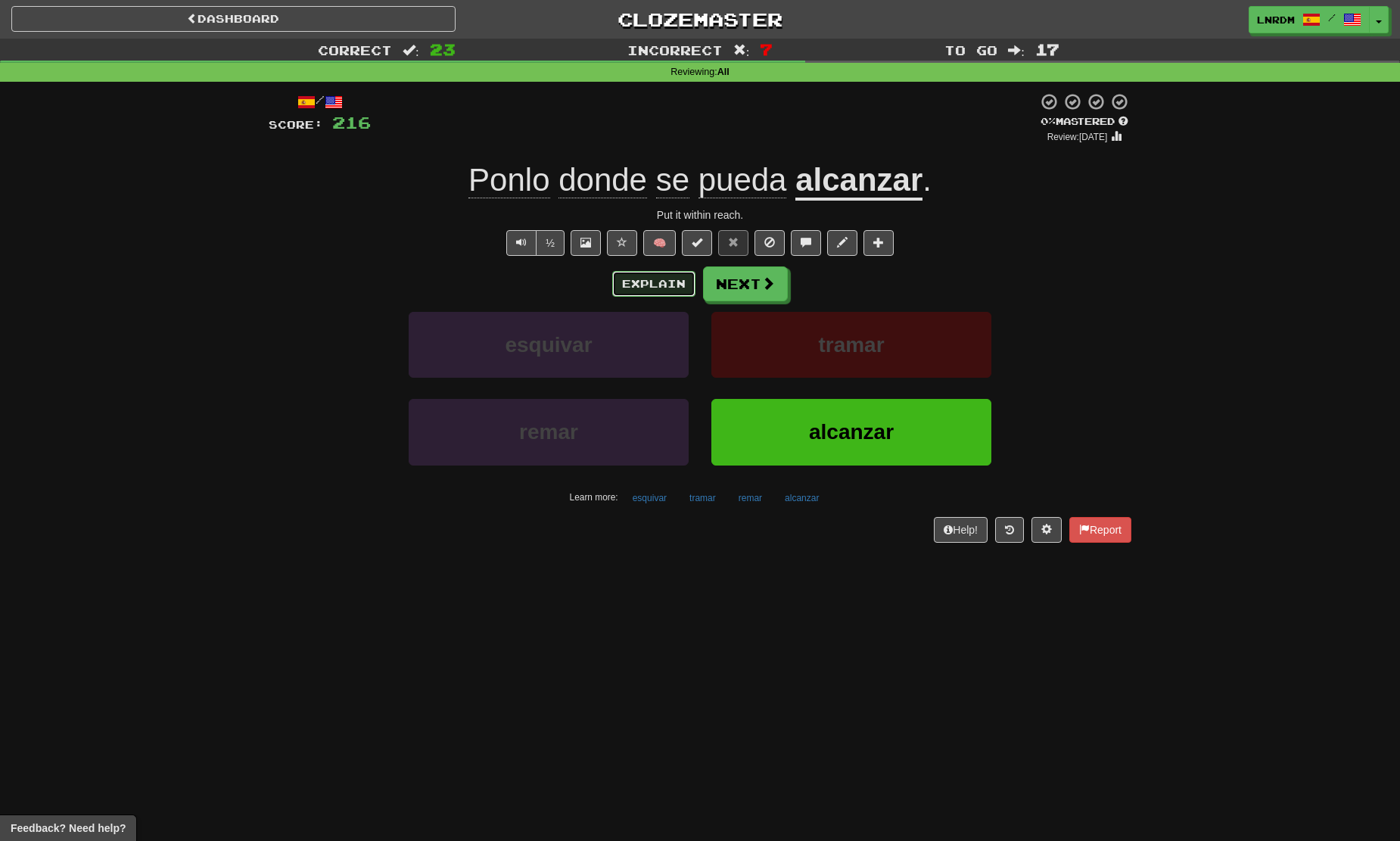
click at [661, 286] on button "Explain" at bounding box center [653, 283] width 83 height 26
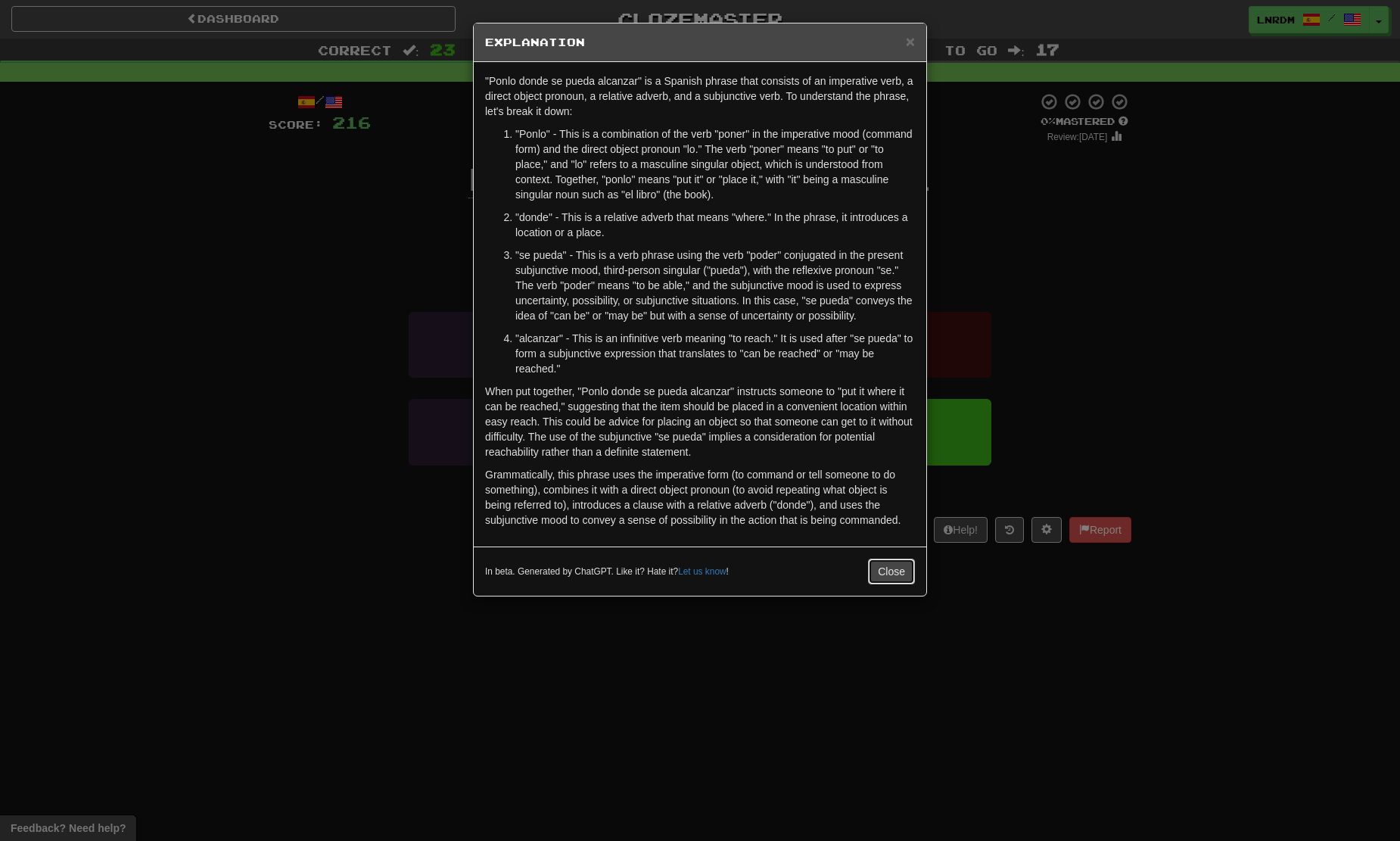
click at [887, 576] on button "Close" at bounding box center [891, 571] width 47 height 26
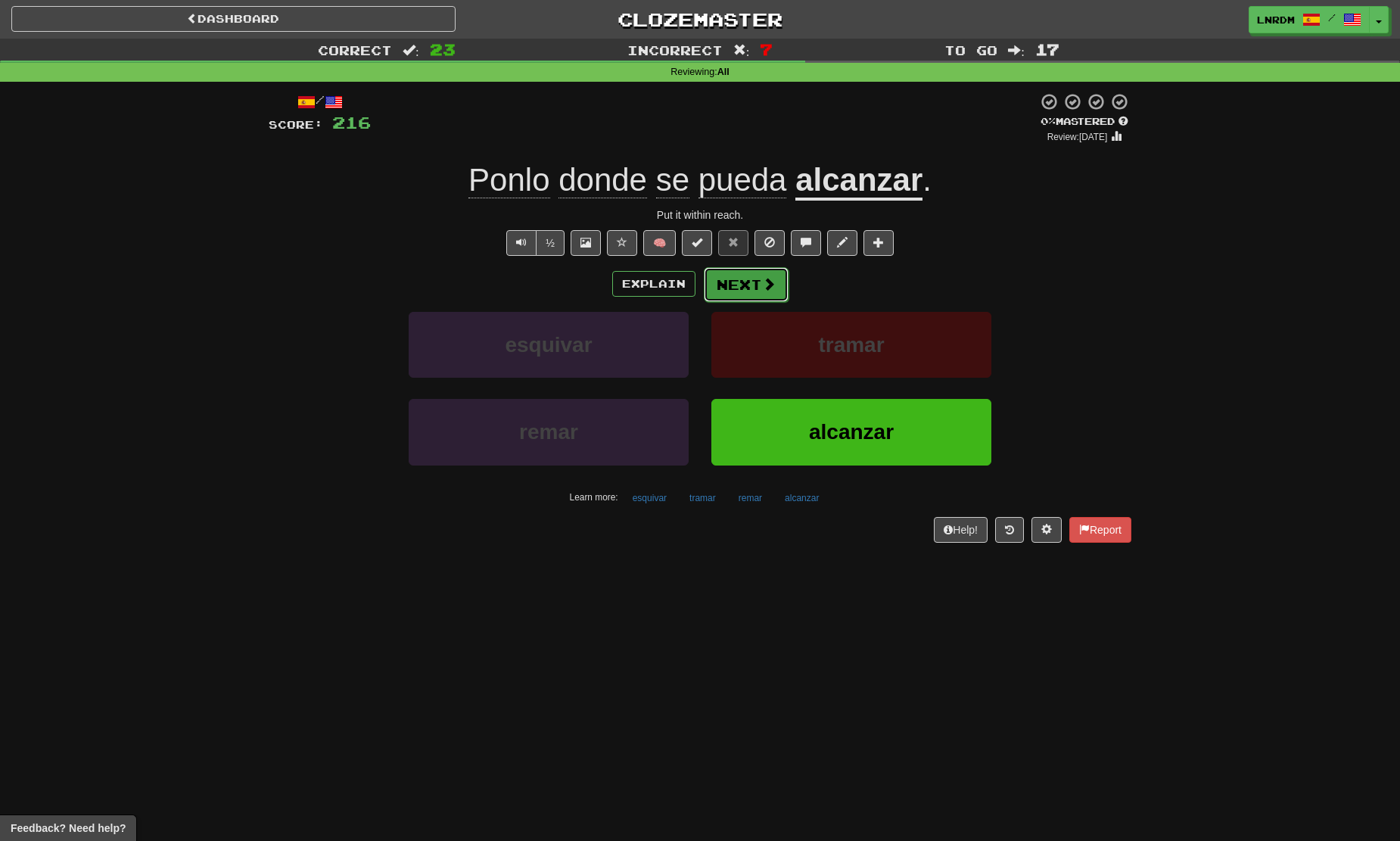
click at [759, 292] on button "Next" at bounding box center [746, 284] width 85 height 34
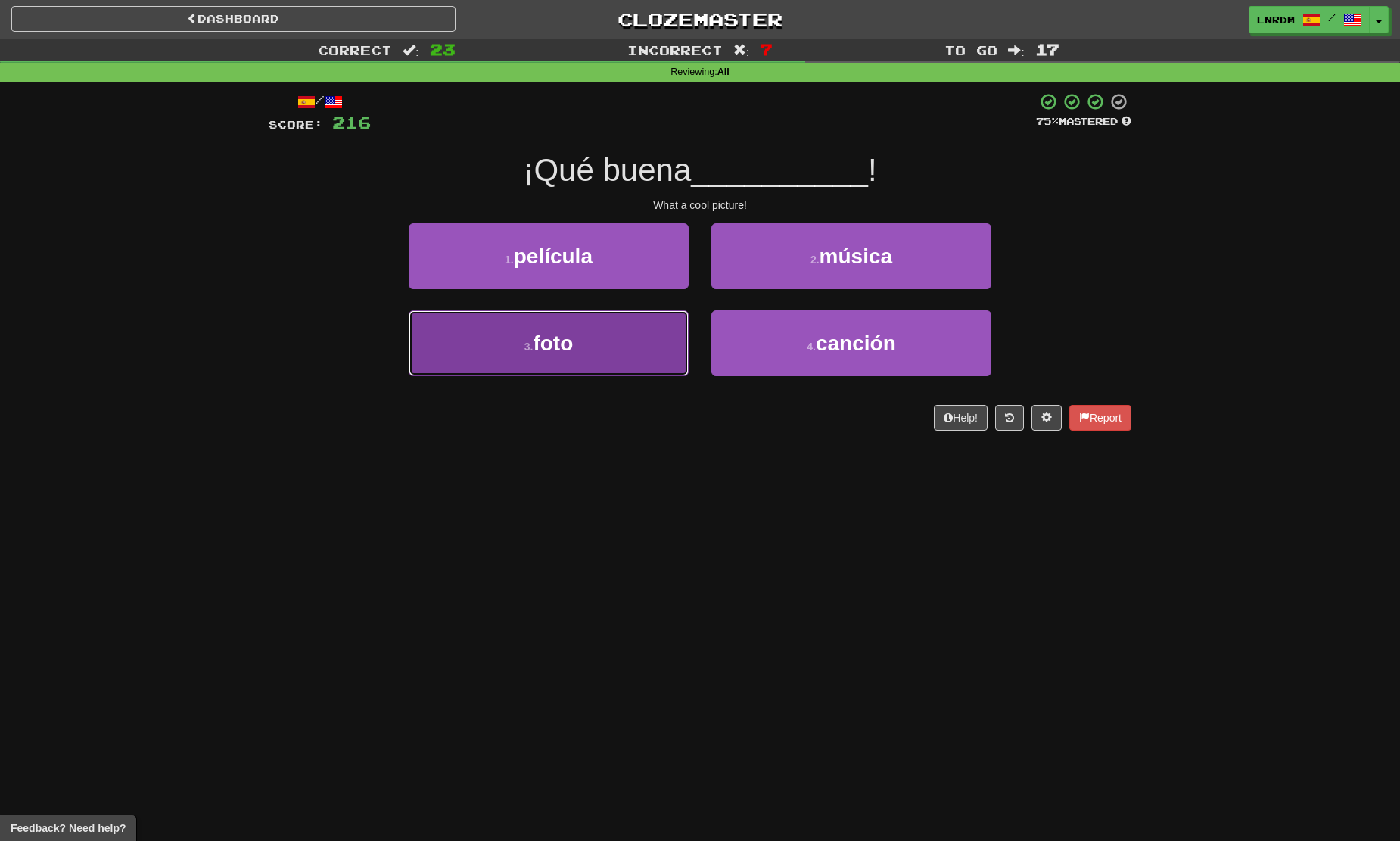
click at [568, 341] on span "foto" at bounding box center [552, 343] width 40 height 24
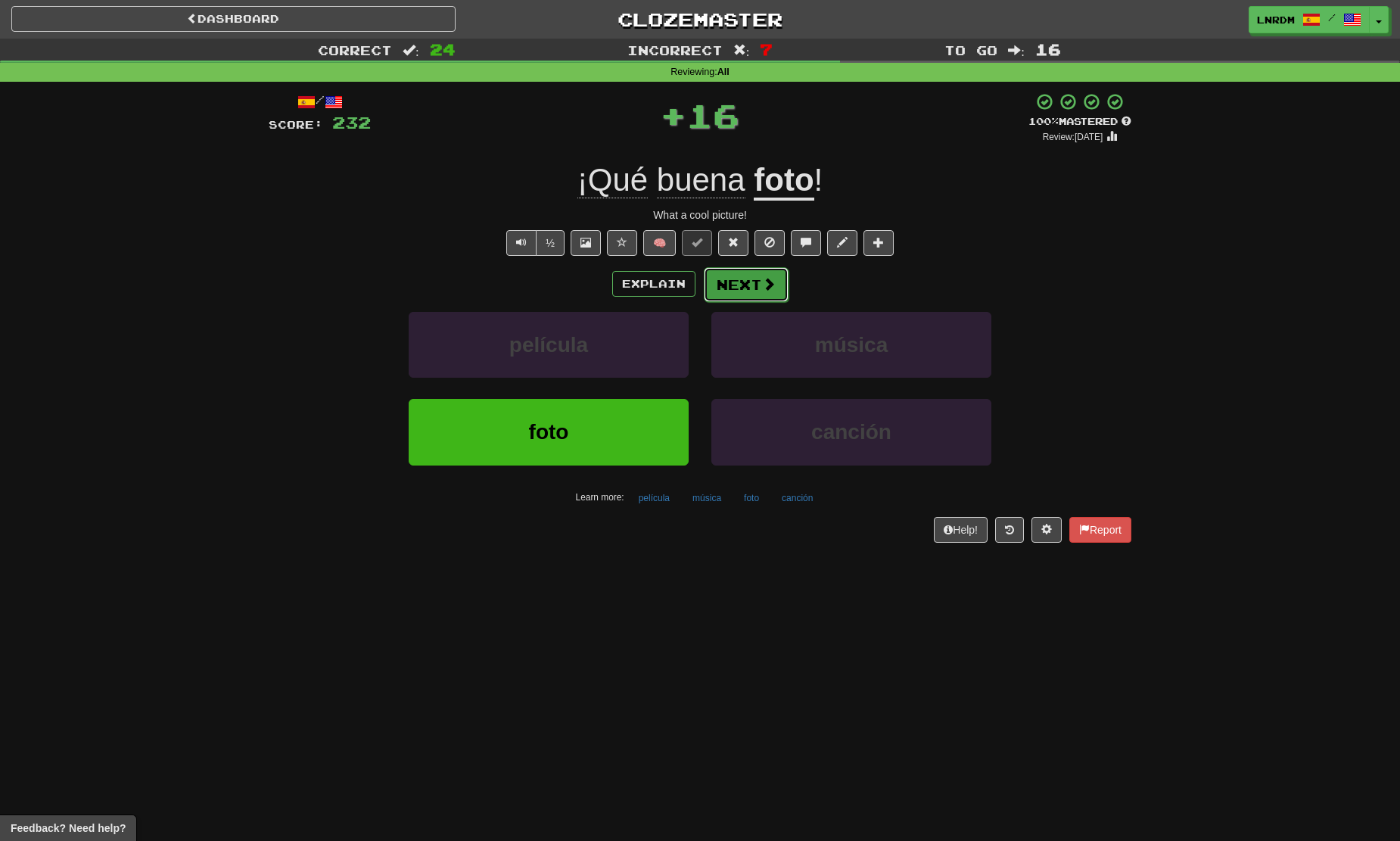
click at [743, 272] on button "Next" at bounding box center [746, 284] width 85 height 34
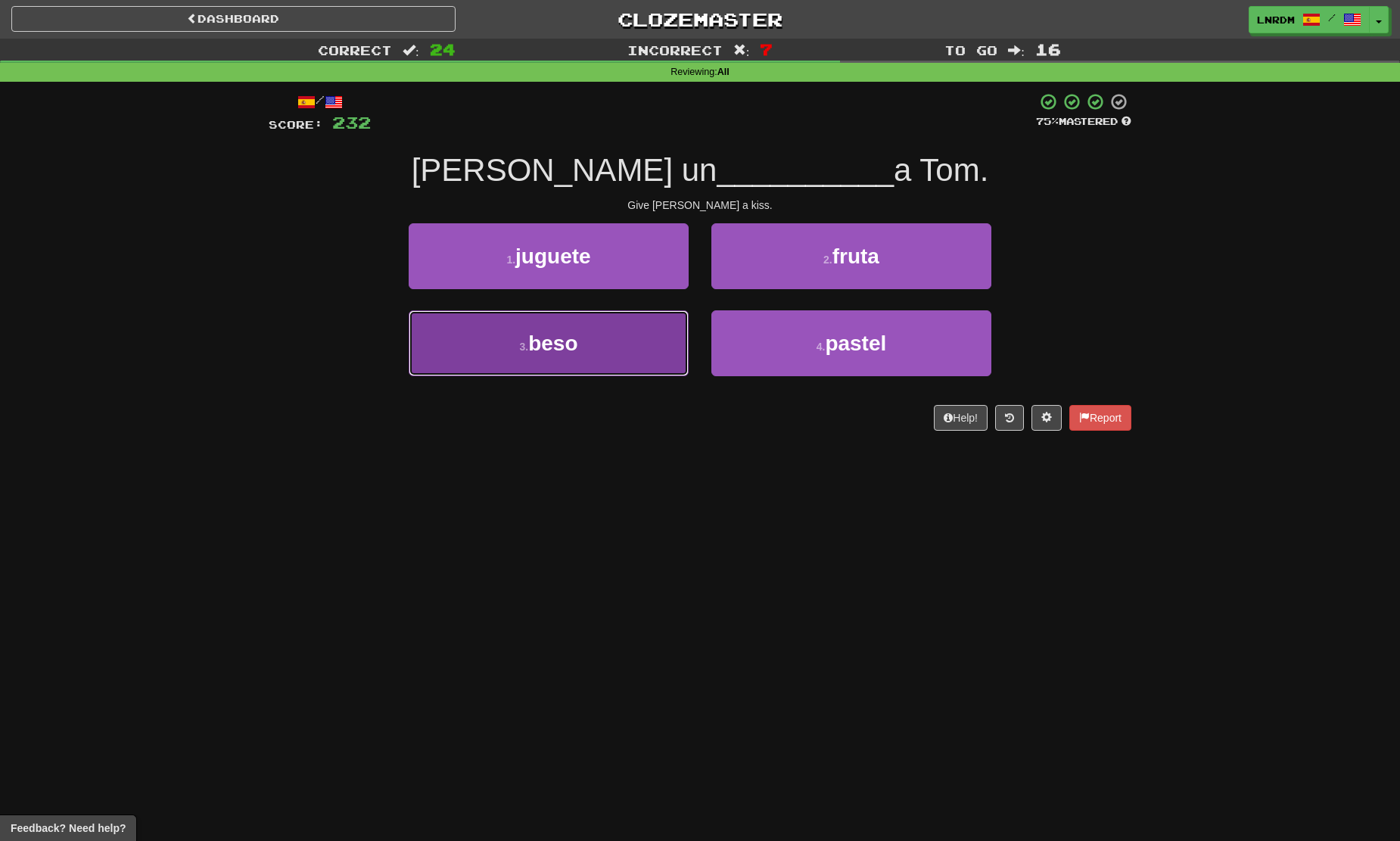
click at [592, 350] on button "3 . beso" at bounding box center [548, 343] width 280 height 66
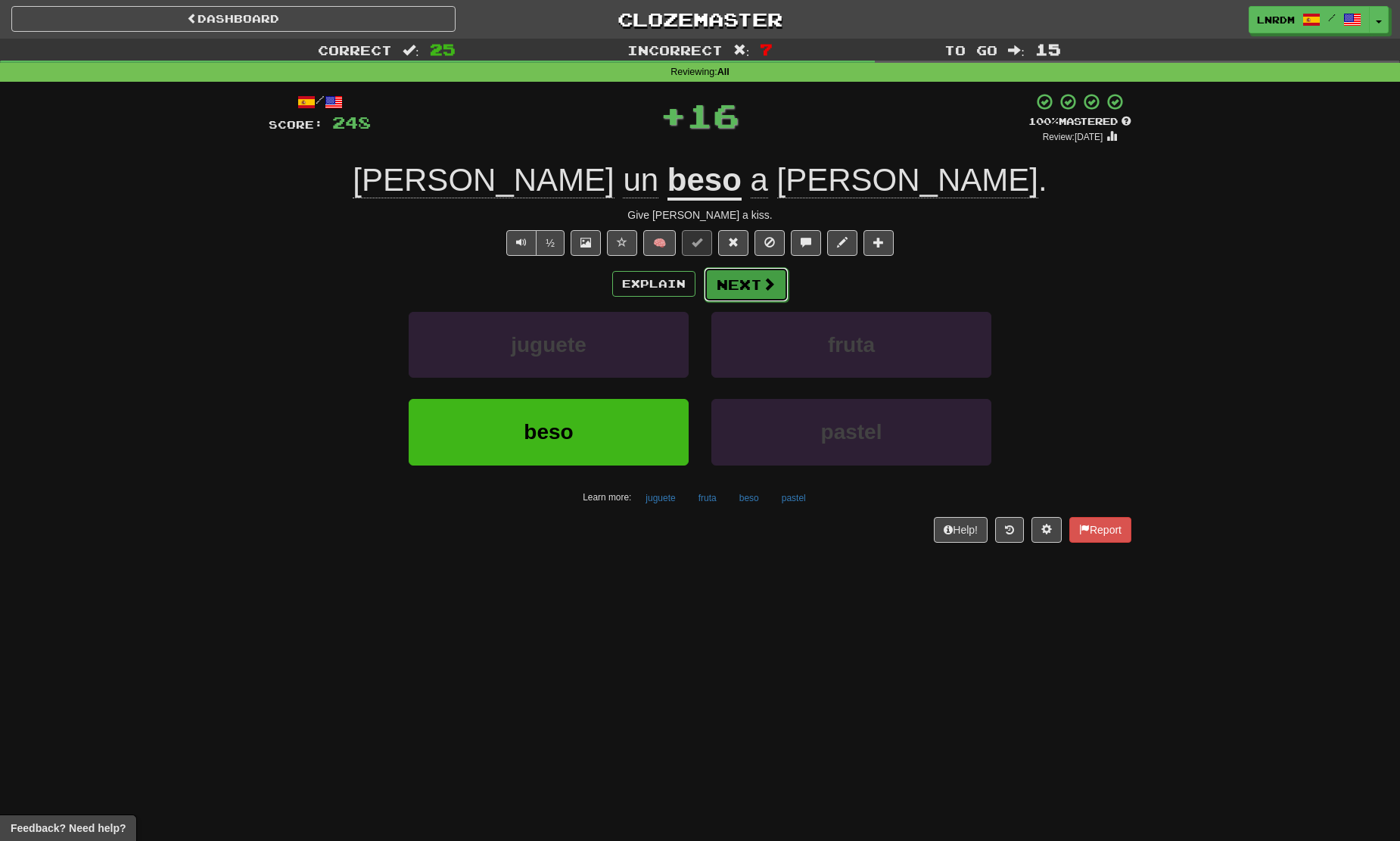
click at [768, 273] on button "Next" at bounding box center [746, 284] width 85 height 34
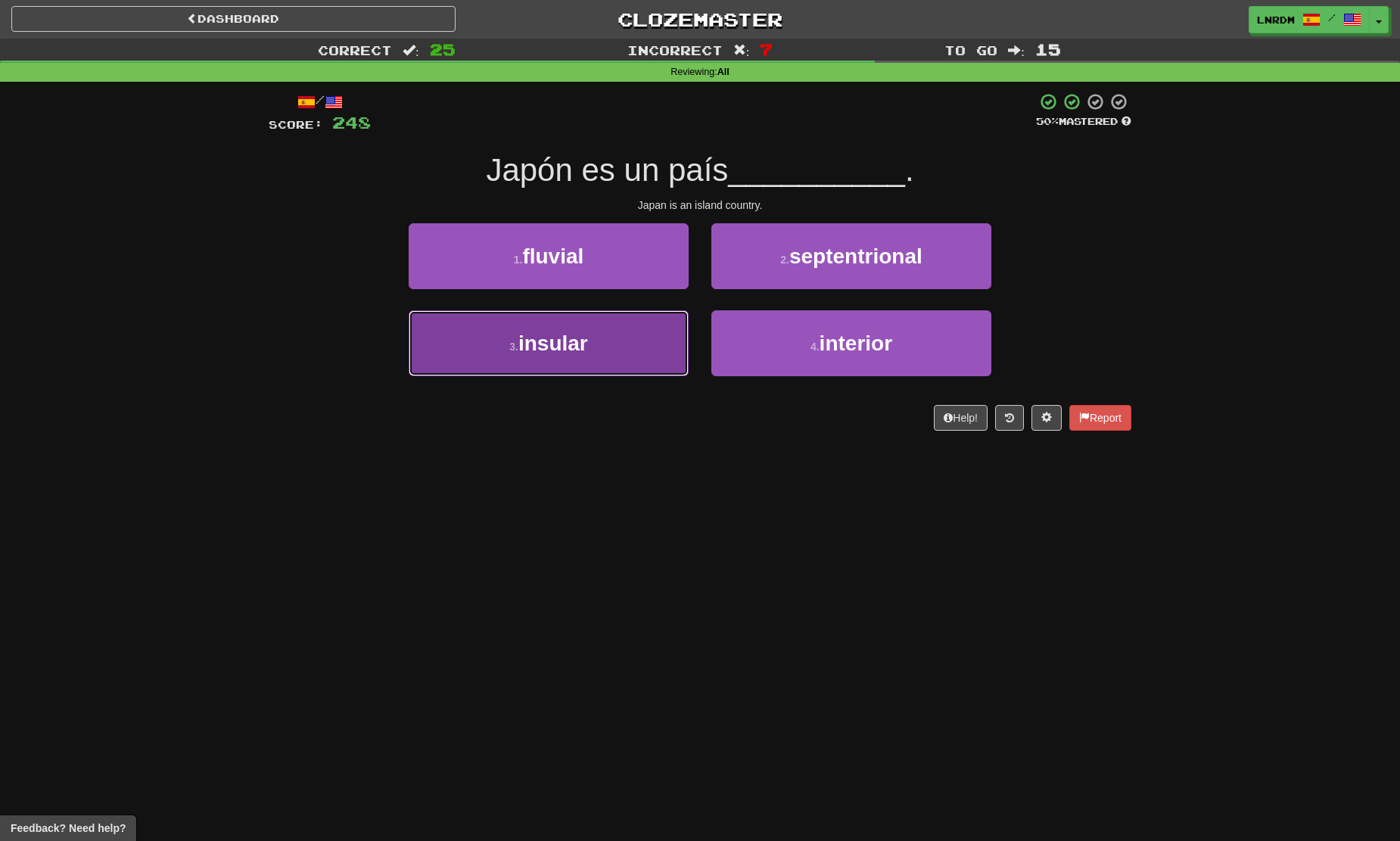
click at [612, 332] on button "3 . insular" at bounding box center [548, 343] width 280 height 66
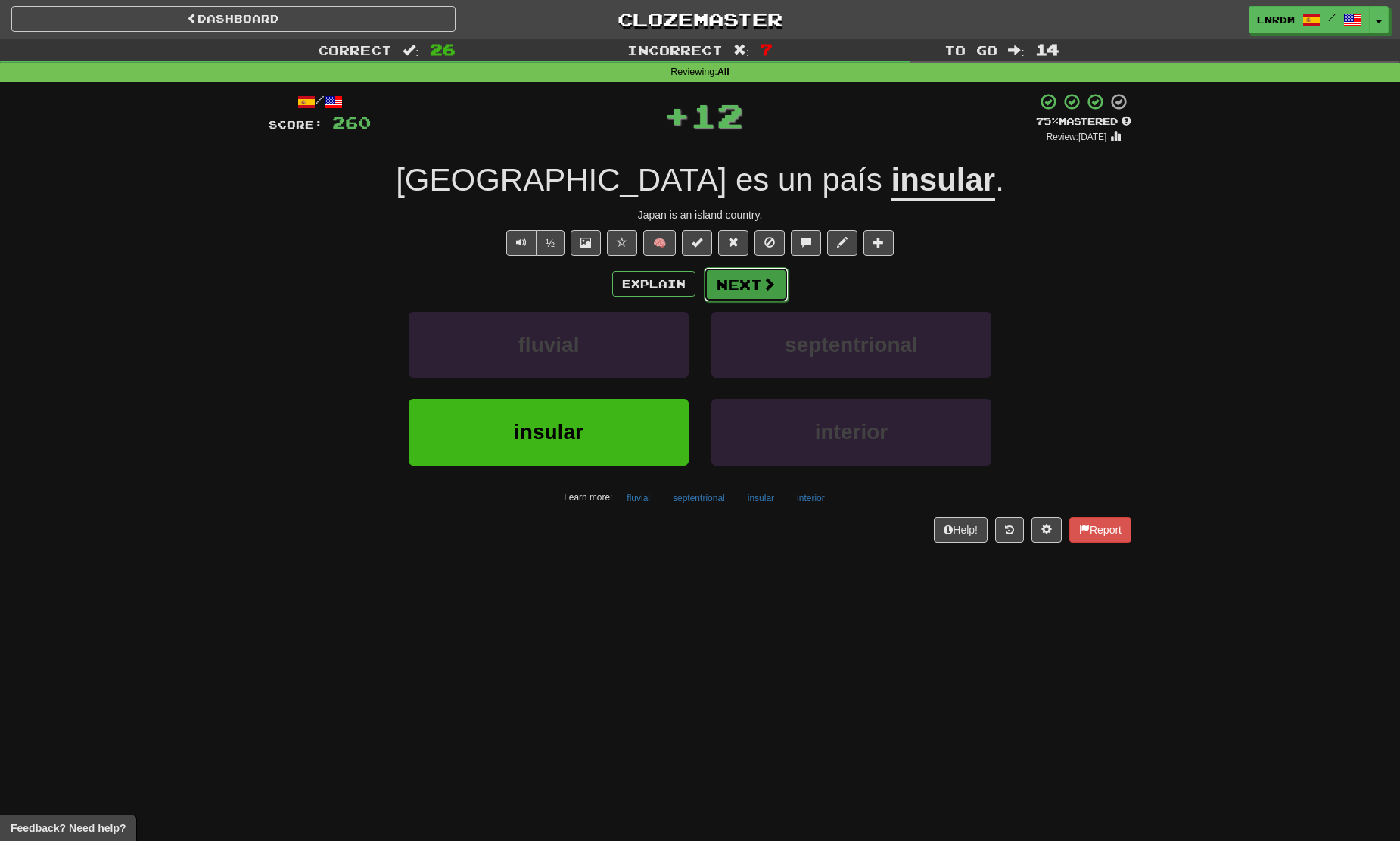
click at [748, 288] on button "Next" at bounding box center [746, 284] width 85 height 34
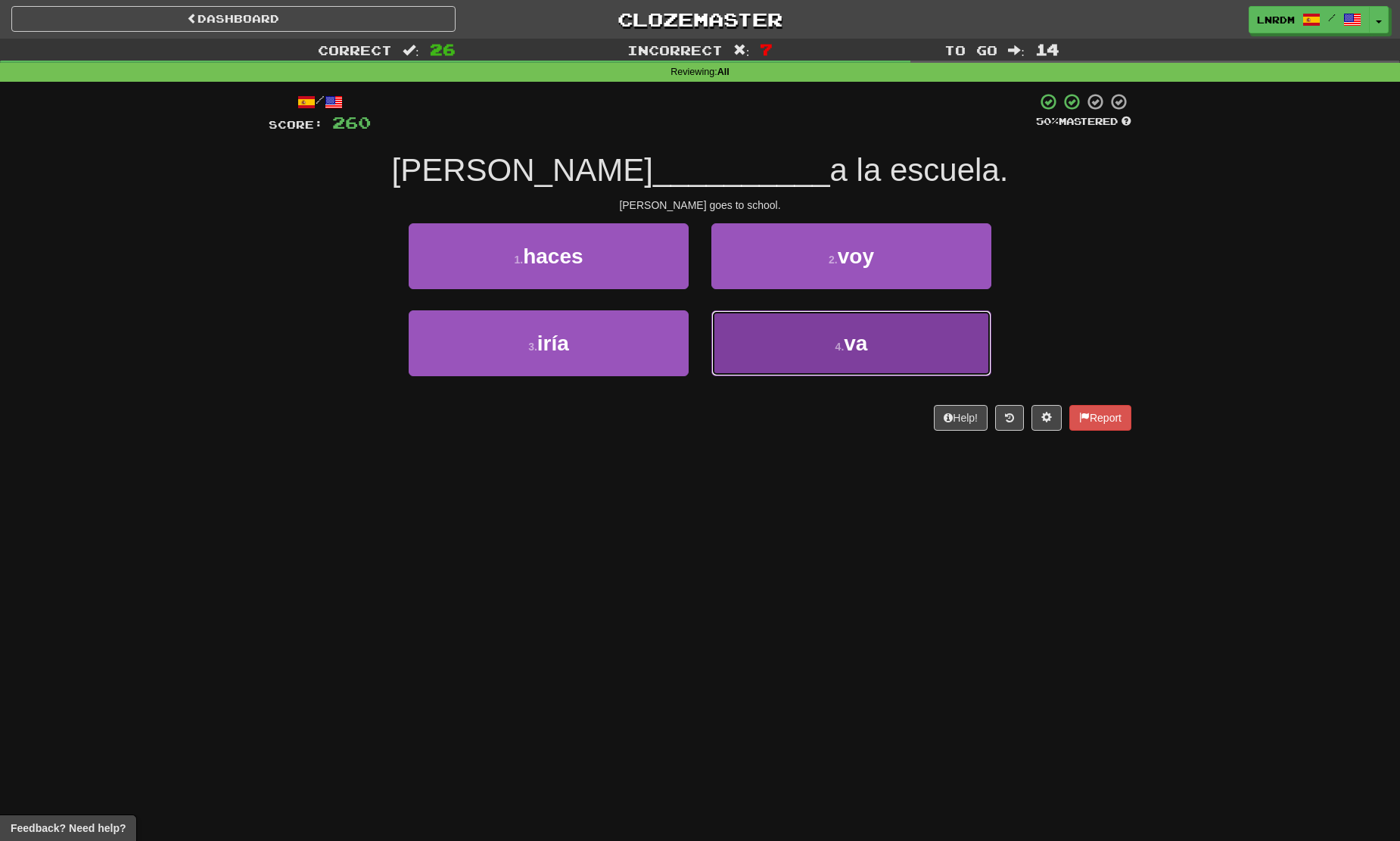
click at [869, 346] on button "4 . va" at bounding box center [851, 343] width 280 height 66
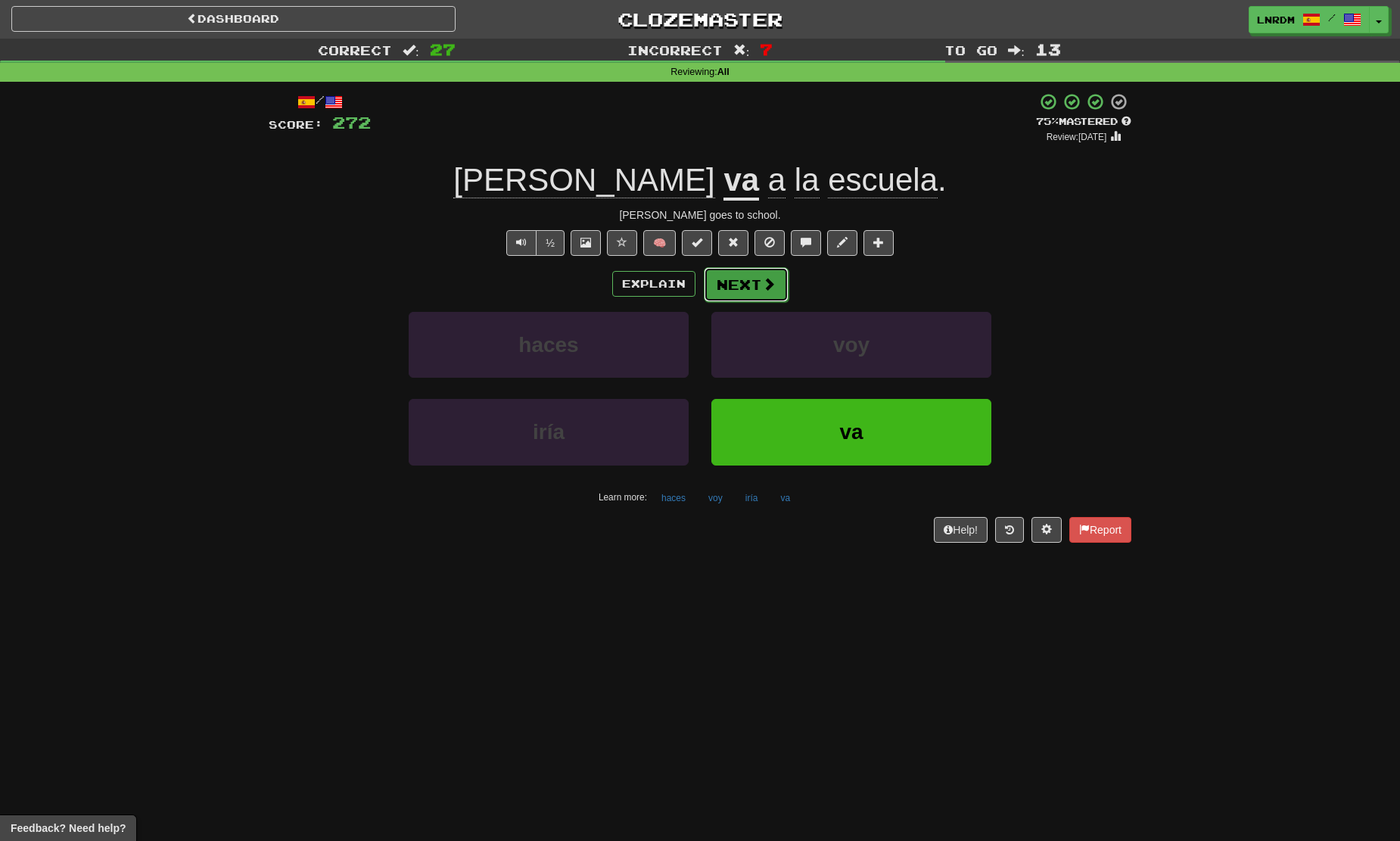
click at [763, 268] on button "Next" at bounding box center [746, 284] width 85 height 34
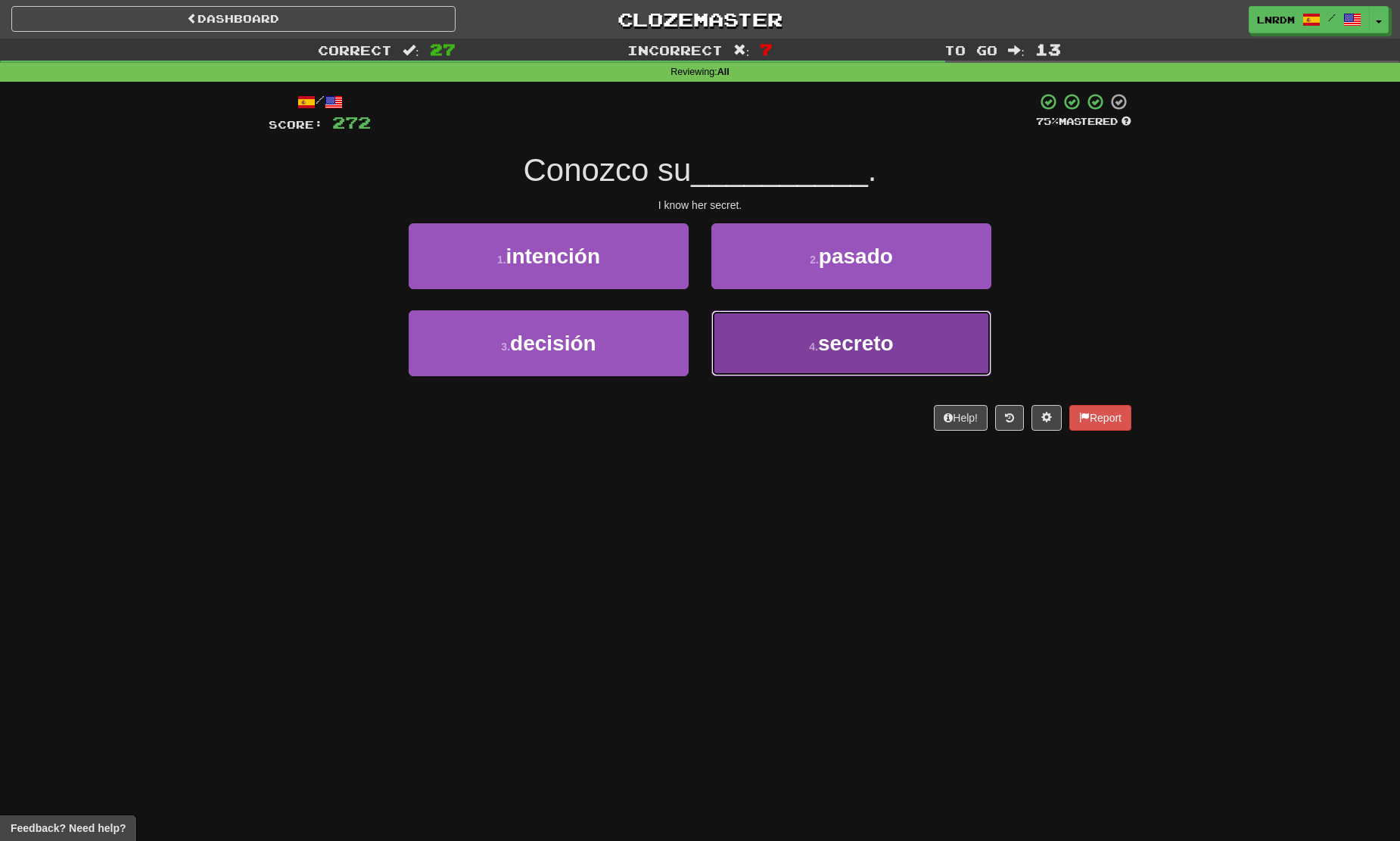
click at [806, 325] on button "4 . secreto" at bounding box center [851, 343] width 280 height 66
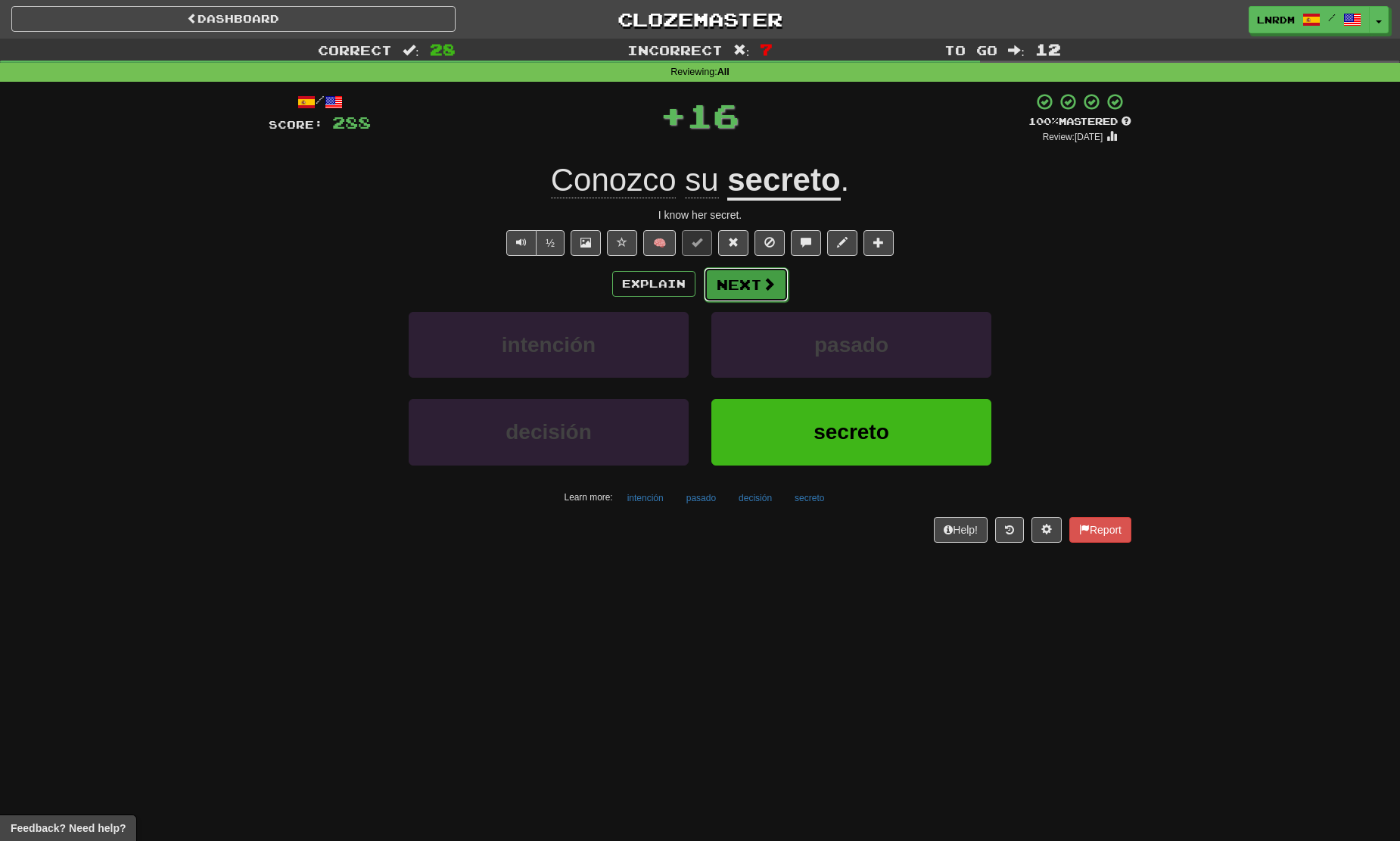
click at [748, 277] on button "Next" at bounding box center [746, 284] width 85 height 34
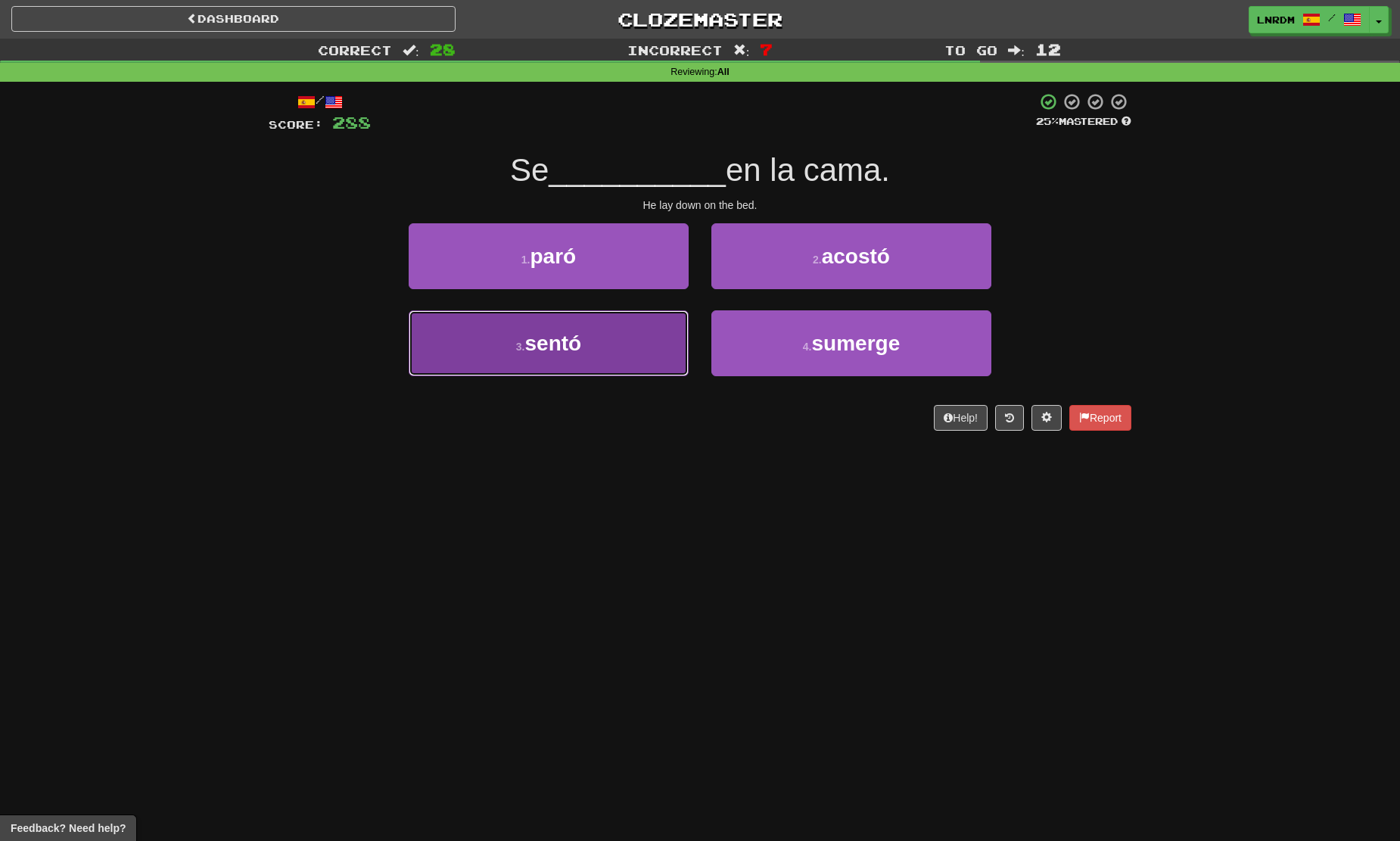
click at [574, 346] on span "sentó" at bounding box center [552, 343] width 56 height 24
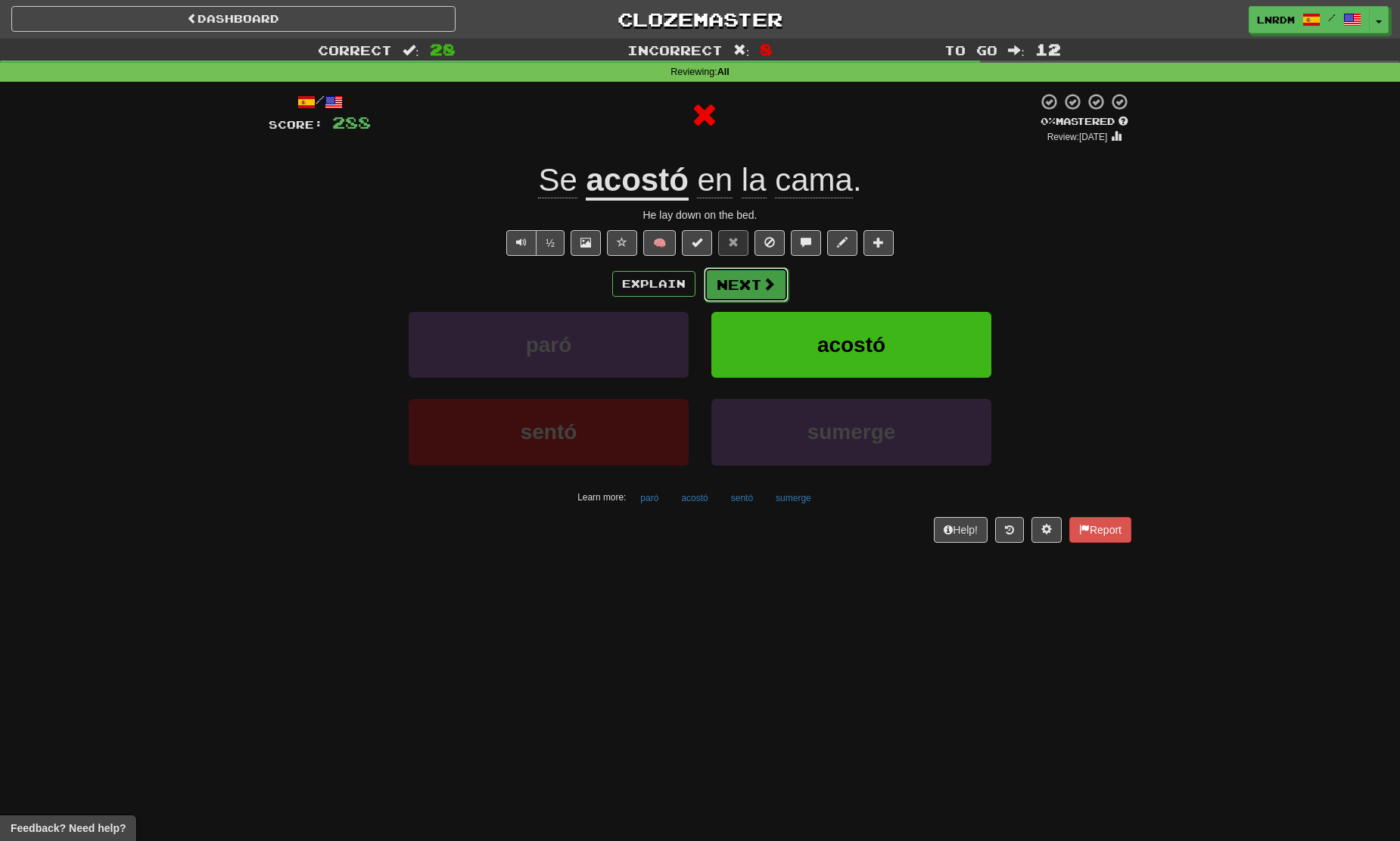
click at [737, 283] on button "Next" at bounding box center [746, 284] width 85 height 34
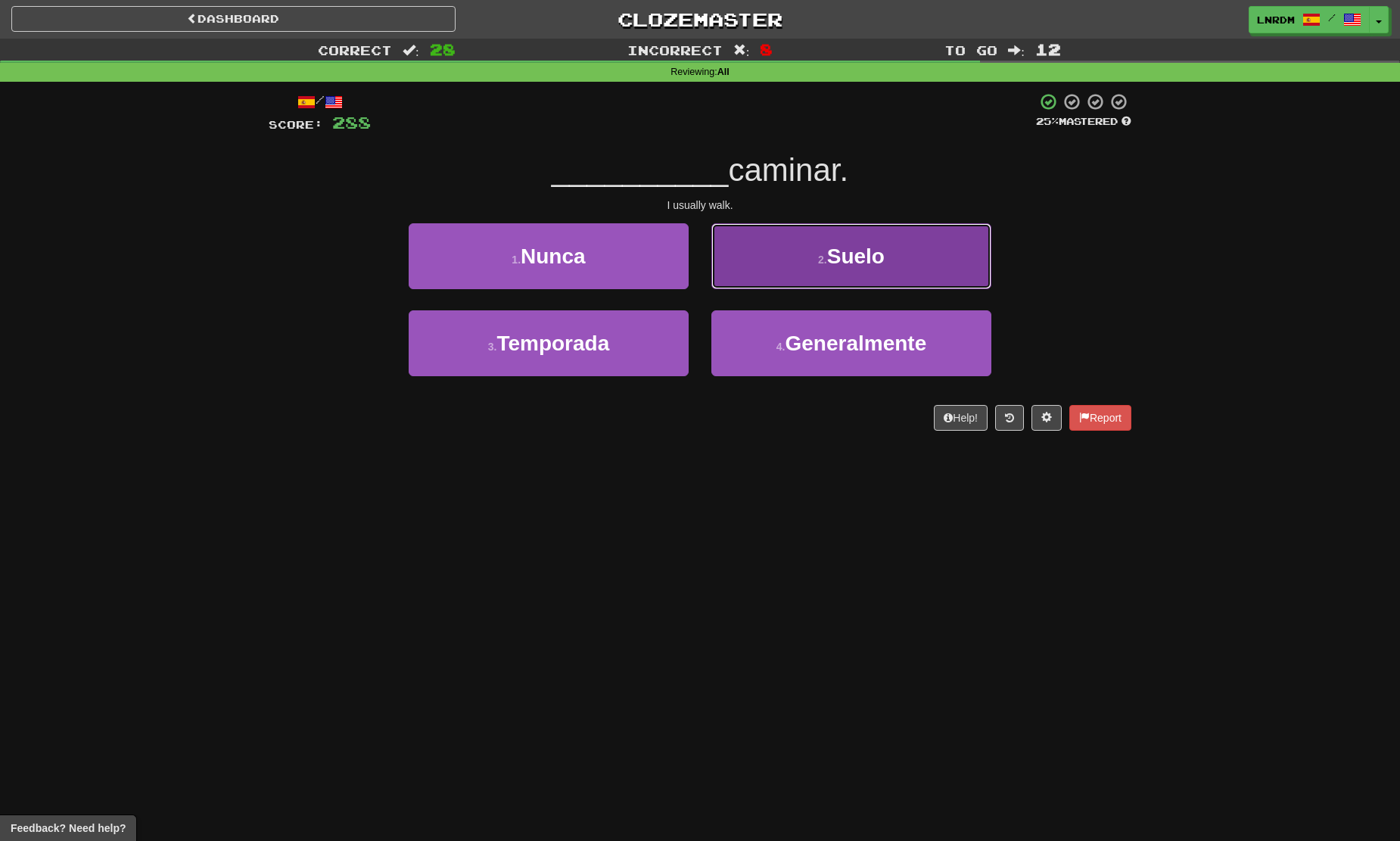
click at [804, 281] on button "2 . Suelo" at bounding box center [851, 256] width 280 height 66
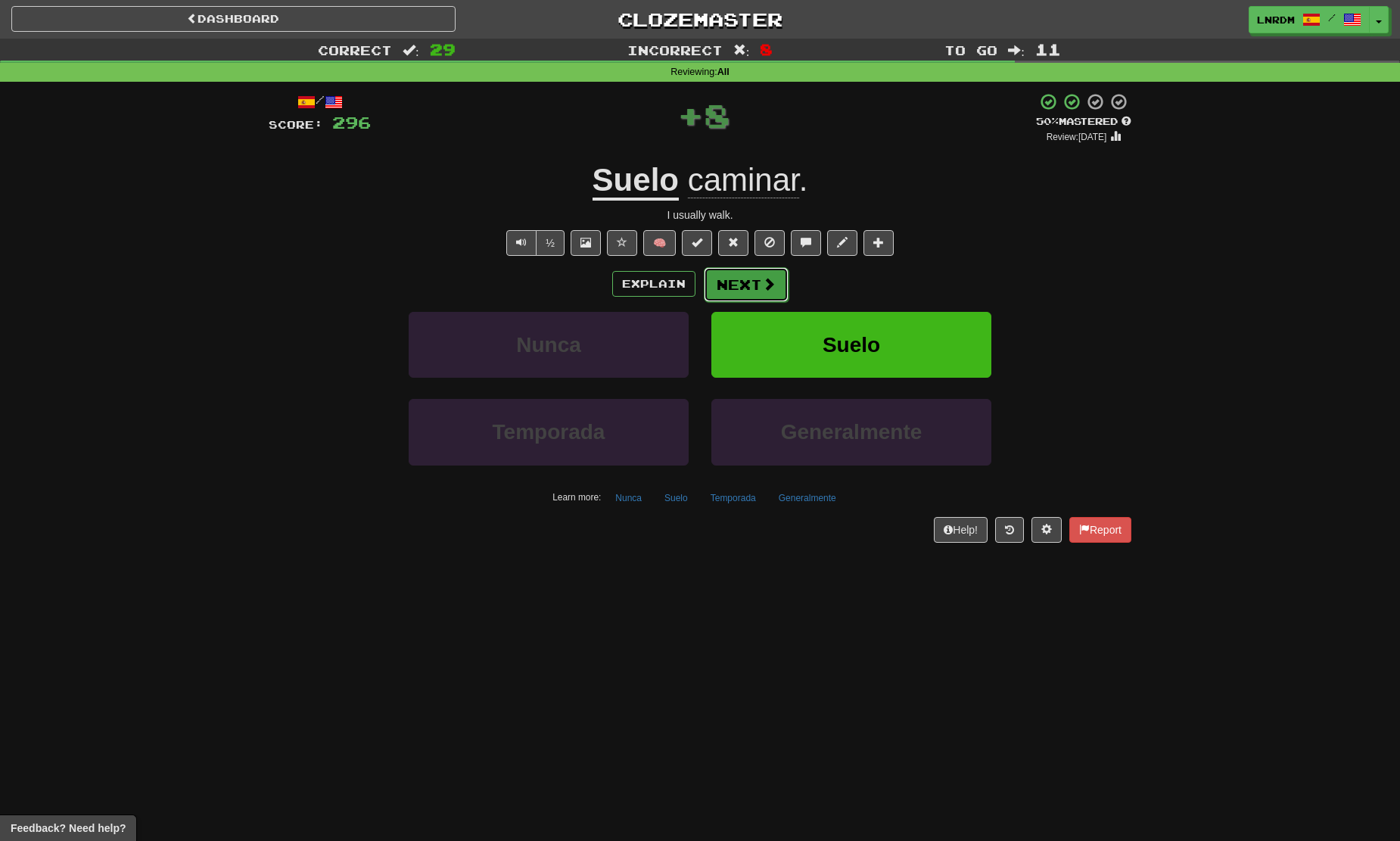
click at [748, 278] on button "Next" at bounding box center [746, 284] width 85 height 34
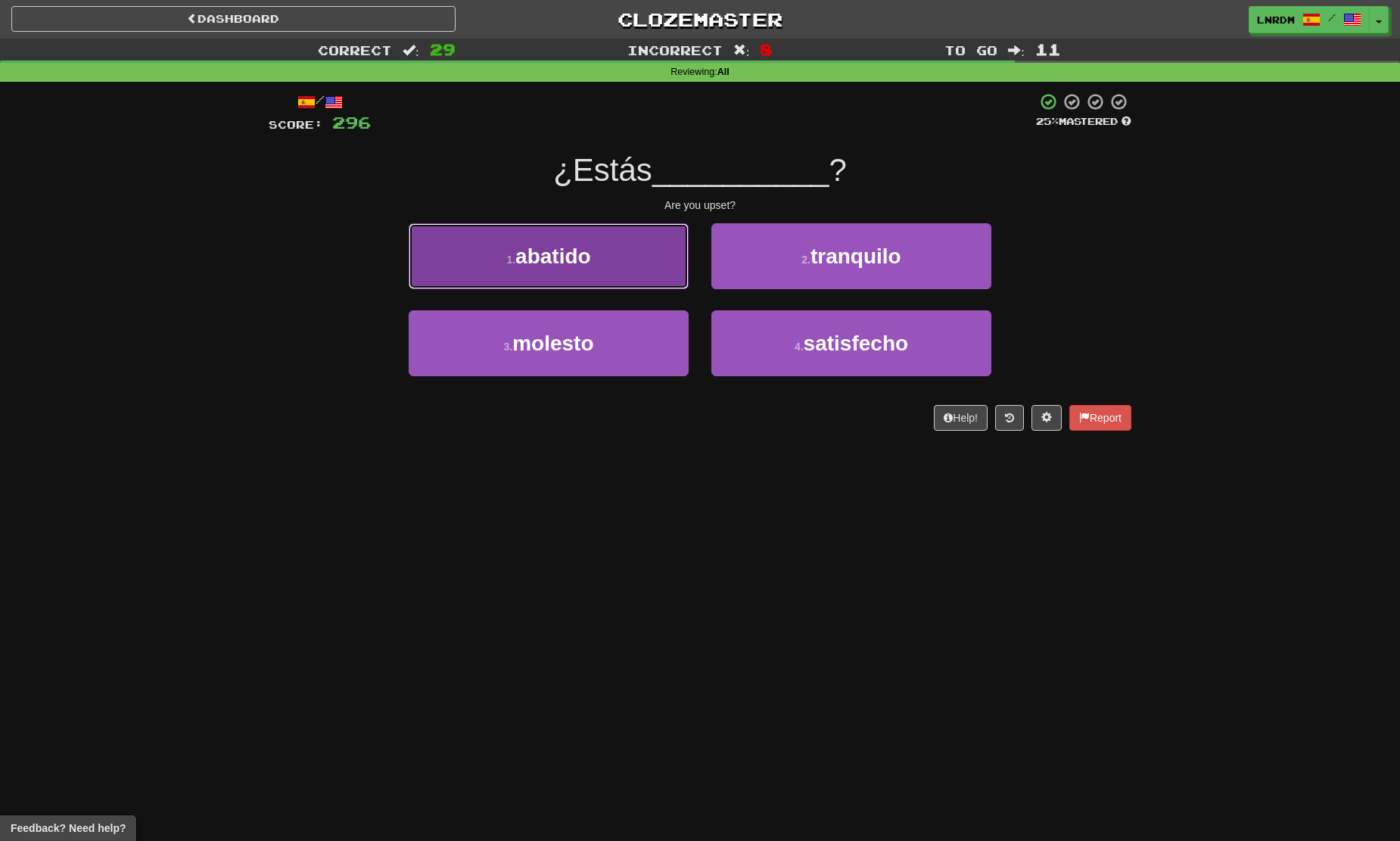
click at [647, 243] on button "1 . abatido" at bounding box center [548, 256] width 280 height 66
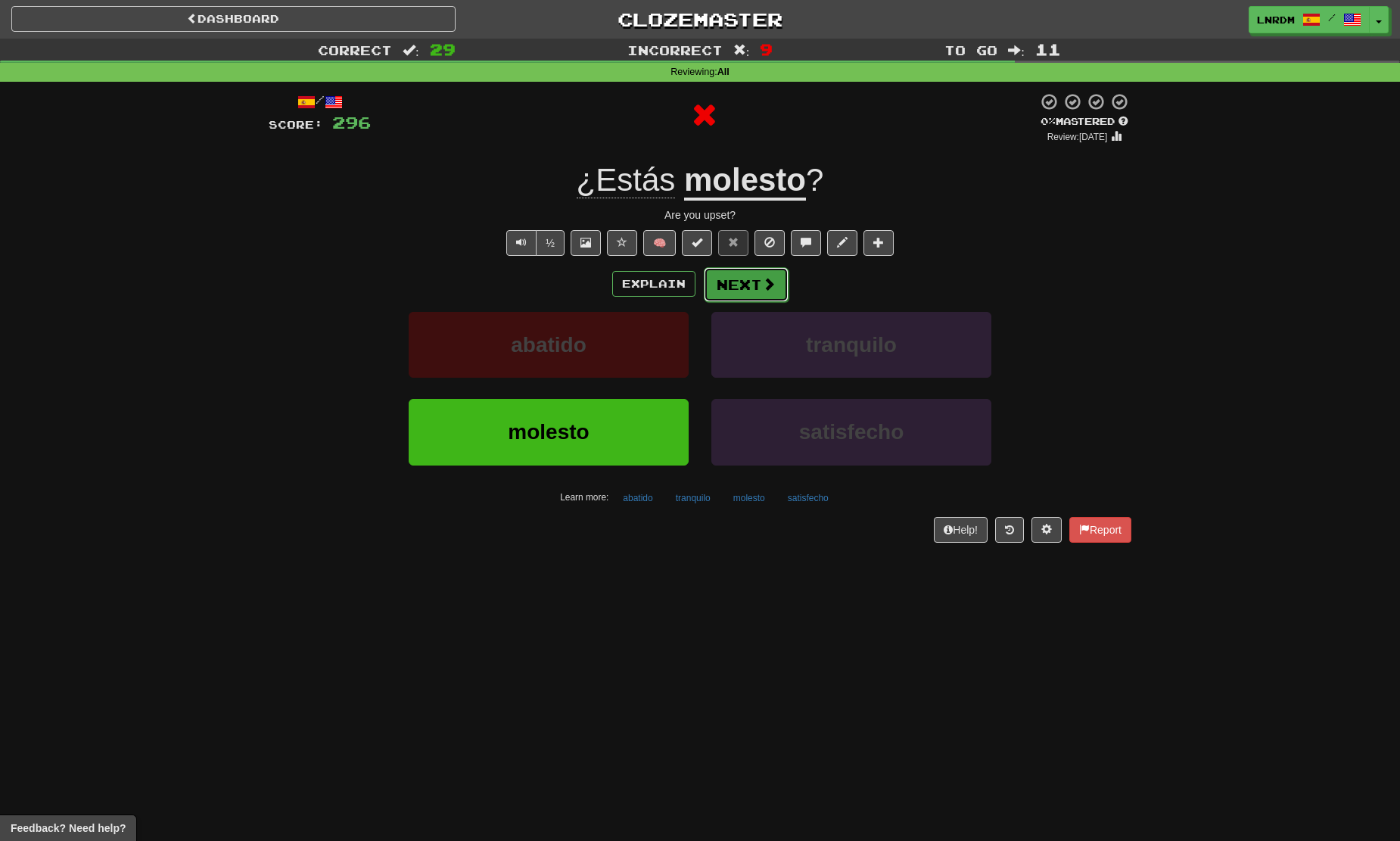
click at [739, 272] on button "Next" at bounding box center [746, 284] width 85 height 34
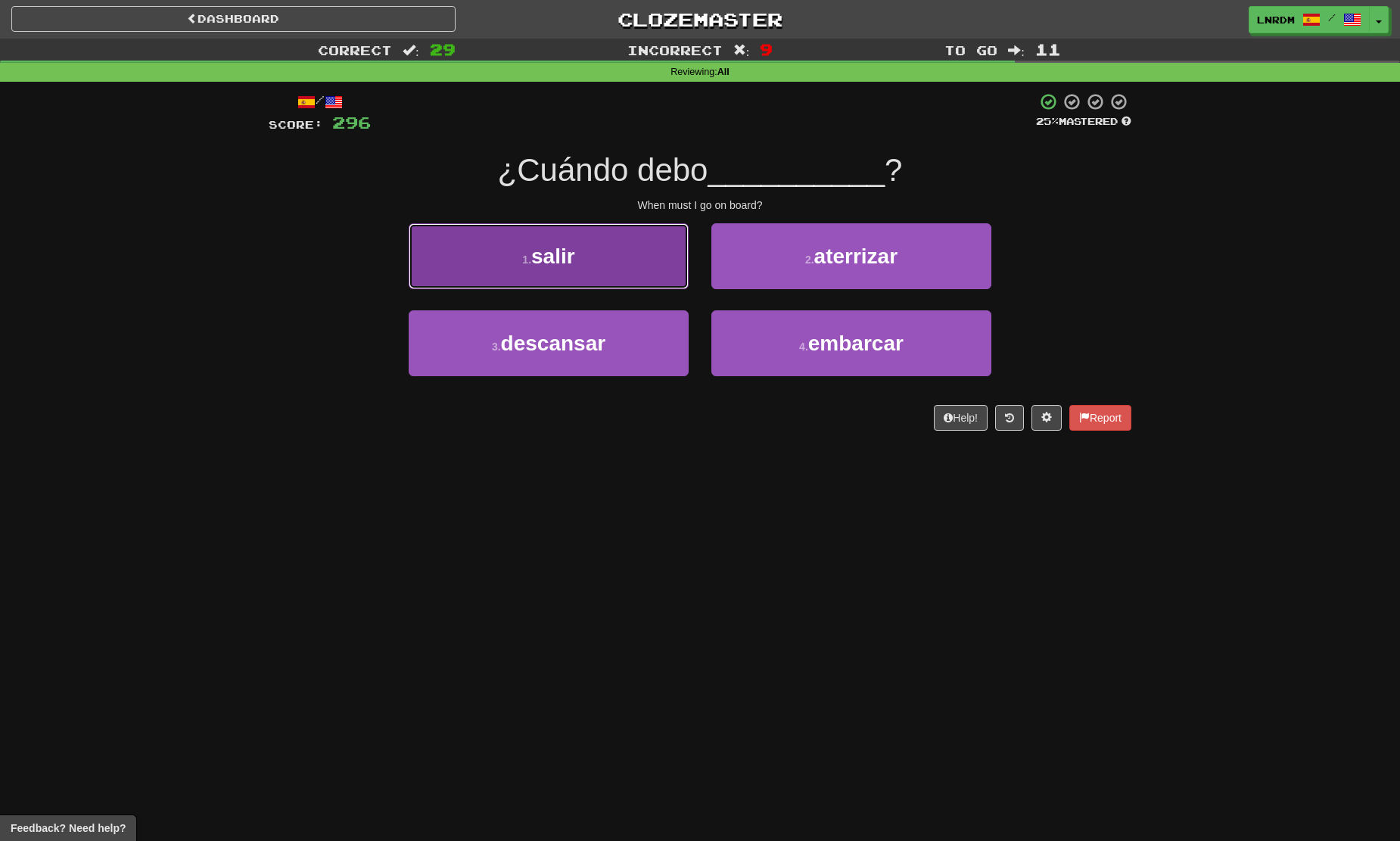
click at [624, 272] on button "1 . salir" at bounding box center [548, 256] width 280 height 66
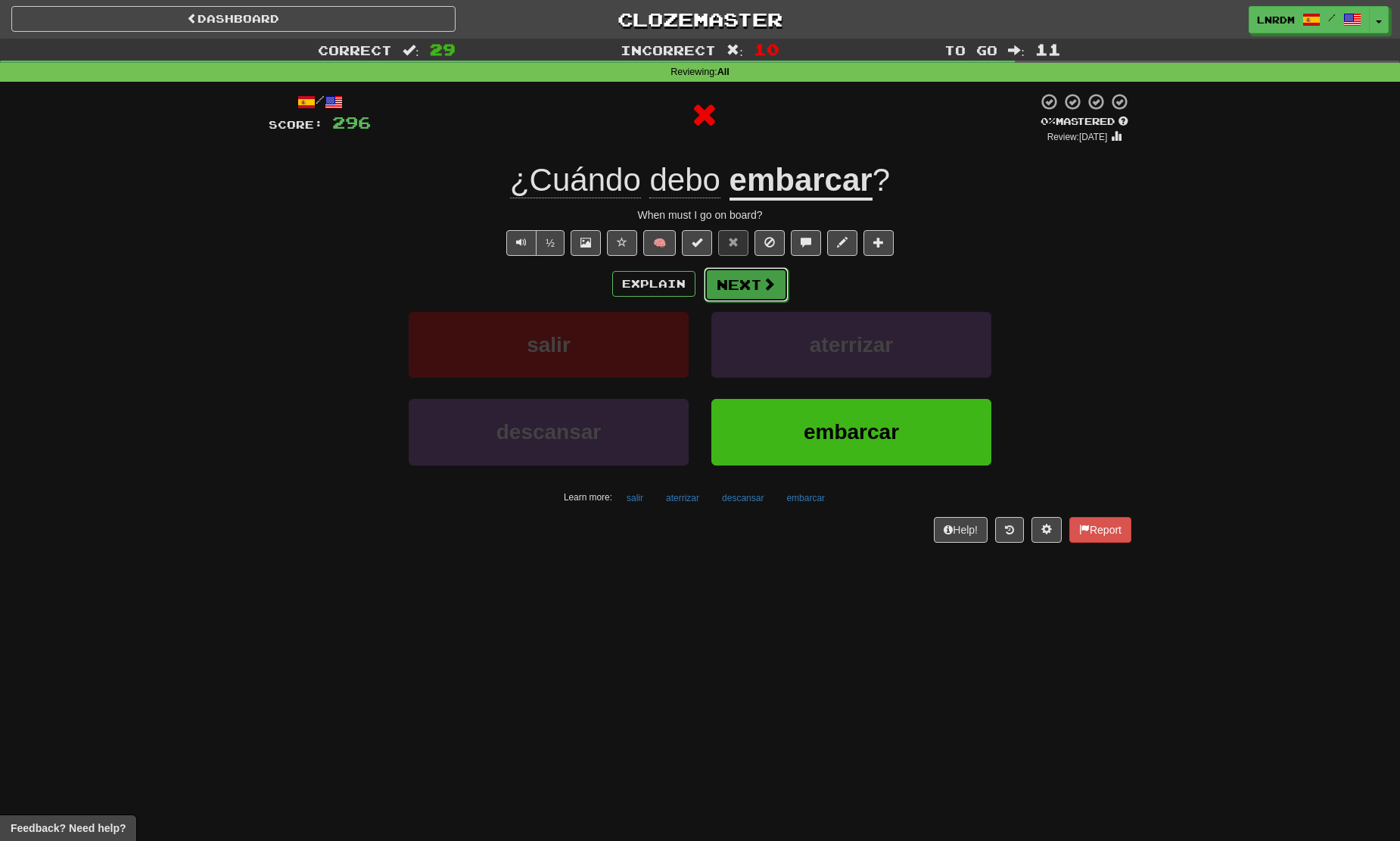
click at [748, 283] on button "Next" at bounding box center [746, 284] width 85 height 34
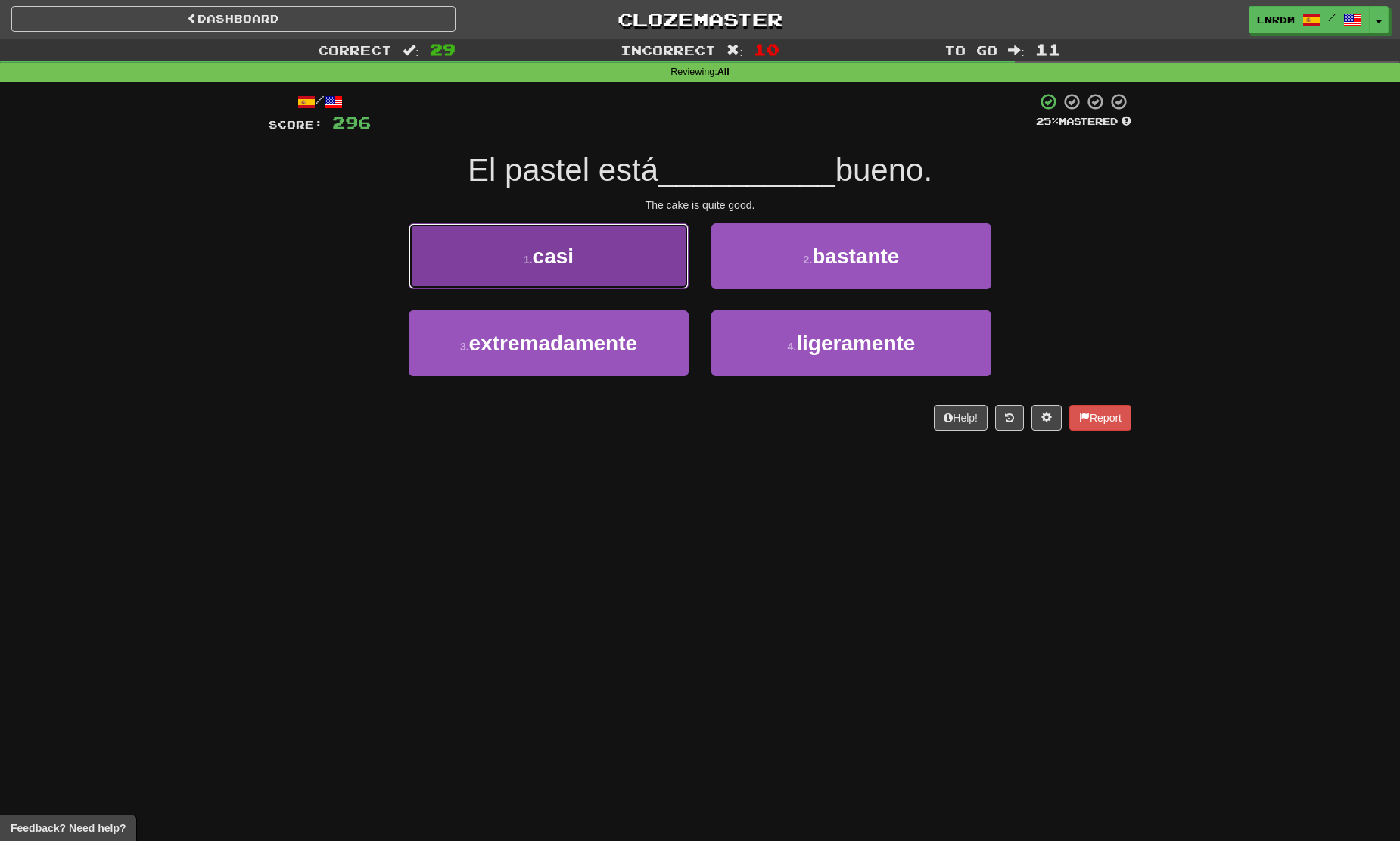
click at [611, 259] on button "1 . casi" at bounding box center [548, 256] width 280 height 66
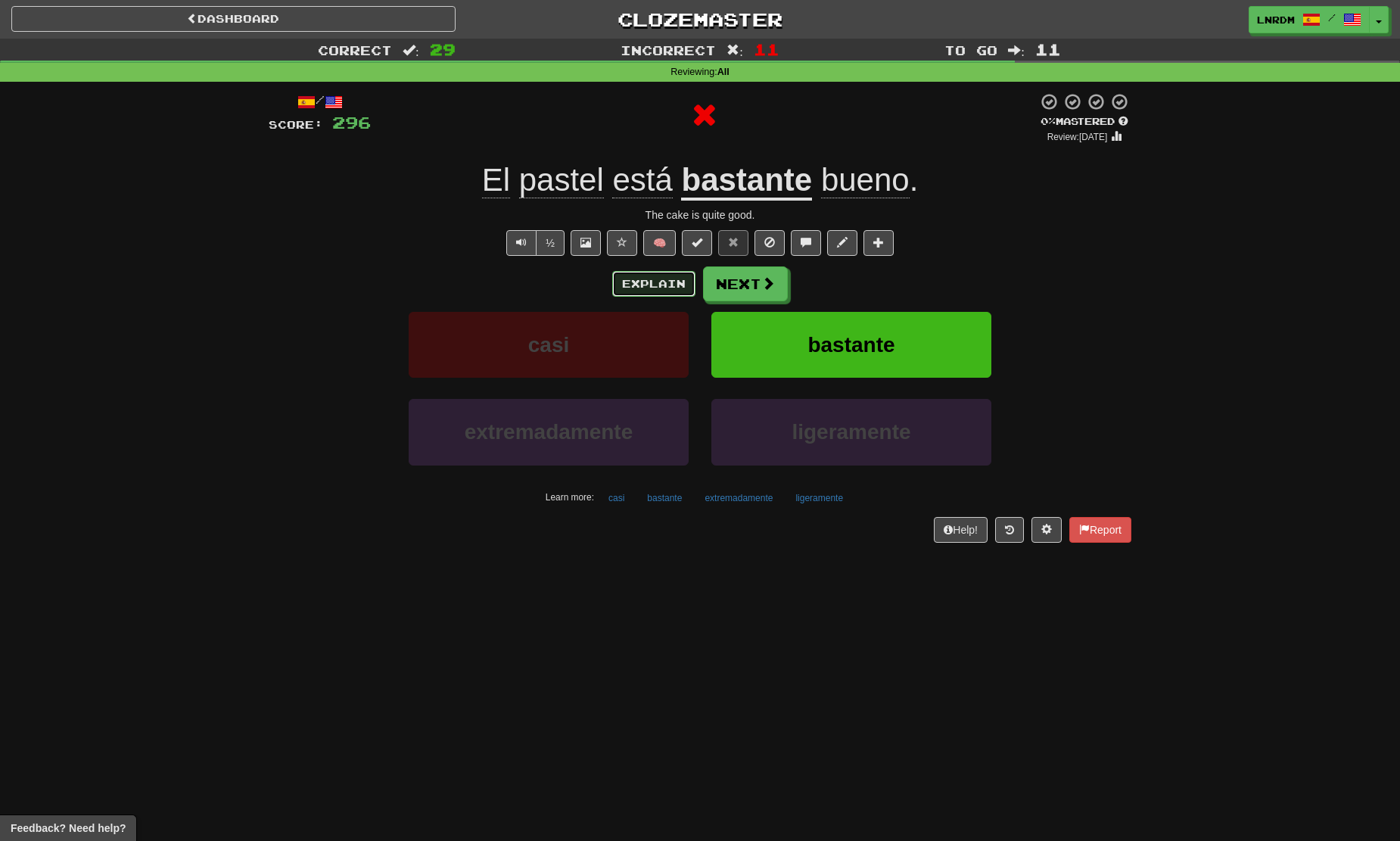
click at [640, 283] on button "Explain" at bounding box center [653, 283] width 83 height 26
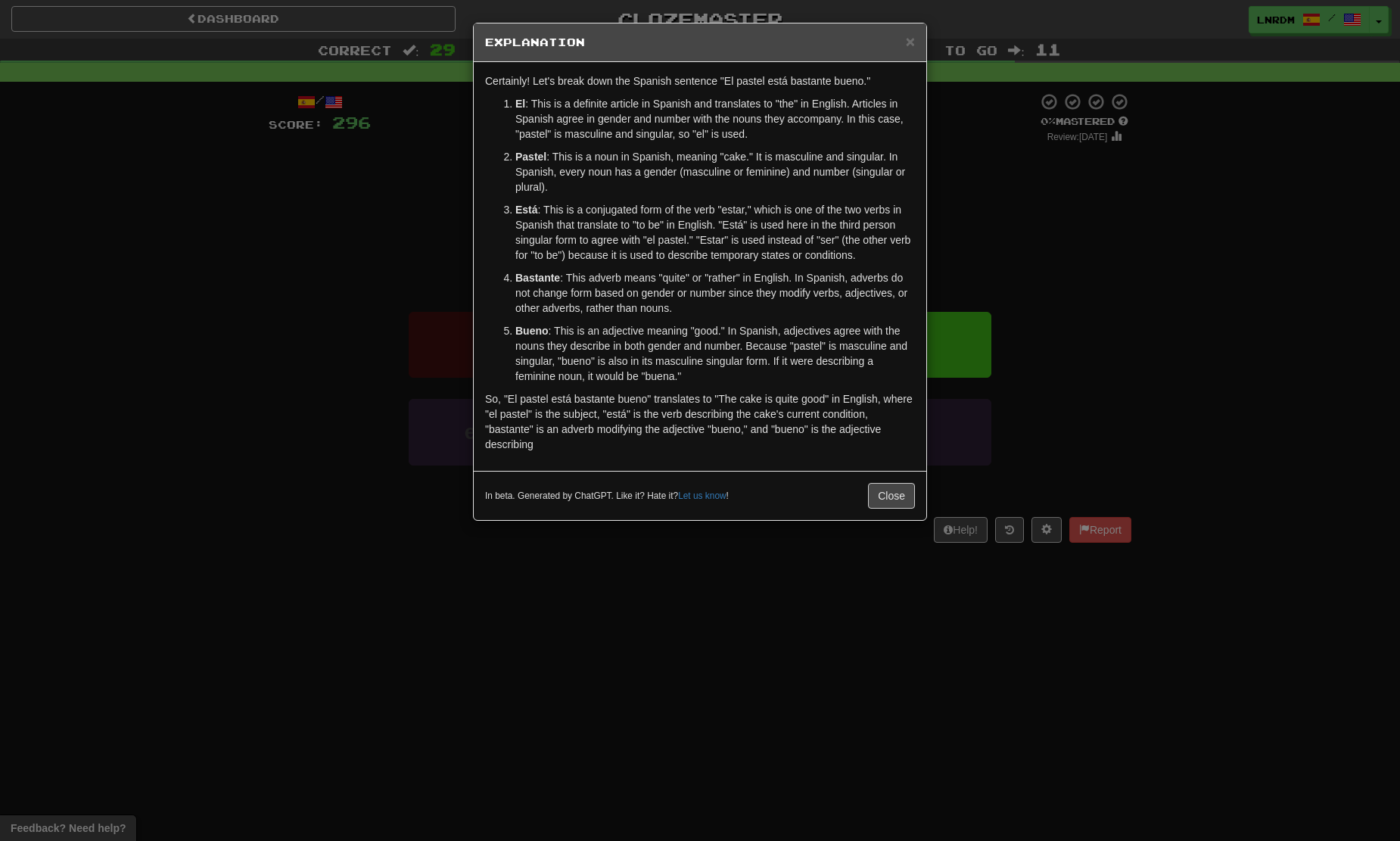
click at [882, 479] on div "In beta. Generated by ChatGPT. Like it? Hate it? Let us know ! Close" at bounding box center [700, 495] width 452 height 49
click at [905, 501] on button "Close" at bounding box center [891, 495] width 47 height 26
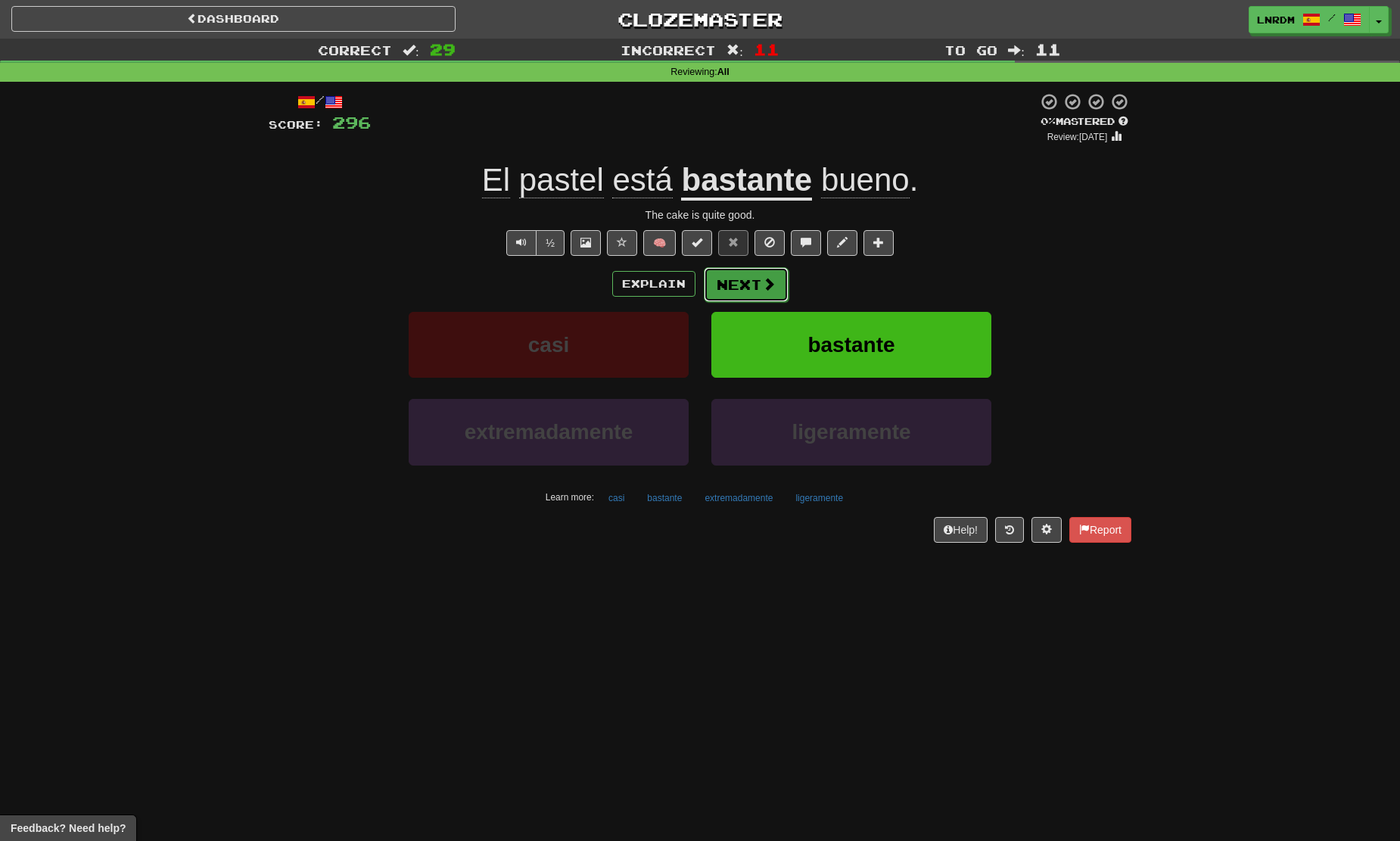
click at [747, 287] on button "Next" at bounding box center [746, 284] width 85 height 34
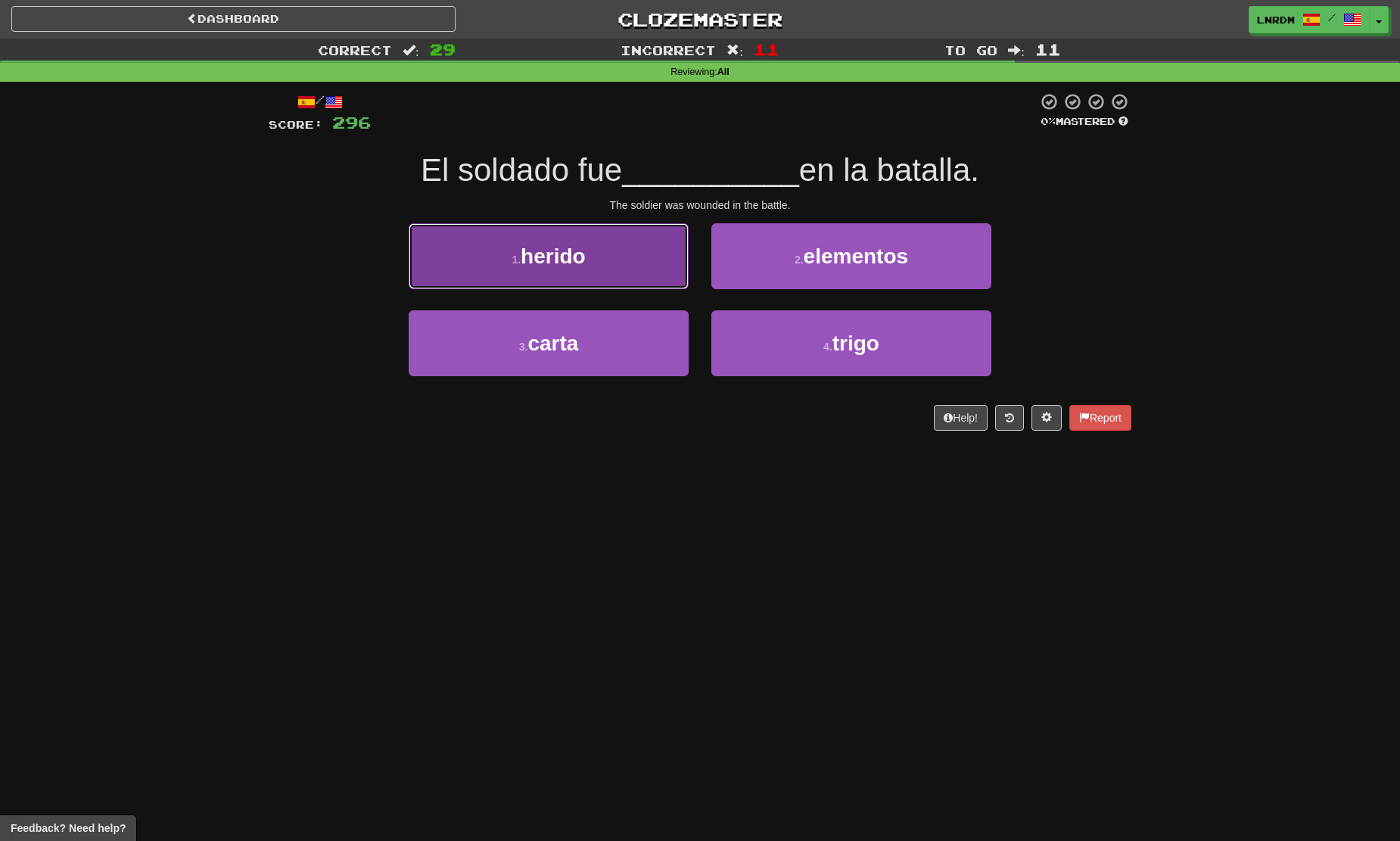
click at [594, 241] on button "1 . herido" at bounding box center [548, 256] width 280 height 66
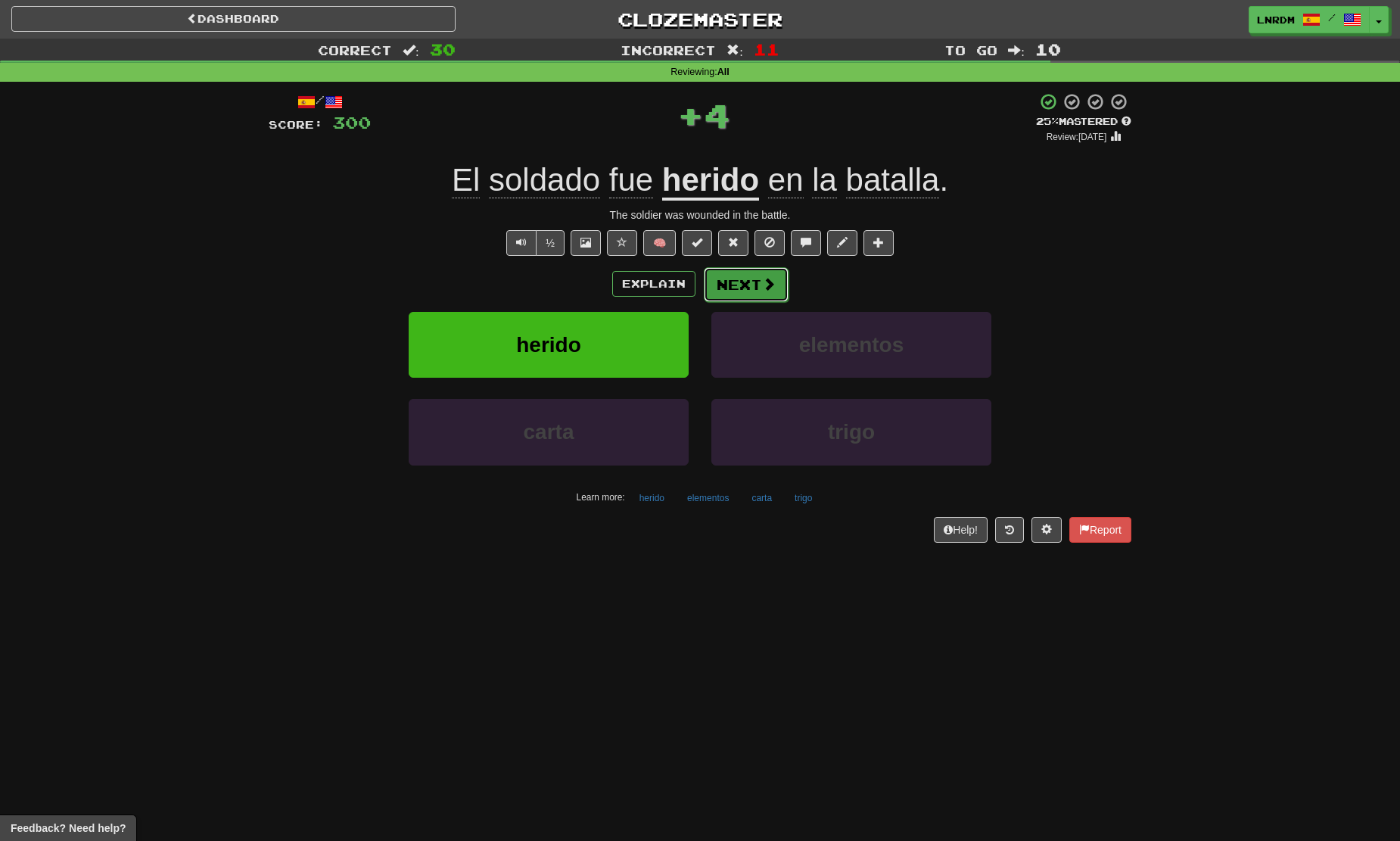
click at [742, 271] on button "Next" at bounding box center [746, 284] width 85 height 34
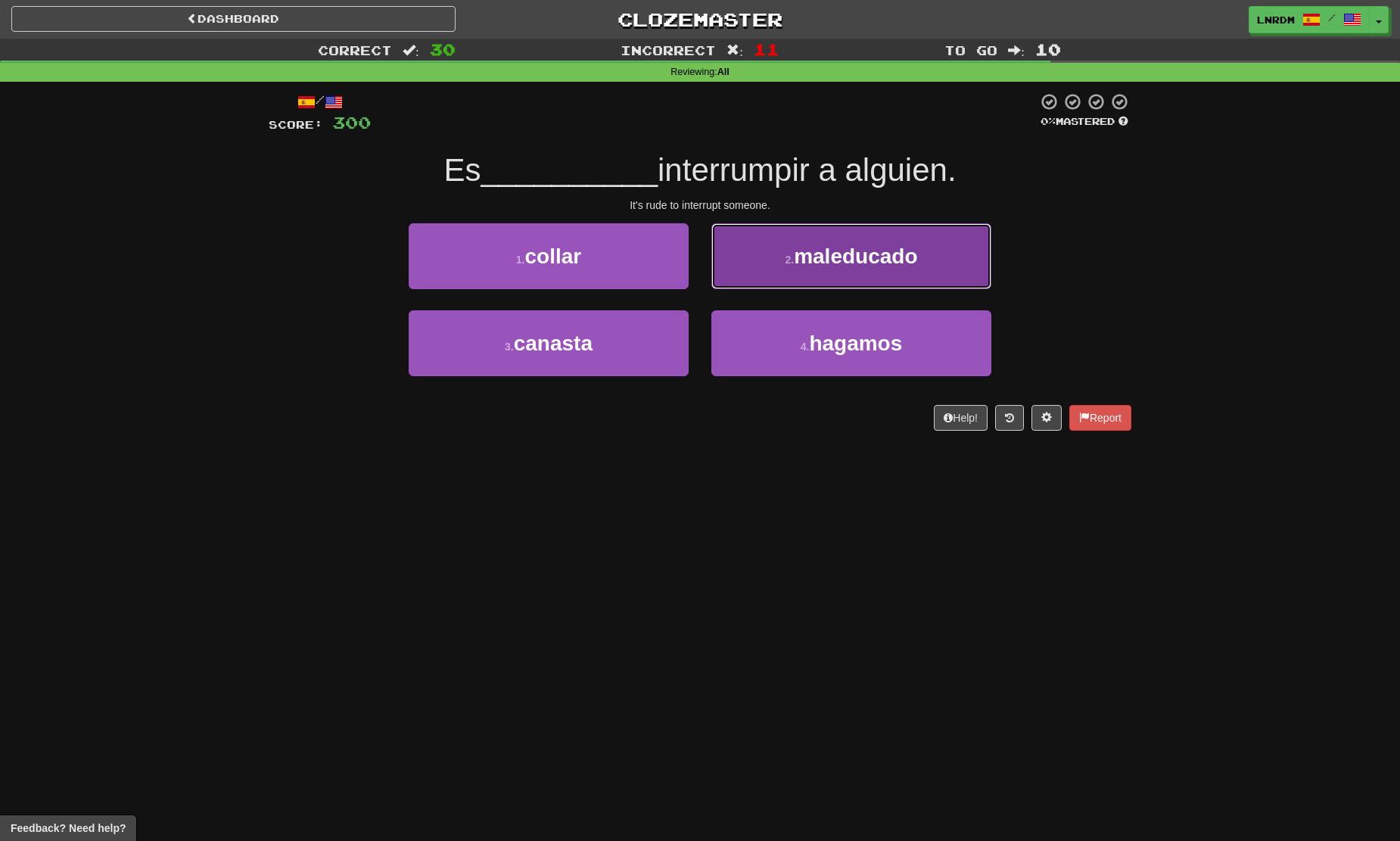
click at [753, 234] on button "2 . maleducado" at bounding box center [851, 256] width 280 height 66
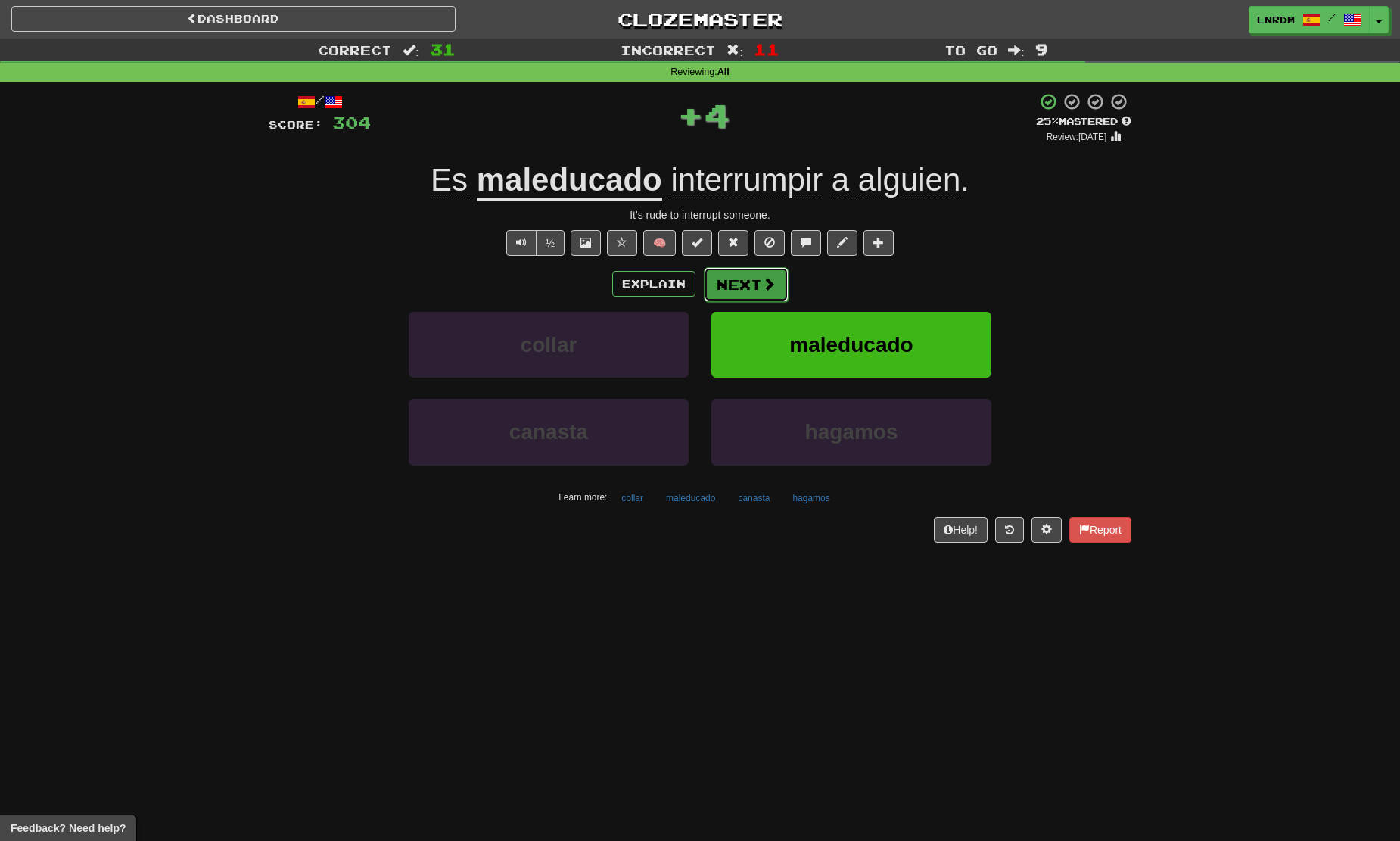
click at [777, 291] on button "Next" at bounding box center [746, 284] width 85 height 34
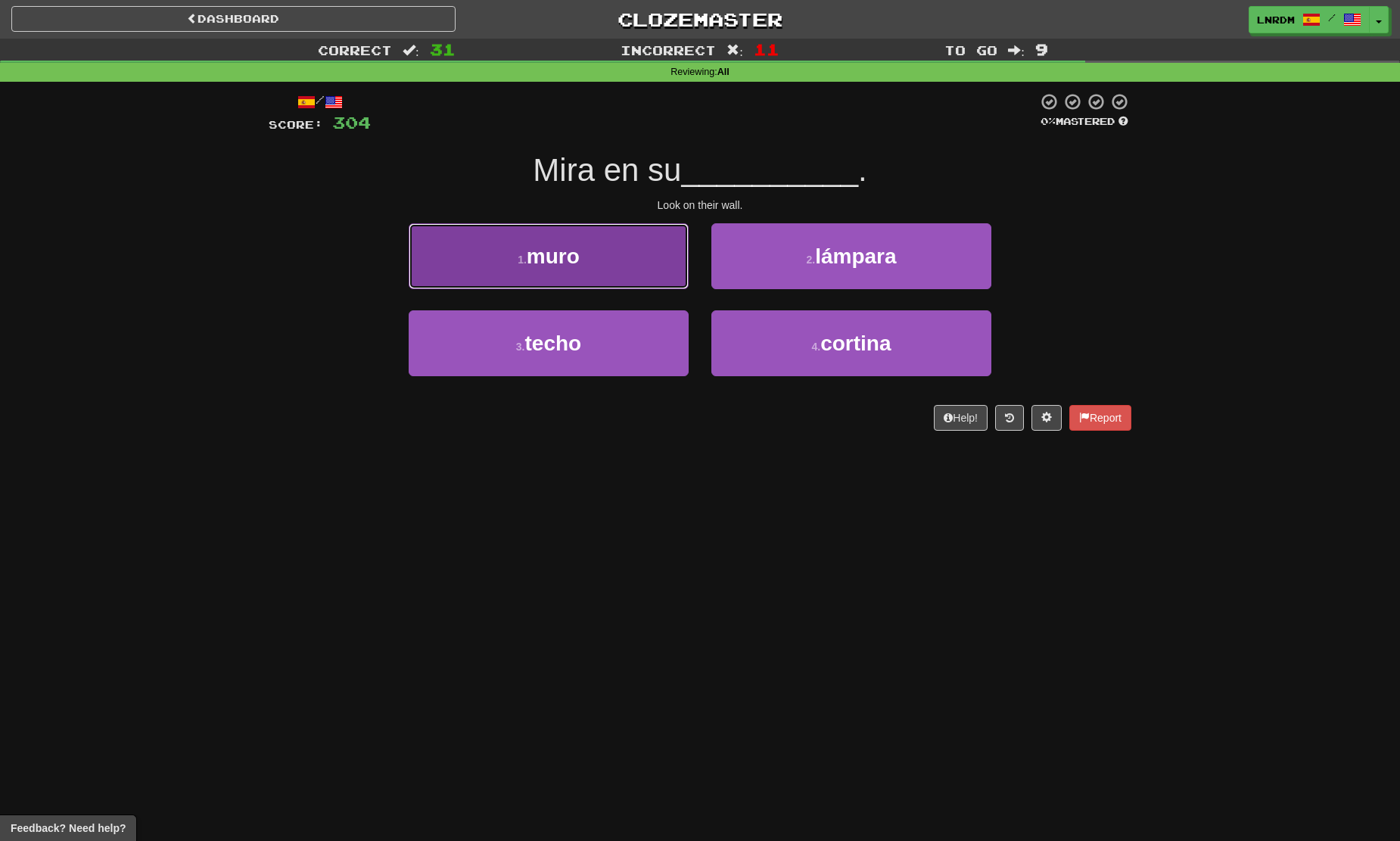
click at [589, 287] on button "1 . muro" at bounding box center [548, 256] width 280 height 66
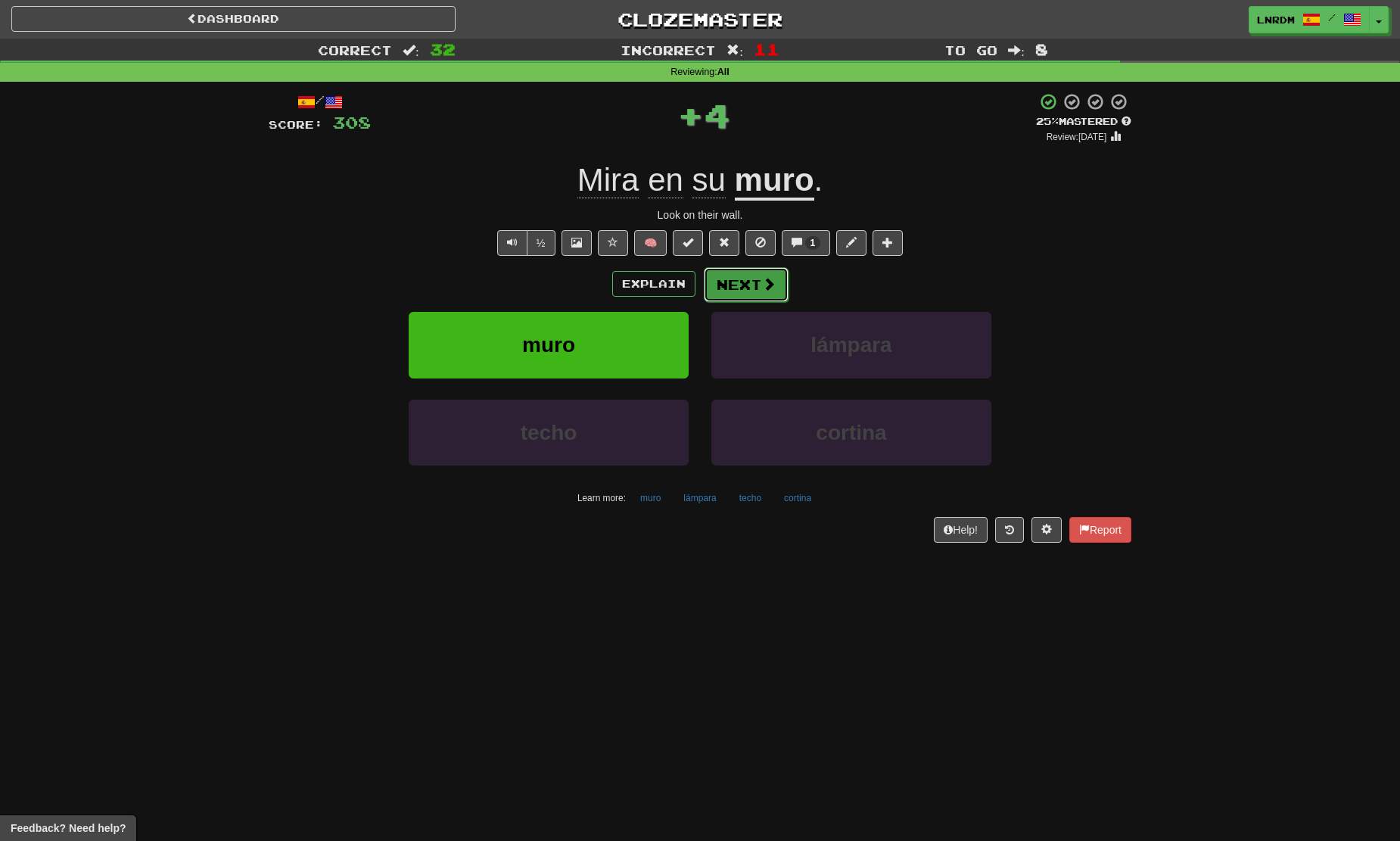
click at [752, 298] on button "Next" at bounding box center [746, 284] width 85 height 34
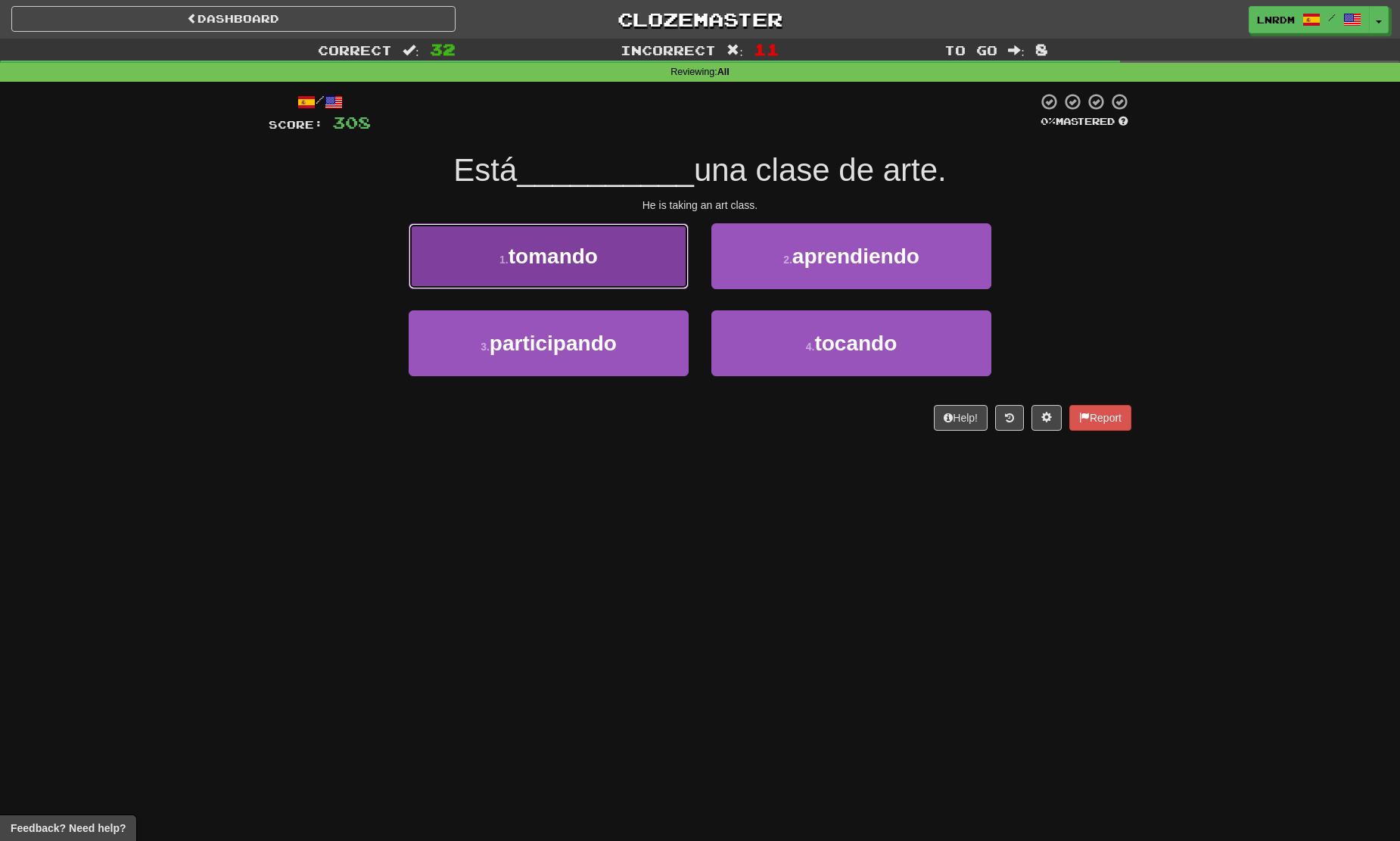
click at [605, 263] on button "1 . tomando" at bounding box center [548, 256] width 280 height 66
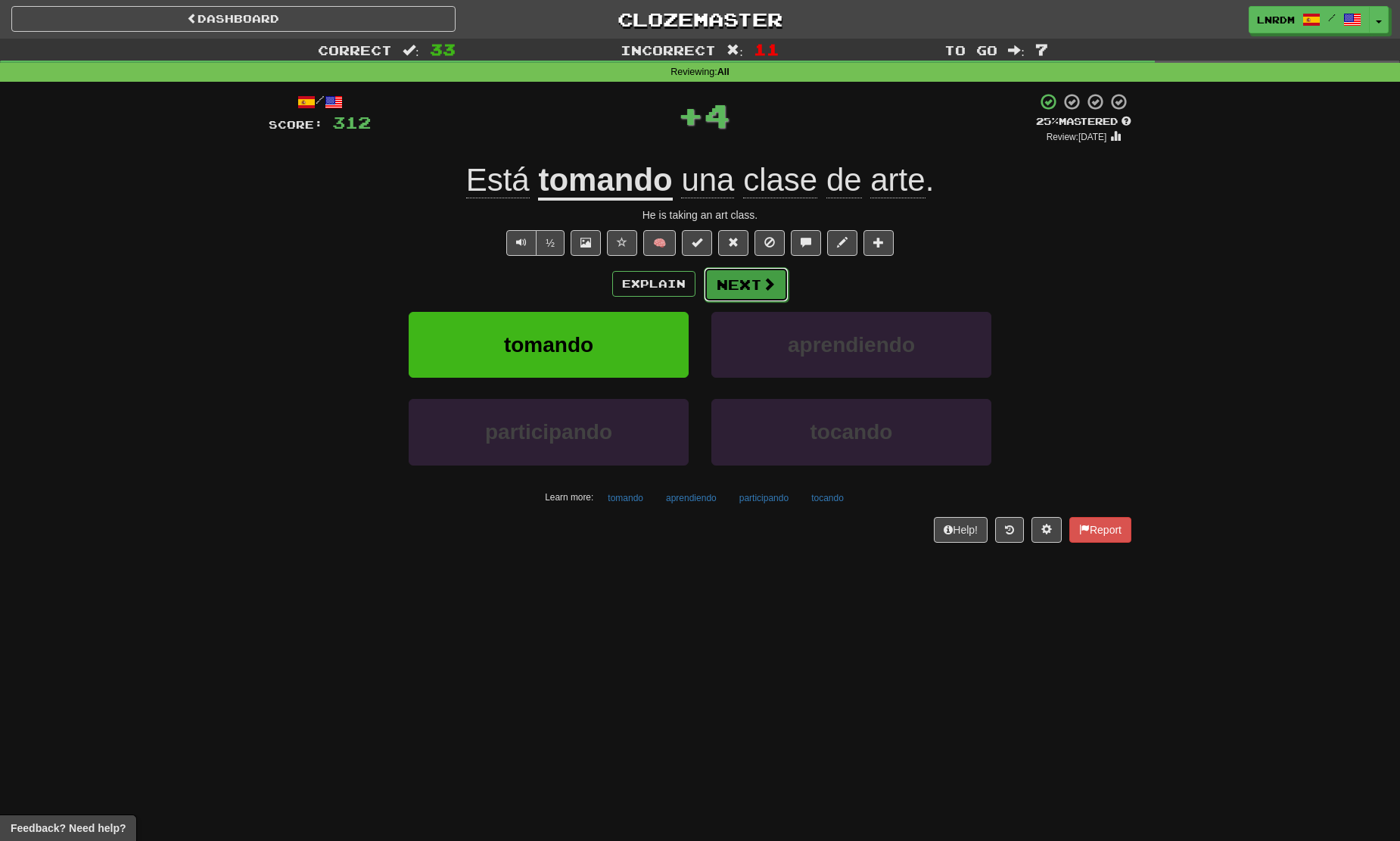
click at [743, 282] on button "Next" at bounding box center [746, 284] width 85 height 34
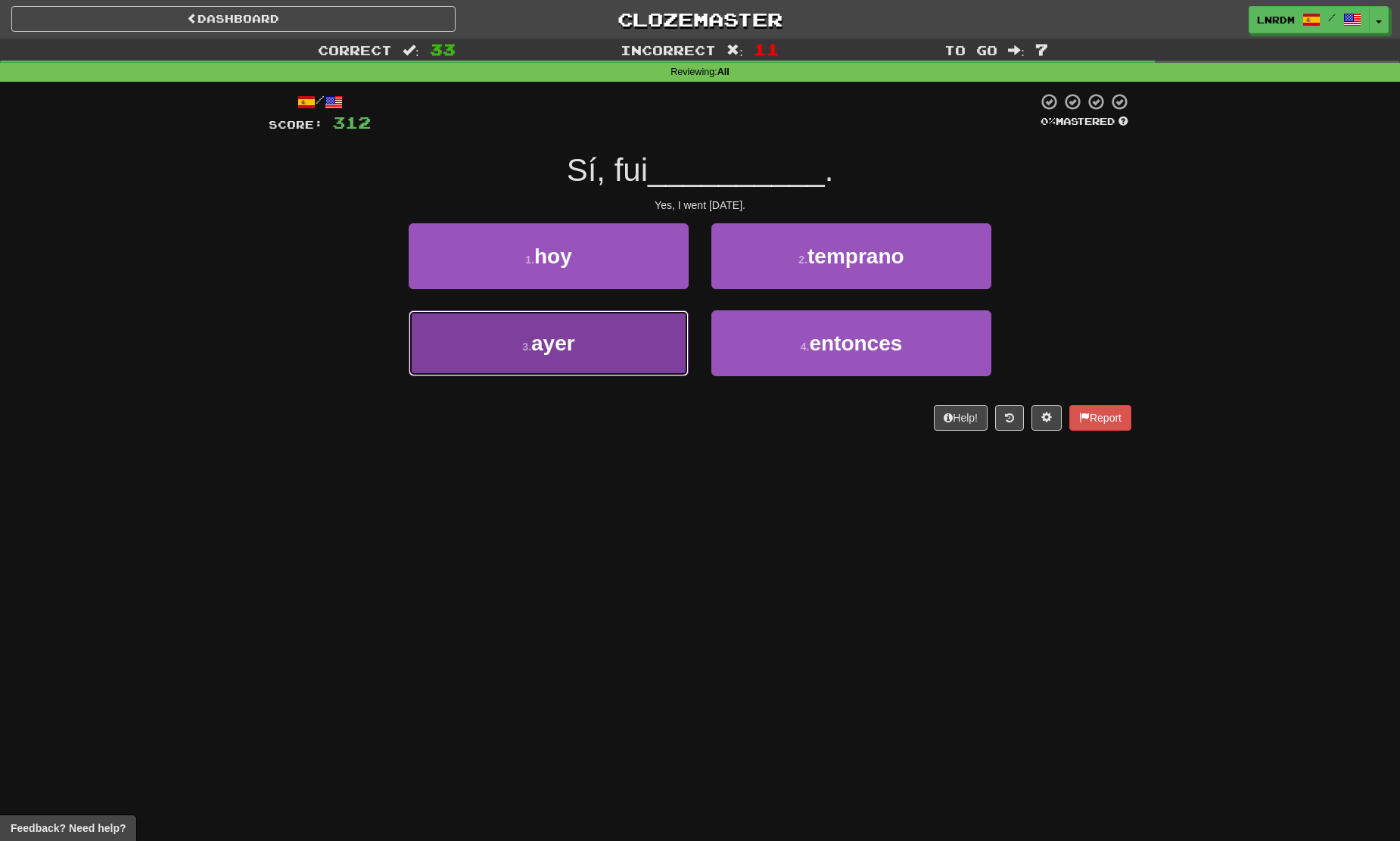
click at [582, 357] on button "3 . ayer" at bounding box center [548, 343] width 280 height 66
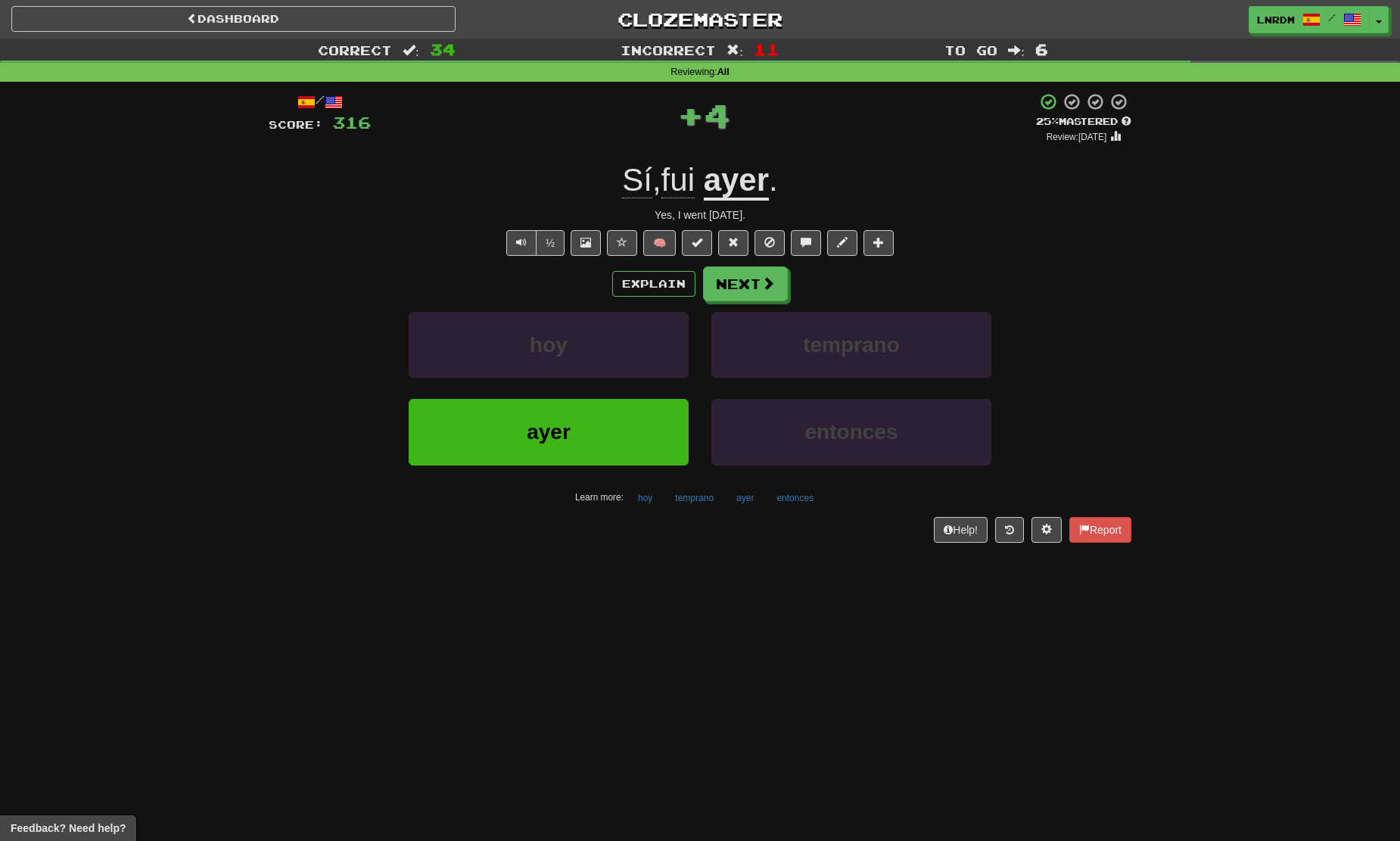
click at [763, 266] on div "/ Score: 316 + 4 25 % Mastered Review: 2025-09-16 Sí , fui ayer . Yes, I went y…" at bounding box center [700, 317] width 863 height 449
click at [763, 268] on button "Next" at bounding box center [746, 284] width 85 height 34
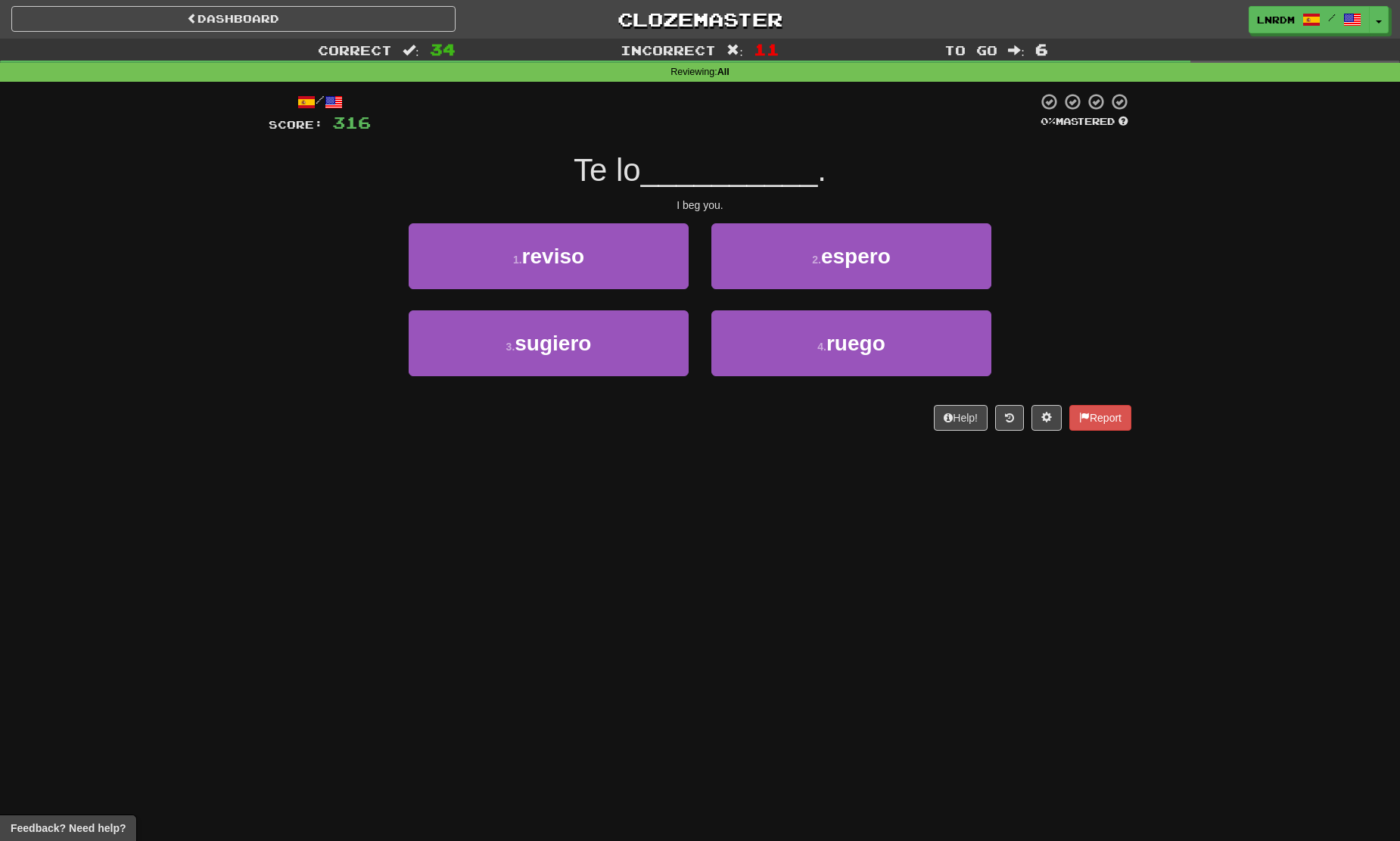
click at [777, 216] on div "/ Score: 316 0 % Mastered Te lo __________ . I beg you. 1 . reviso 2 . espero 3…" at bounding box center [700, 262] width 863 height 338
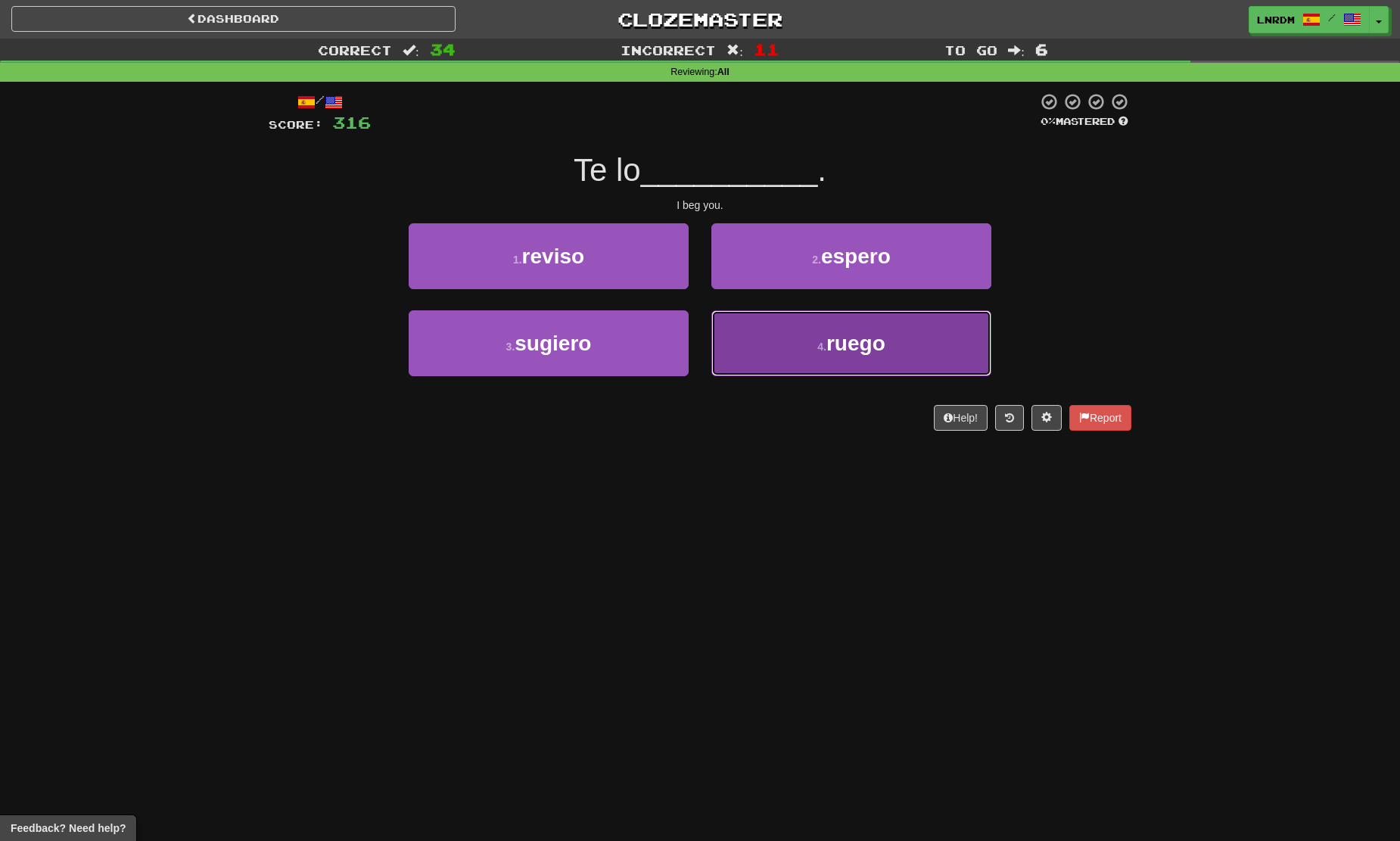
click at [823, 343] on small "4 ." at bounding box center [822, 346] width 9 height 12
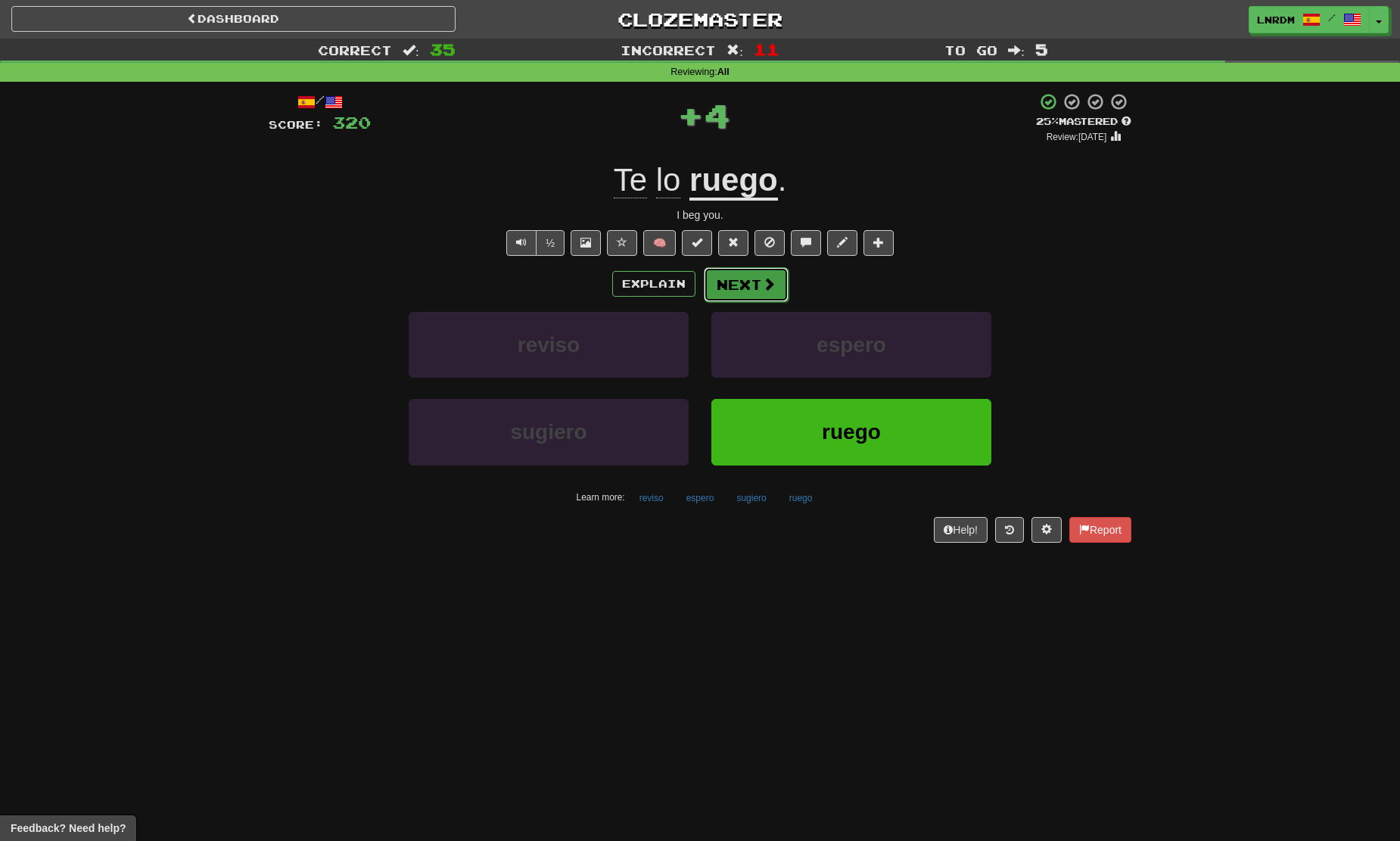
click at [752, 278] on button "Next" at bounding box center [746, 284] width 85 height 34
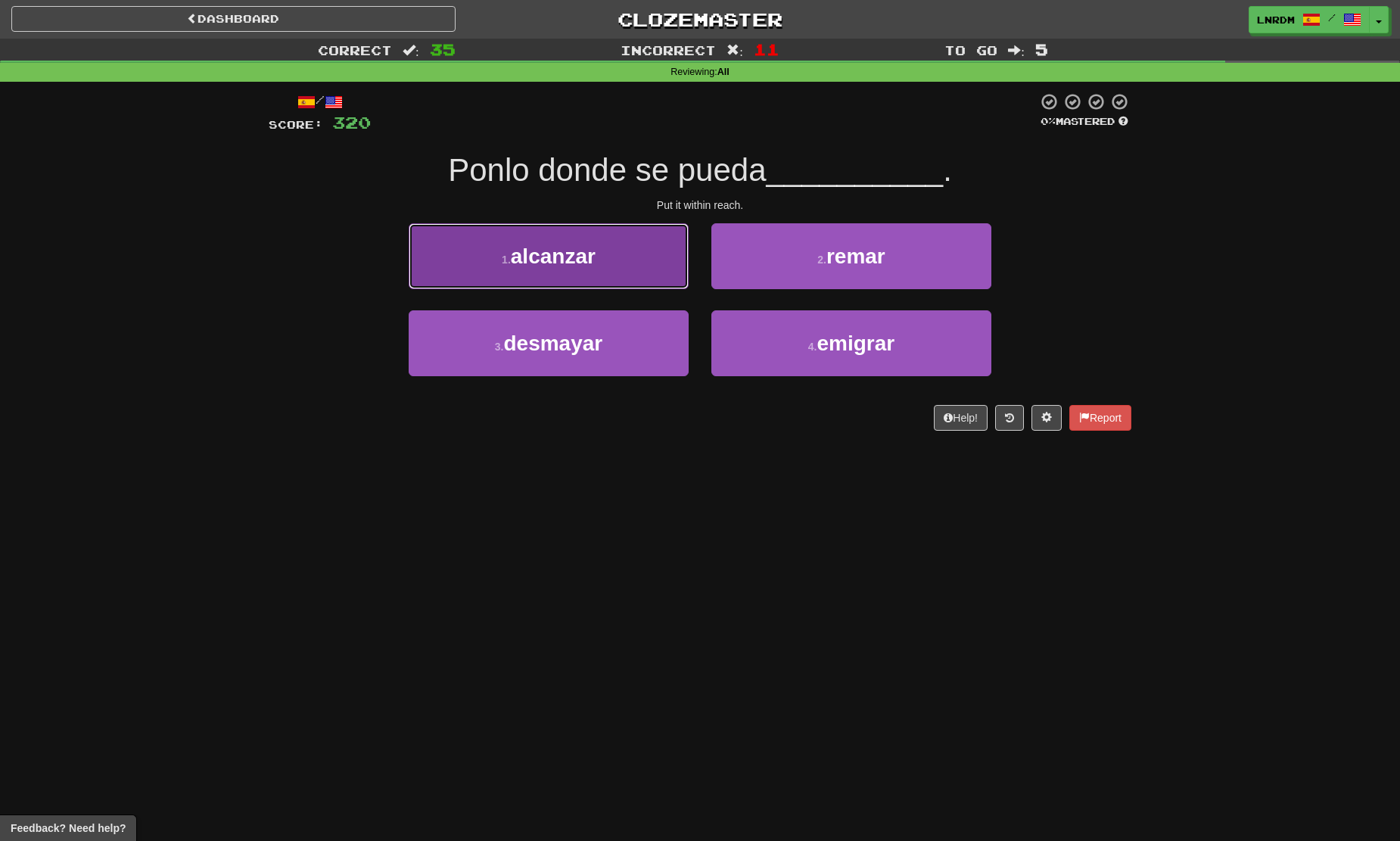
click at [630, 234] on button "1 . alcanzar" at bounding box center [548, 256] width 280 height 66
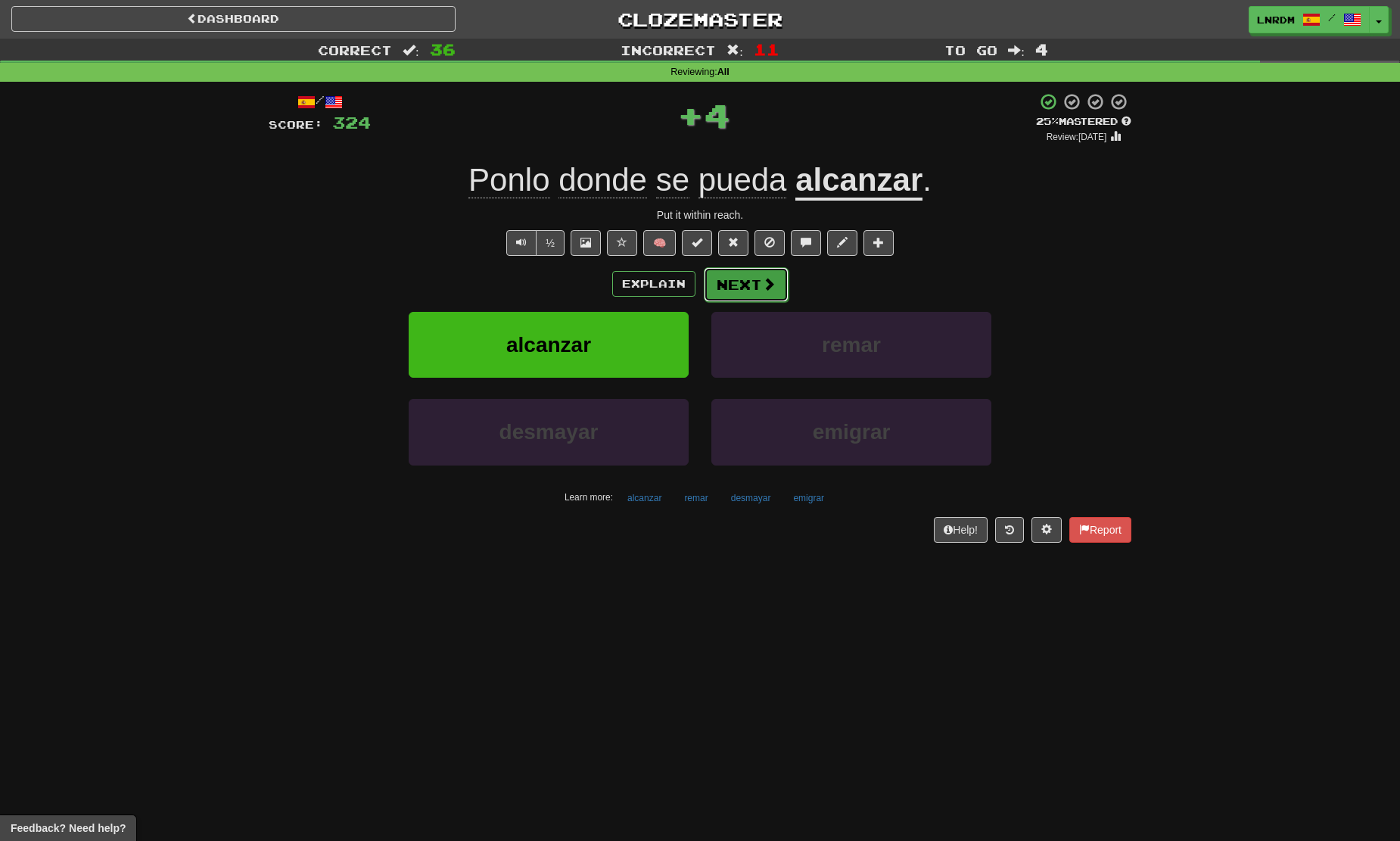
click at [750, 280] on button "Next" at bounding box center [746, 284] width 85 height 34
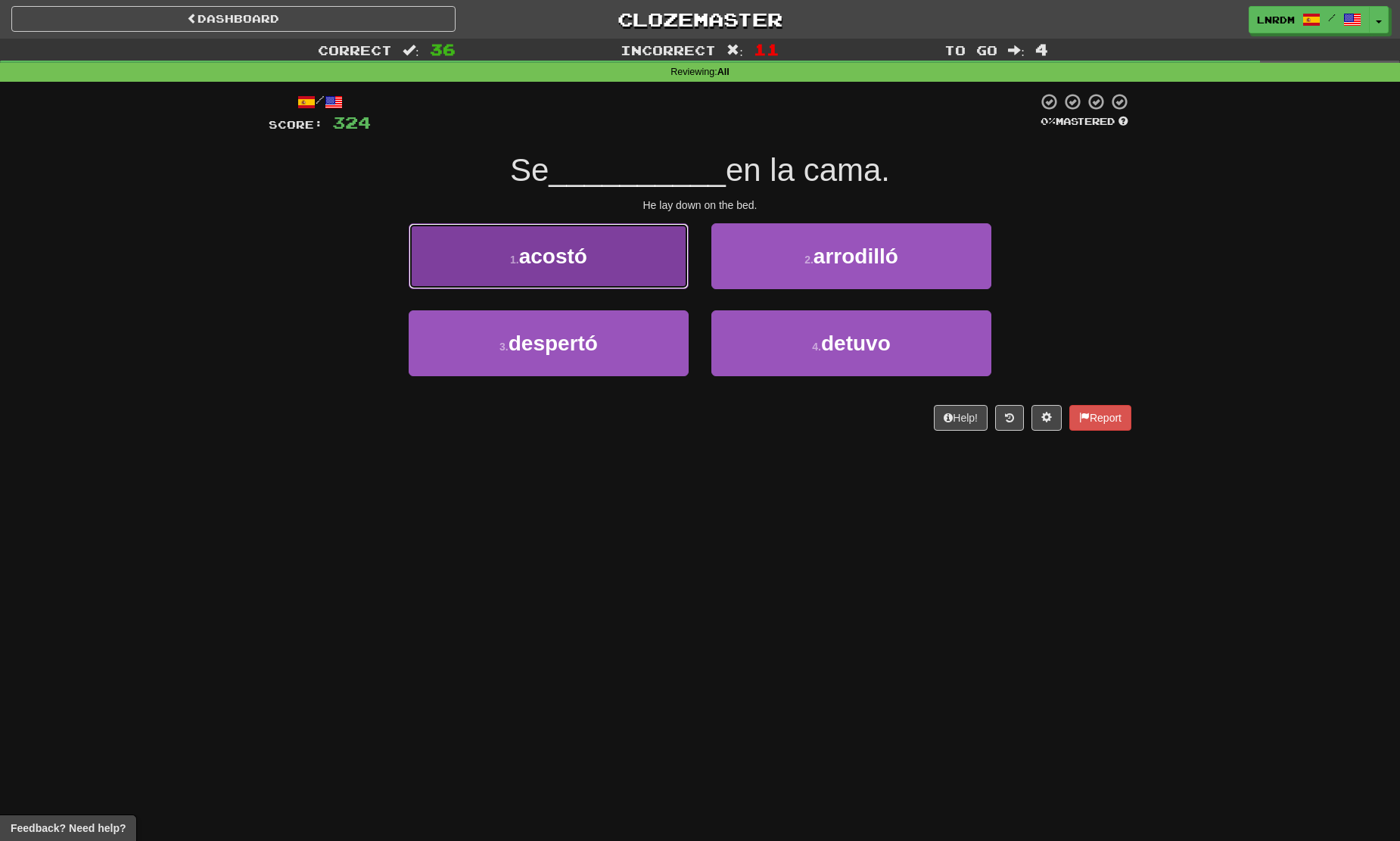
click at [650, 253] on button "1 . acostó" at bounding box center [548, 256] width 280 height 66
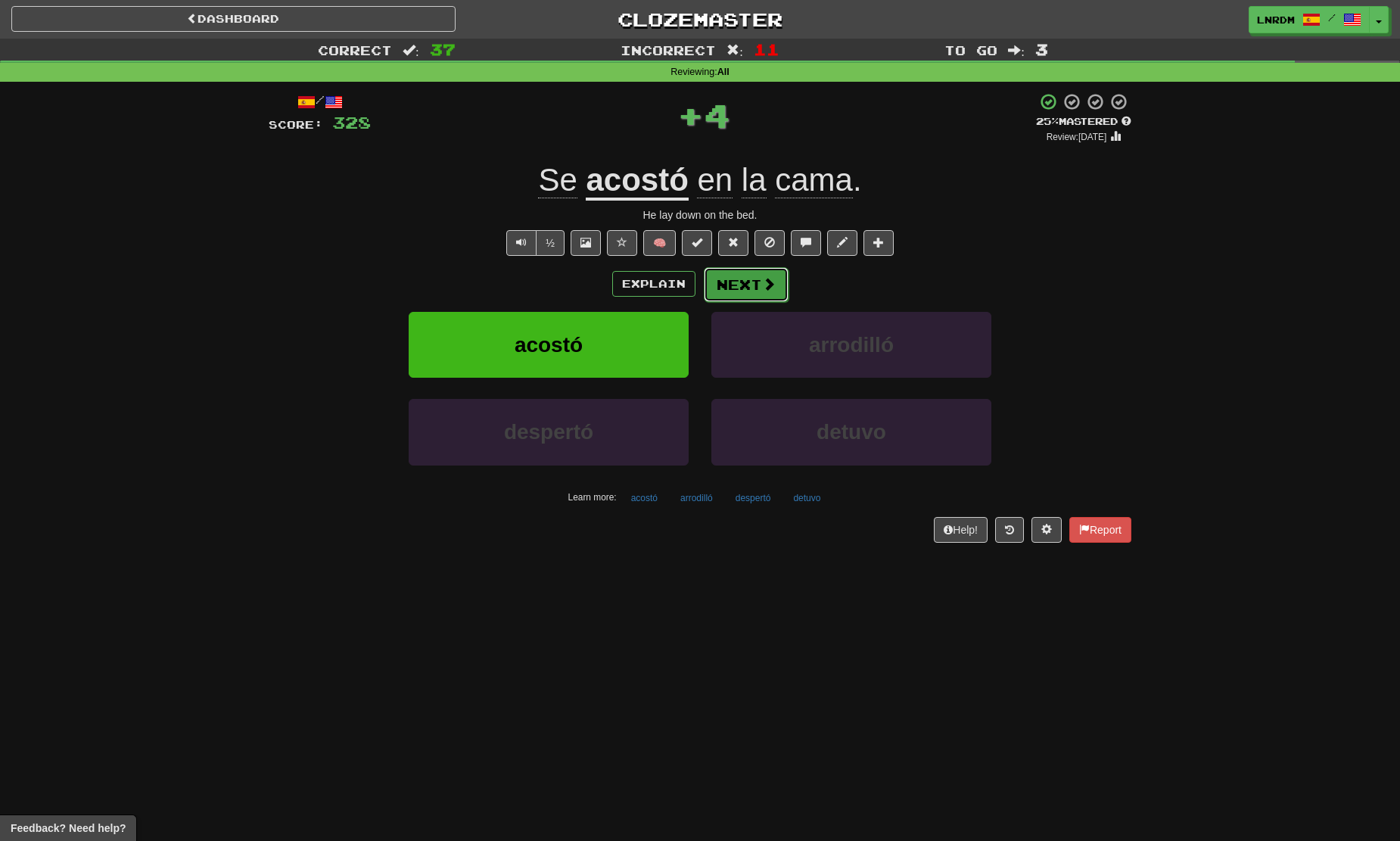
click at [734, 288] on button "Next" at bounding box center [746, 284] width 85 height 34
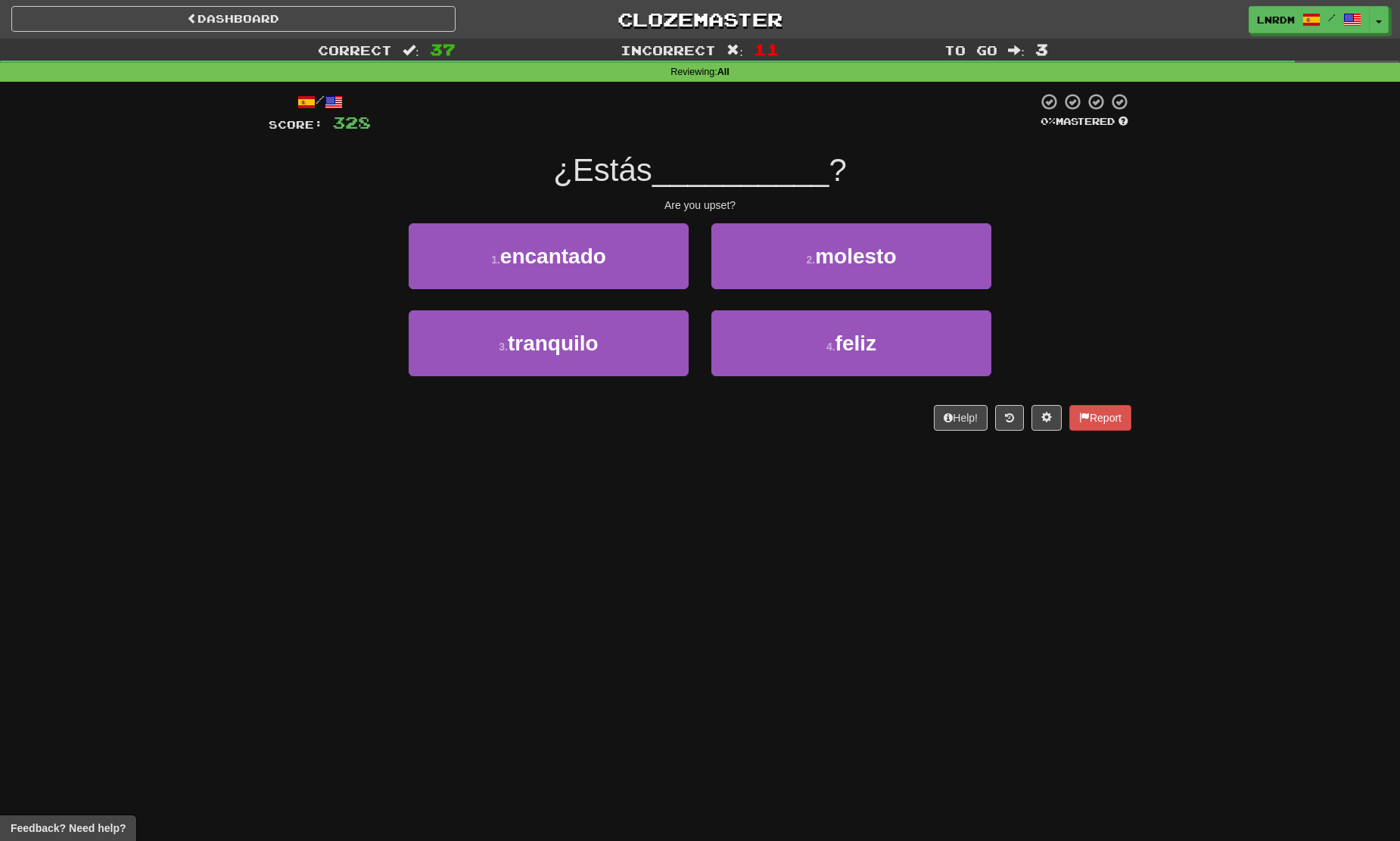
click at [807, 212] on div "/ Score: 328 0 % Mastered ¿Estás __________ ? Are you upset? 1 . encantado 2 . …" at bounding box center [700, 262] width 863 height 338
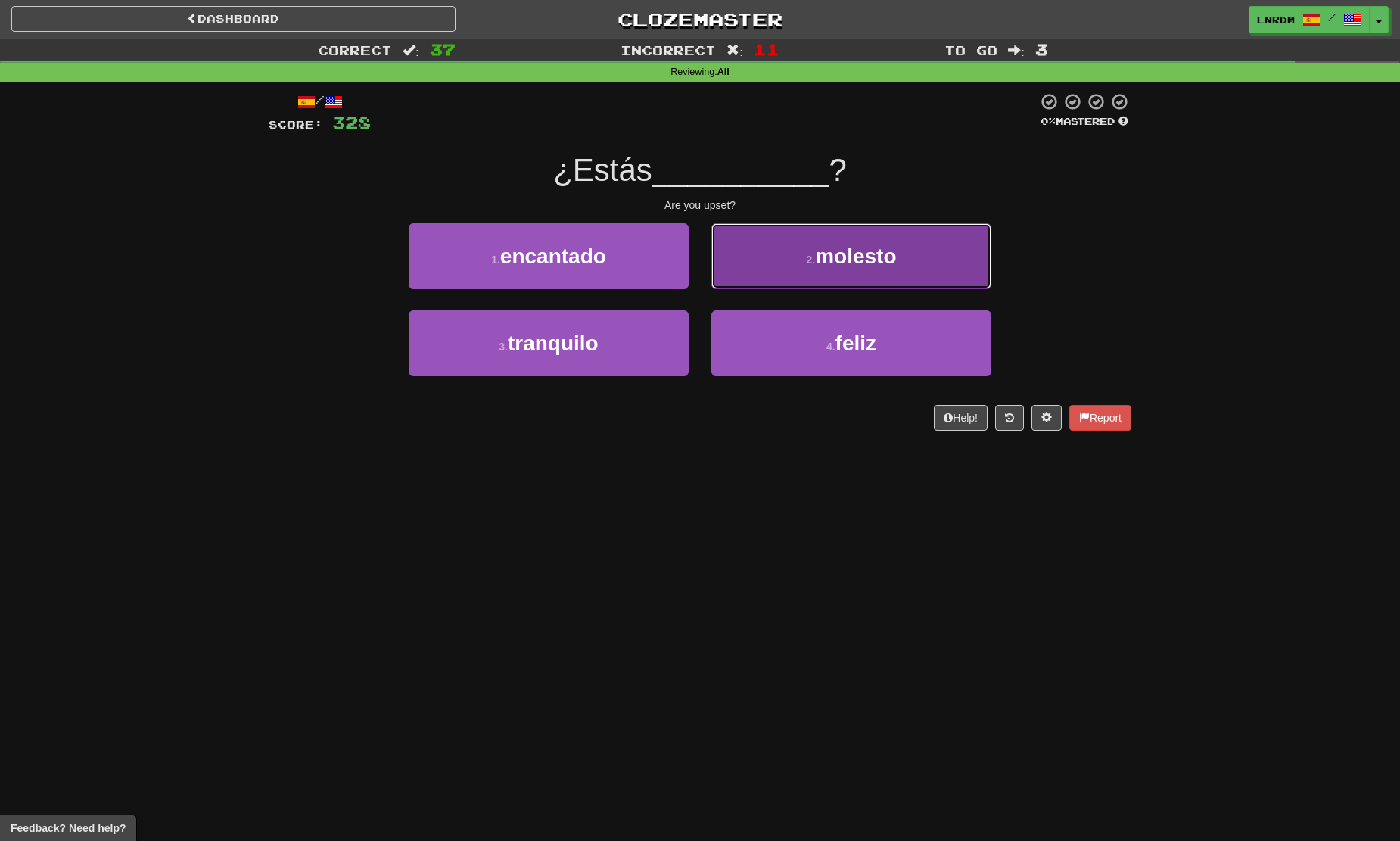
click at [789, 241] on button "2 . molesto" at bounding box center [851, 256] width 280 height 66
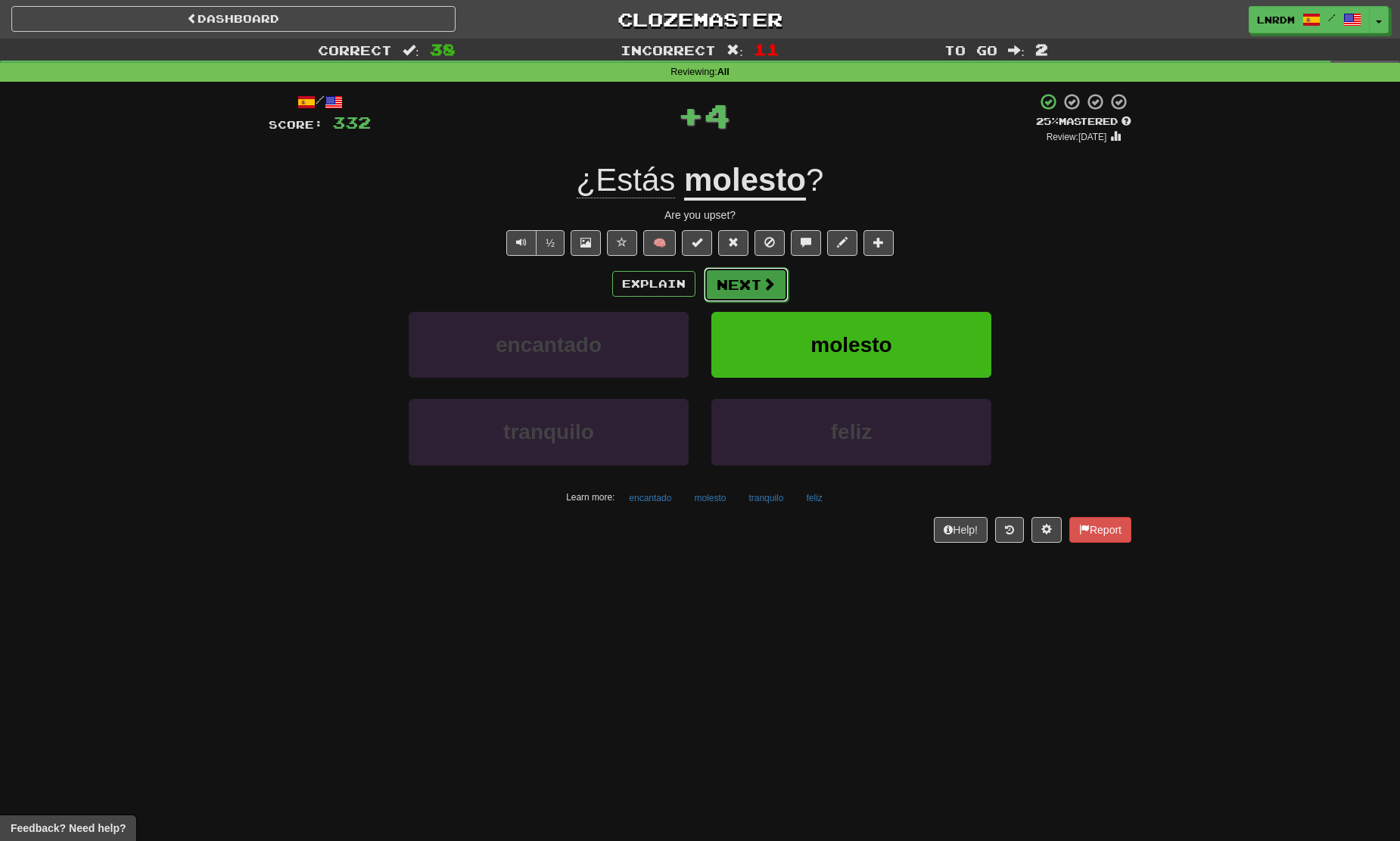
click at [762, 277] on span at bounding box center [769, 283] width 13 height 13
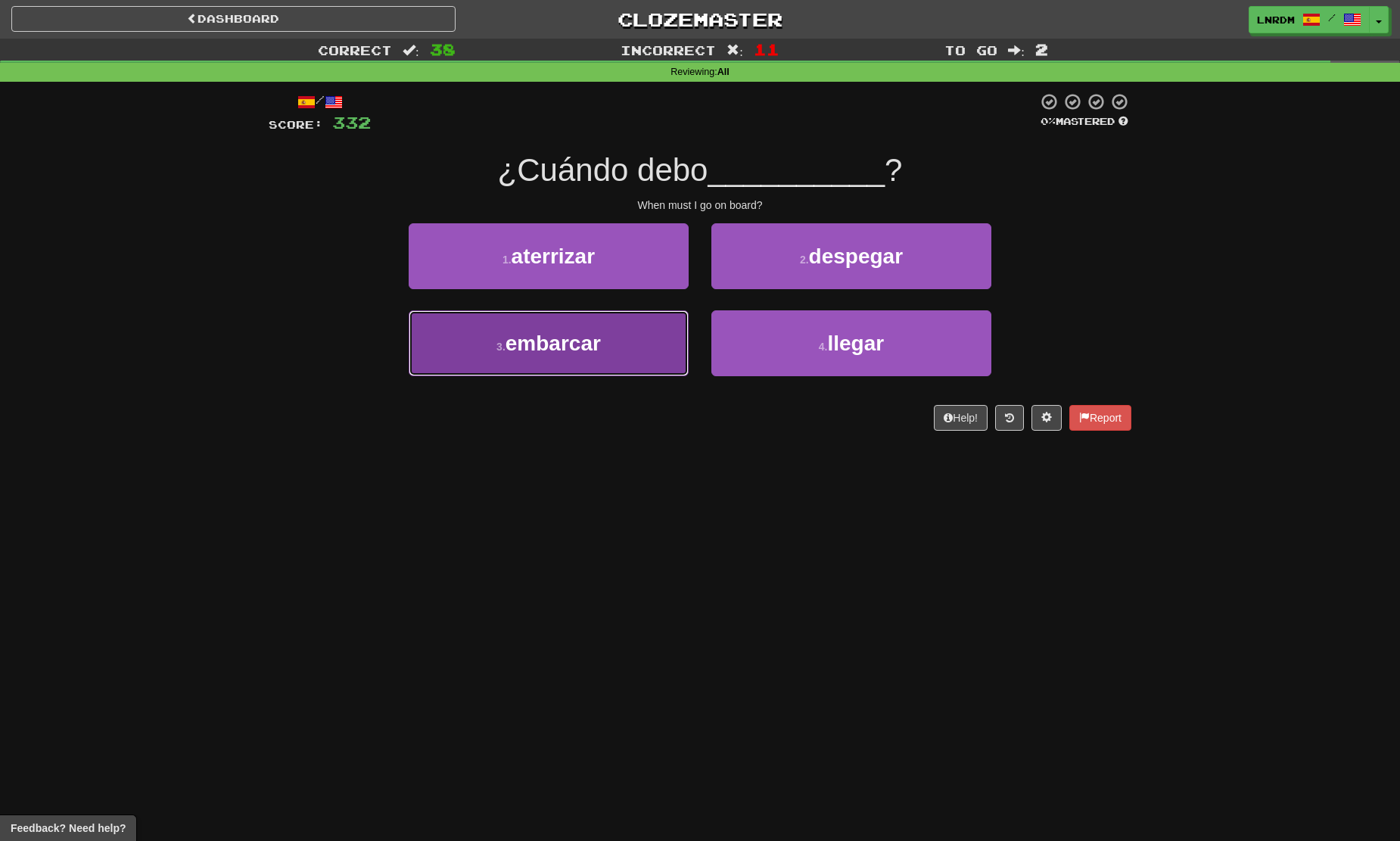
click at [611, 356] on button "3 . embarcar" at bounding box center [548, 343] width 280 height 66
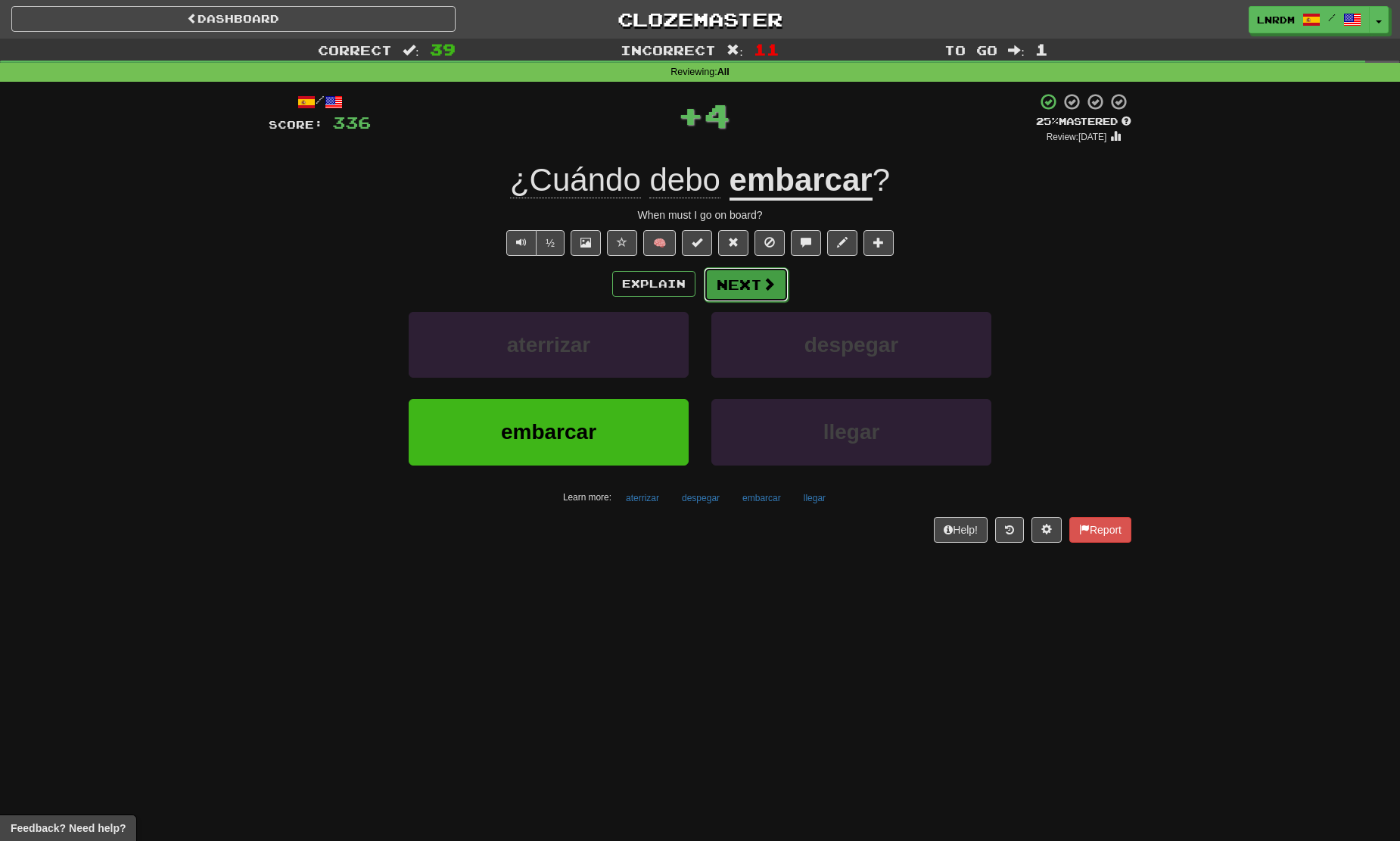
click at [770, 283] on button "Next" at bounding box center [746, 284] width 85 height 34
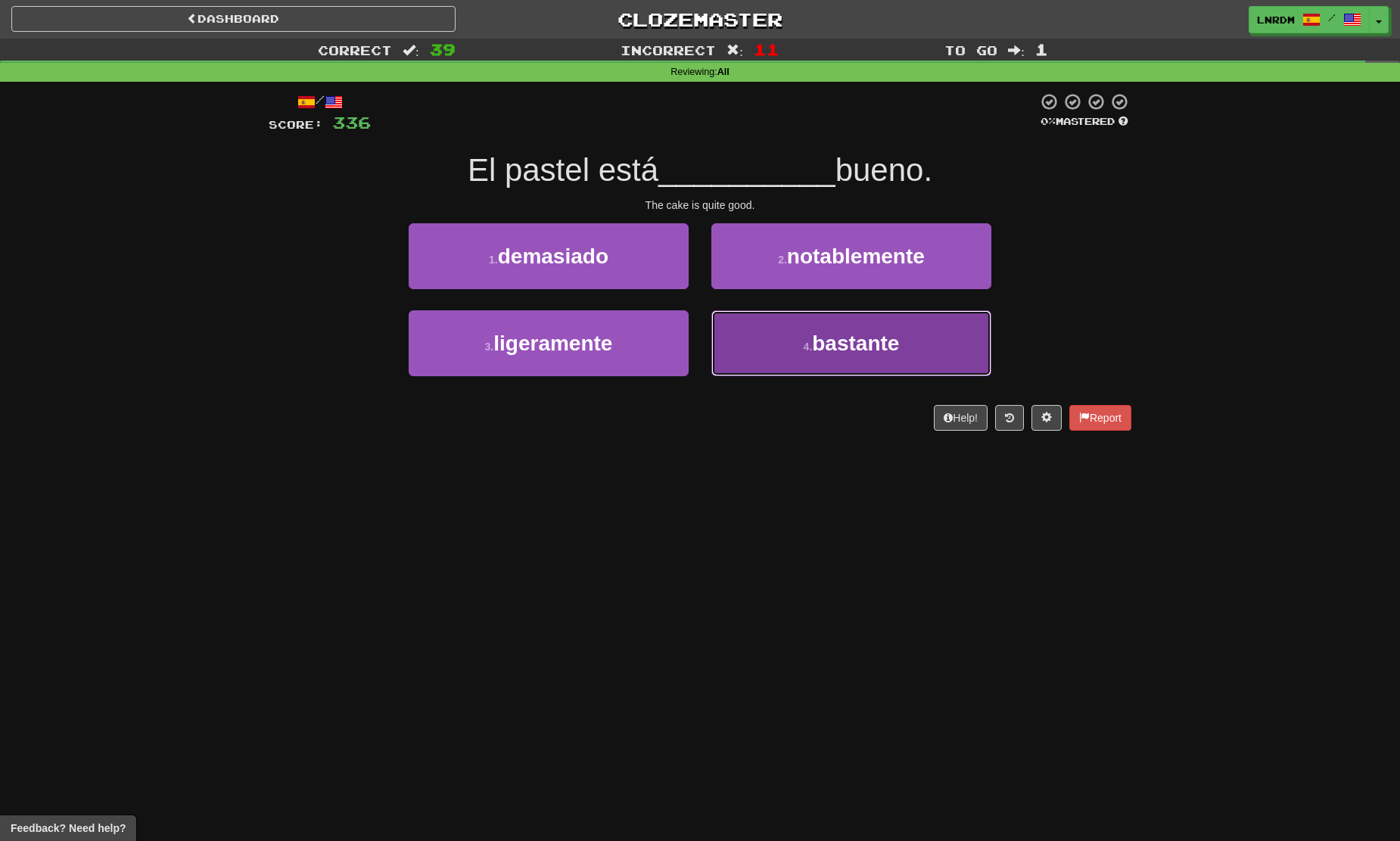
click at [806, 318] on button "4 . bastante" at bounding box center [851, 343] width 280 height 66
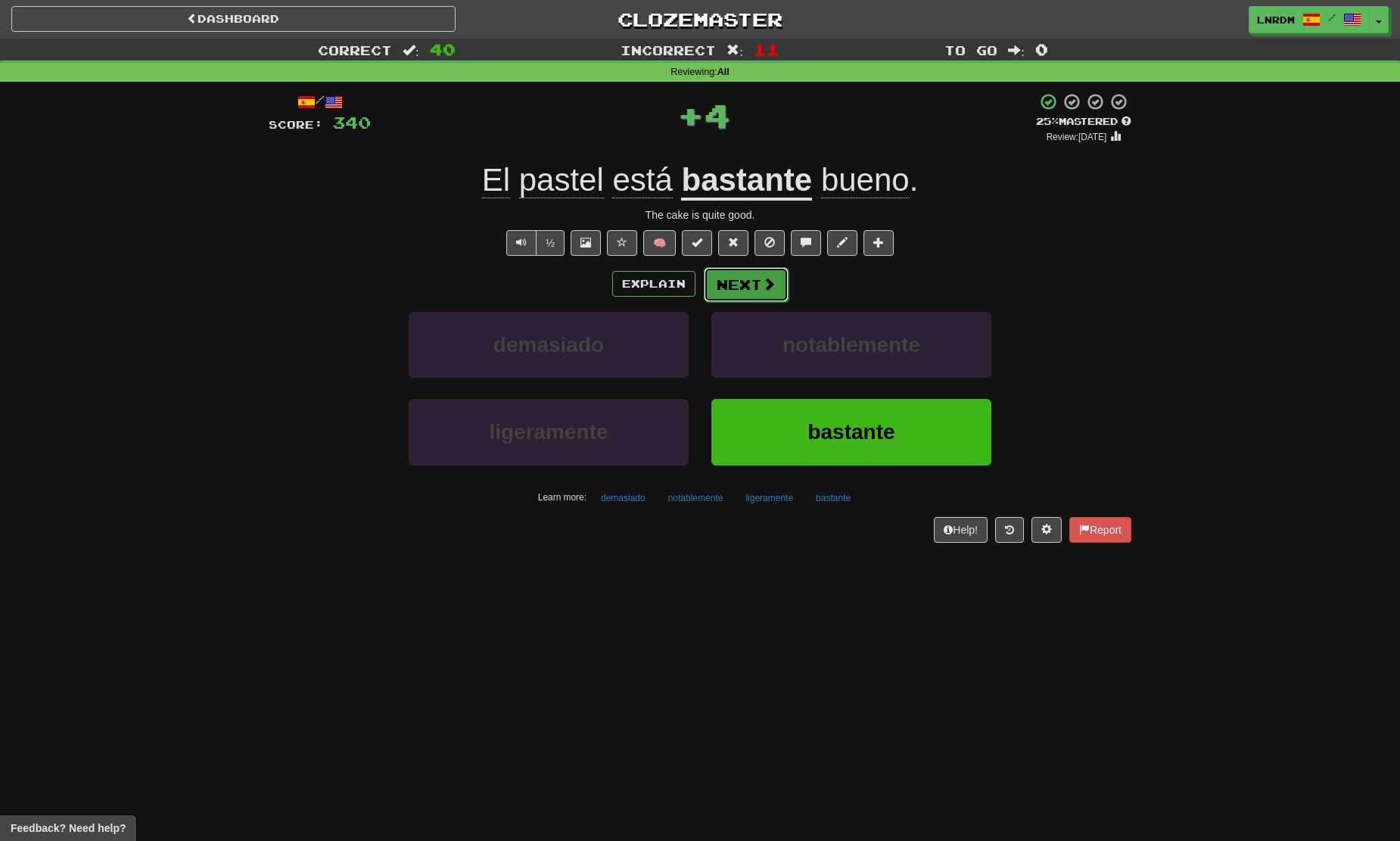
click at [774, 277] on button "Next" at bounding box center [746, 284] width 85 height 34
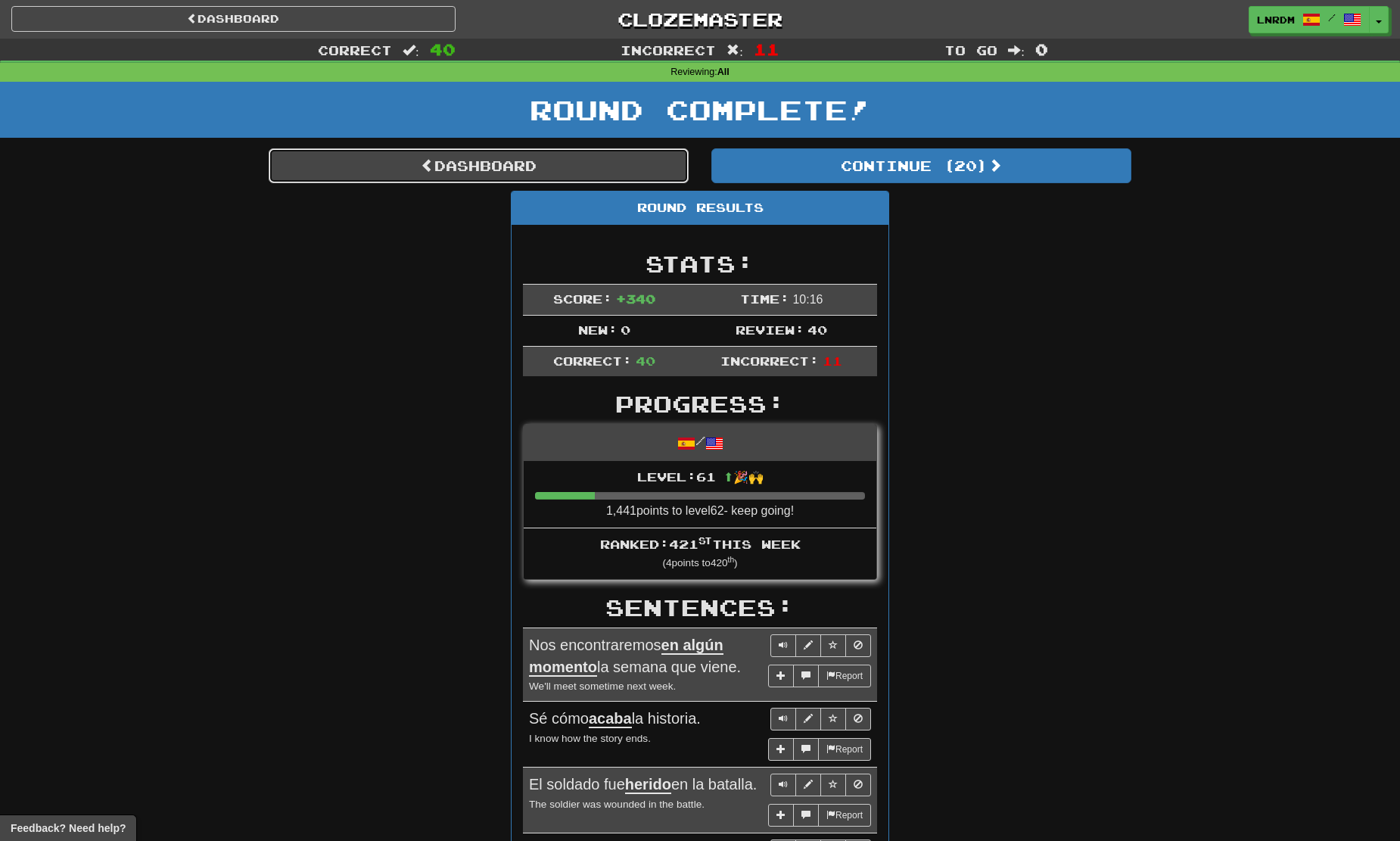
click at [568, 163] on link "Dashboard" at bounding box center [478, 165] width 420 height 34
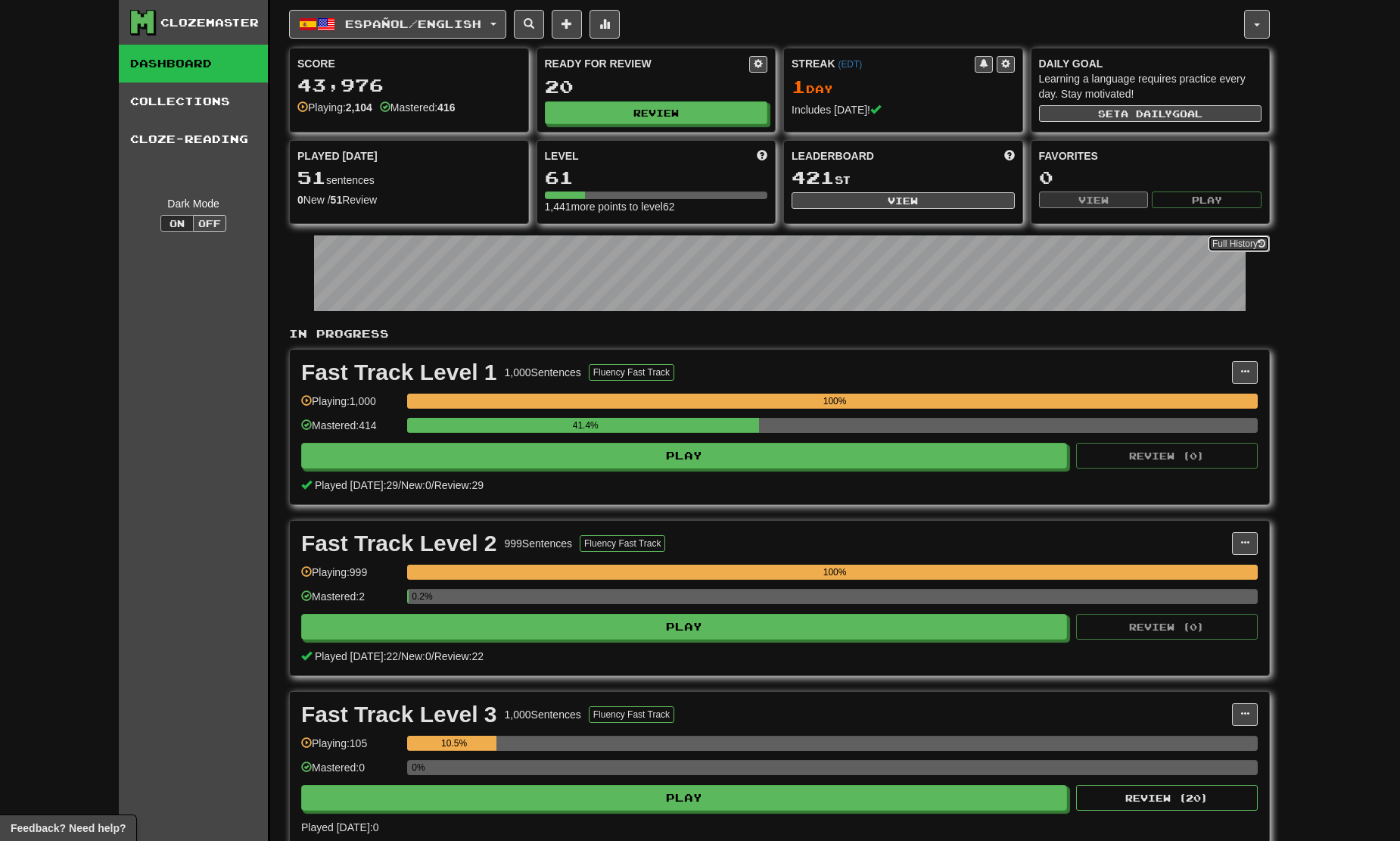
click at [1238, 238] on link "Full History" at bounding box center [1239, 244] width 62 height 17
